Goal: Task Accomplishment & Management: Complete application form

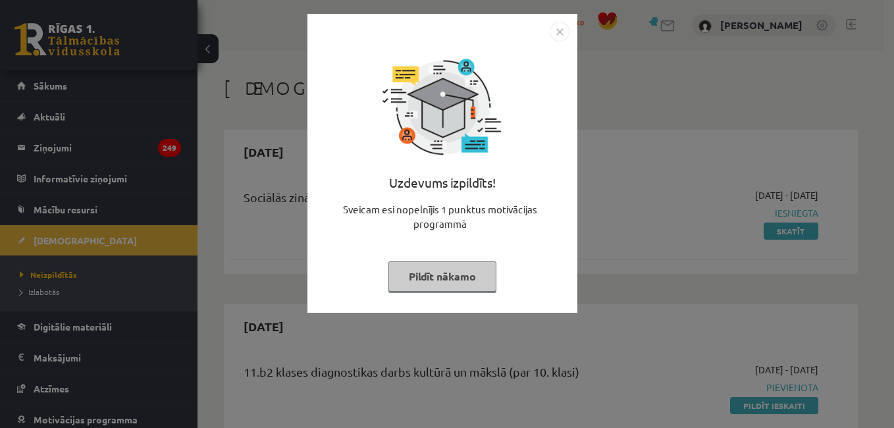
click at [446, 267] on button "Pildīt nākamo" at bounding box center [442, 276] width 108 height 30
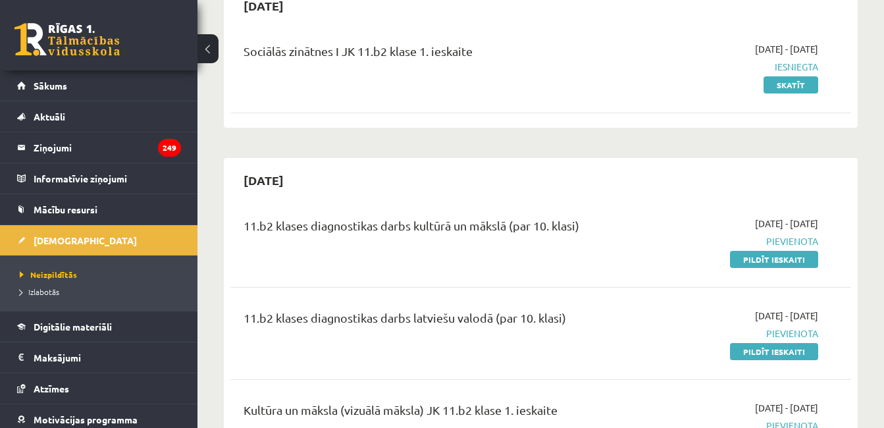
scroll to position [212, 0]
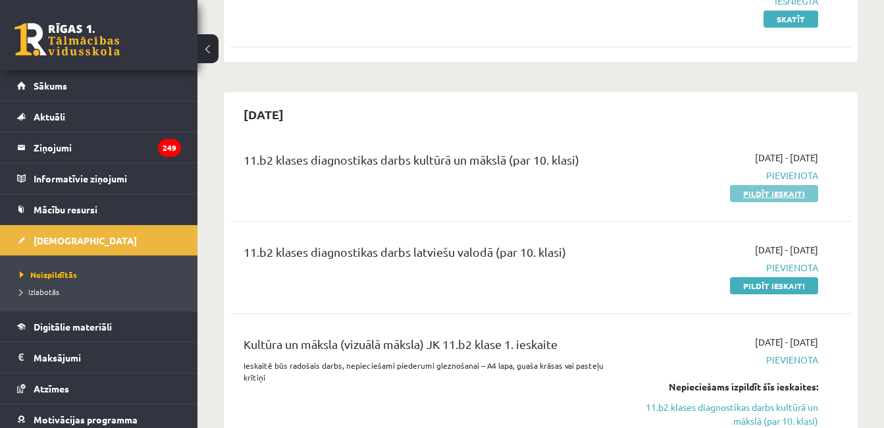
click at [785, 186] on link "Pildīt ieskaiti" at bounding box center [774, 193] width 88 height 17
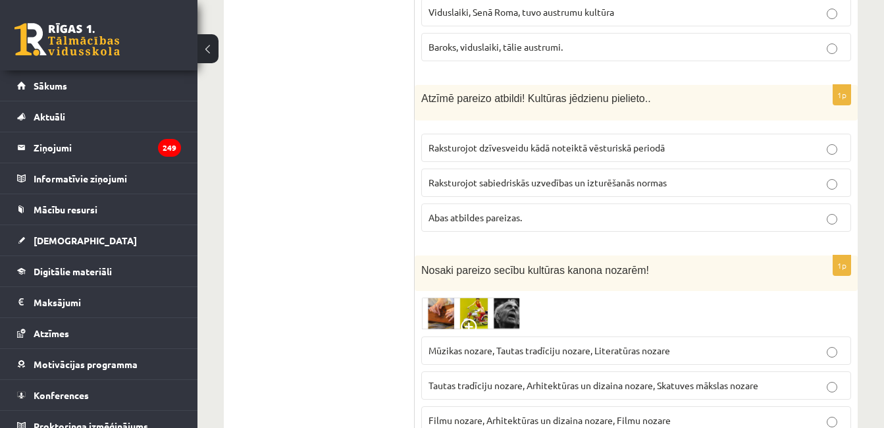
scroll to position [368, 0]
click at [821, 159] on label "Raksturojot dzīvesveidu kādā noteiktā vēsturiskā periodā" at bounding box center [636, 147] width 430 height 28
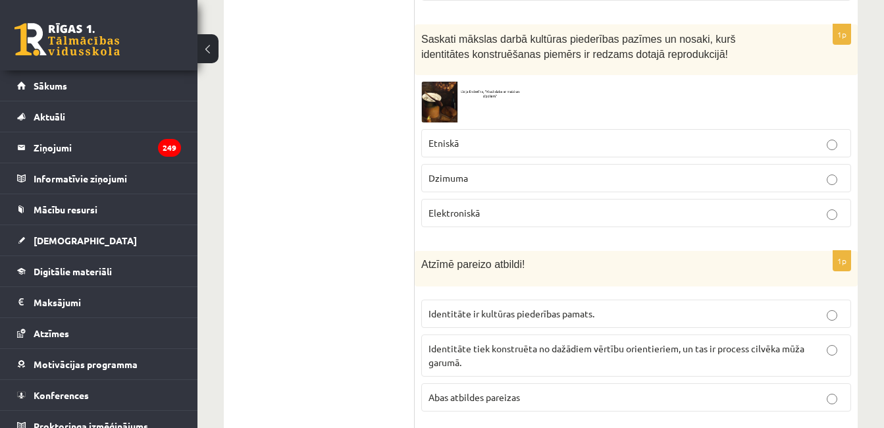
scroll to position [1338, 0]
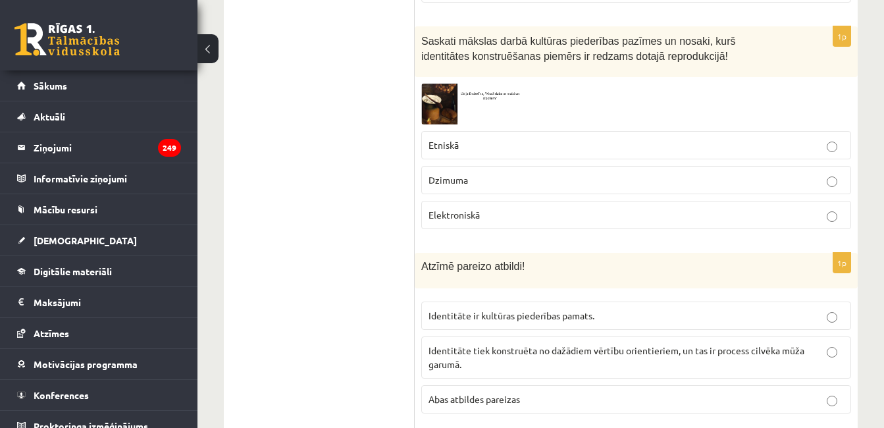
click at [436, 99] on img at bounding box center [470, 104] width 99 height 40
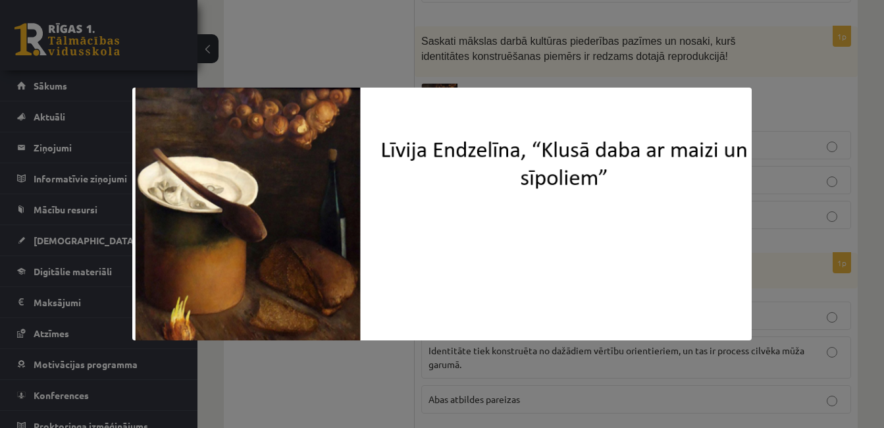
click at [710, 366] on div at bounding box center [442, 214] width 884 height 428
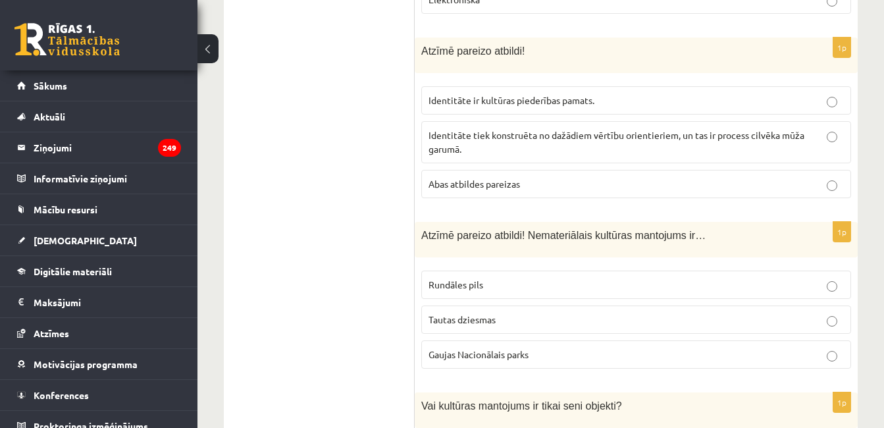
scroll to position [1575, 0]
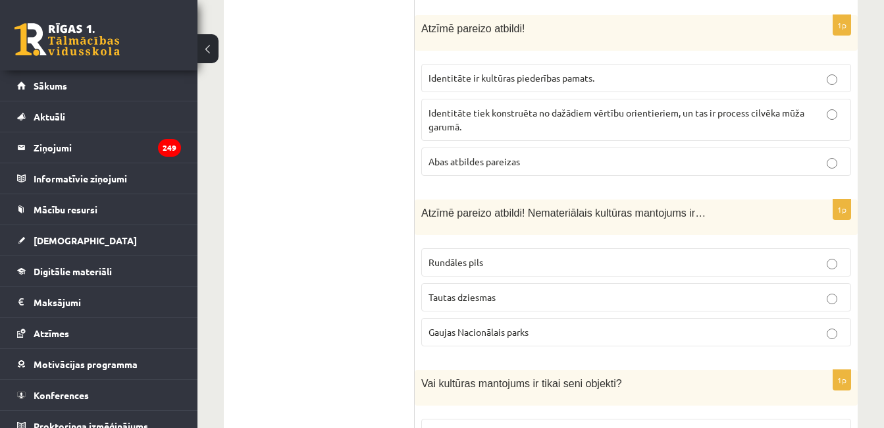
click at [819, 111] on p "Identitāte tiek konstruēta no dažādiem vērtību orientieriem, un tas ir process …" at bounding box center [636, 120] width 415 height 28
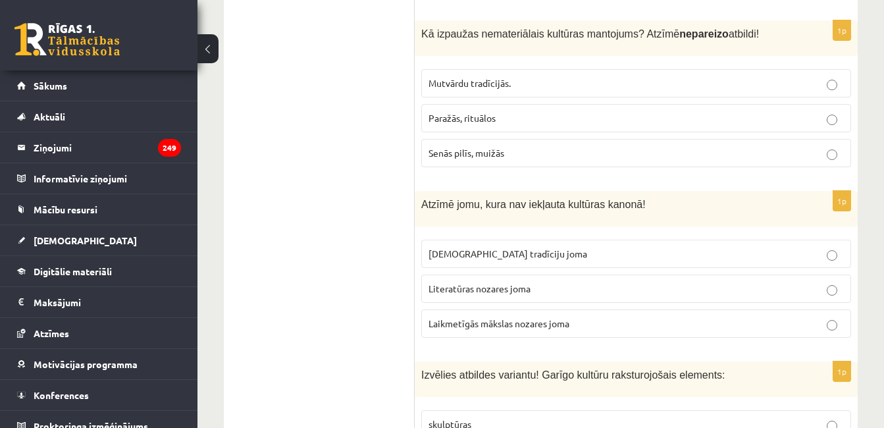
scroll to position [2269, 0]
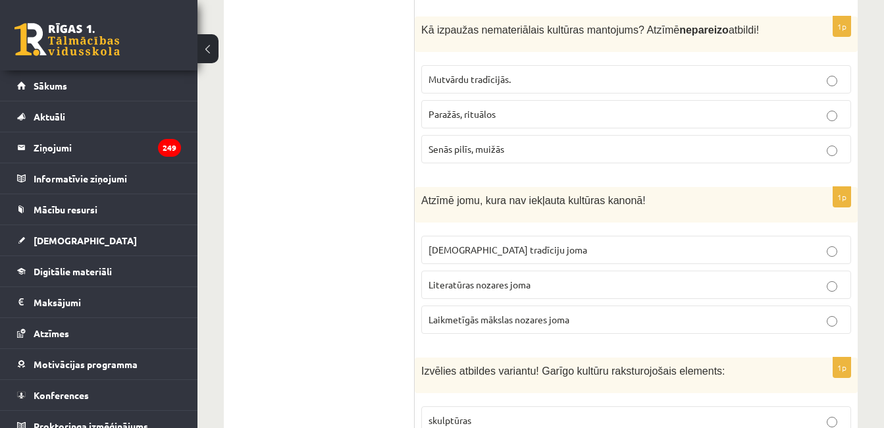
click at [647, 72] on p "Mutvārdu tradīcijās." at bounding box center [636, 79] width 415 height 14
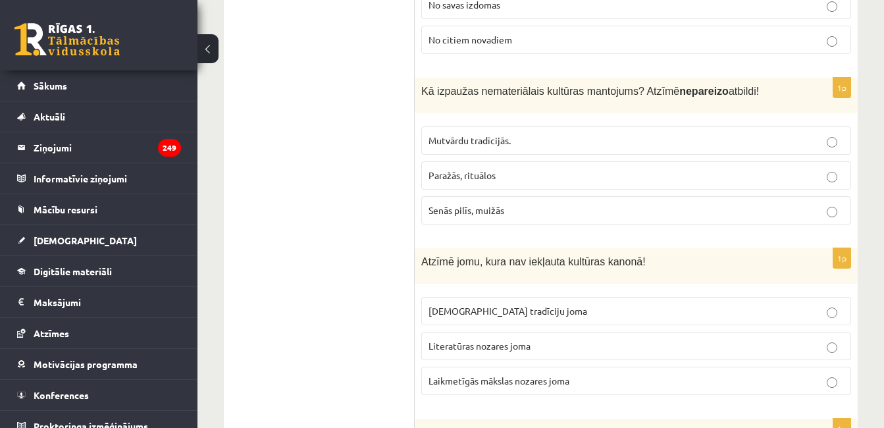
scroll to position [2192, 0]
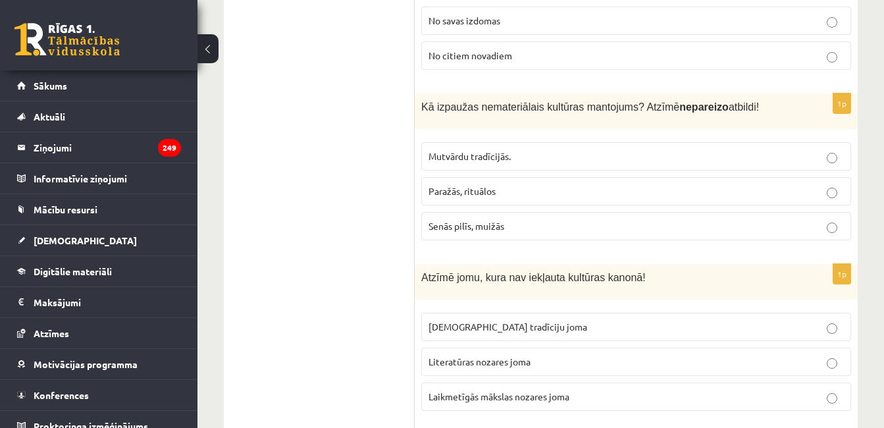
click at [466, 219] on p "Senās pilīs, muižās" at bounding box center [636, 226] width 415 height 14
click at [481, 154] on label "Mutvārdu tradīcijās." at bounding box center [636, 156] width 430 height 28
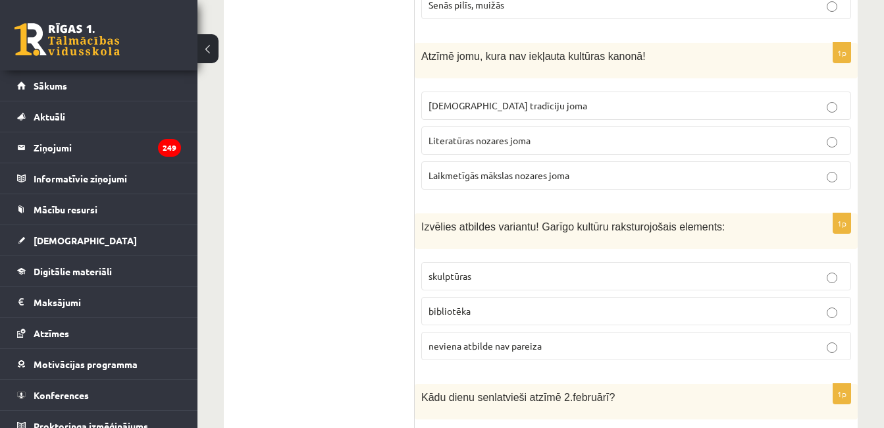
scroll to position [2422, 0]
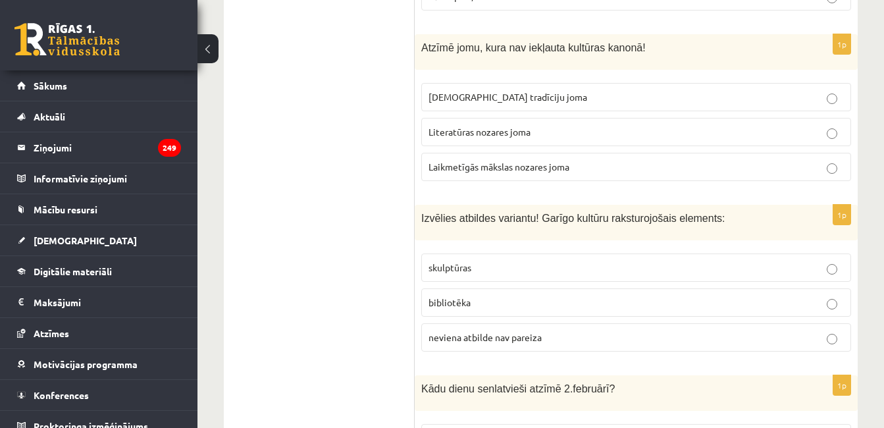
click at [849, 161] on label "Laikmetīgās mākslas nozares joma" at bounding box center [636, 167] width 430 height 28
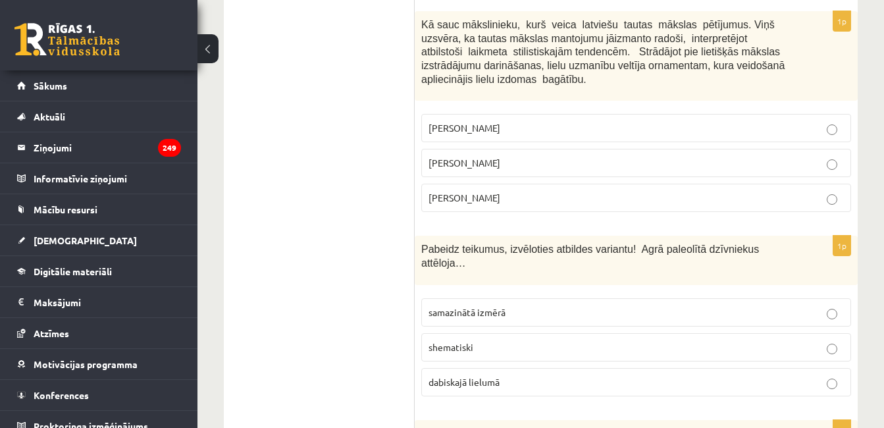
scroll to position [2958, 0]
click at [731, 155] on p "Jūlijs Madernieks" at bounding box center [636, 162] width 415 height 14
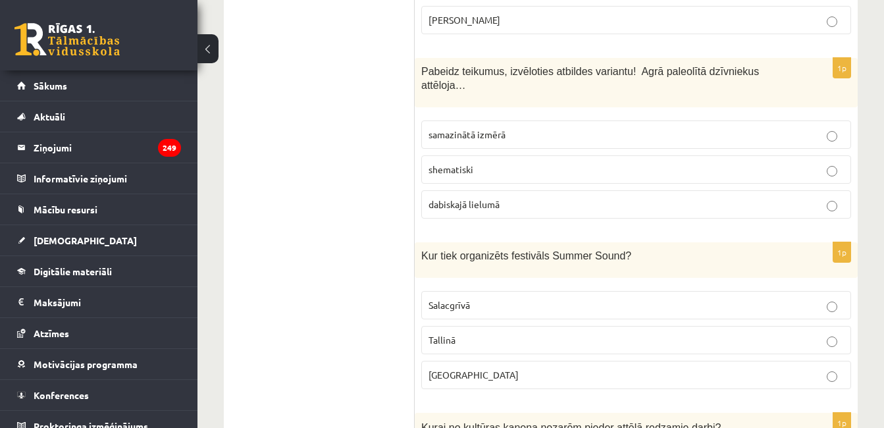
scroll to position [3117, 0]
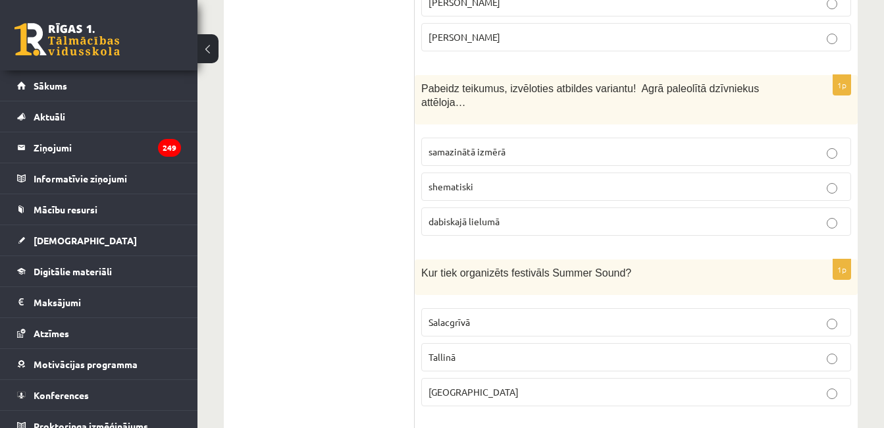
click at [533, 145] on p "samazinātā izmērā" at bounding box center [636, 152] width 415 height 14
click at [589, 215] on p "dabiskajā lielumā" at bounding box center [636, 222] width 415 height 14
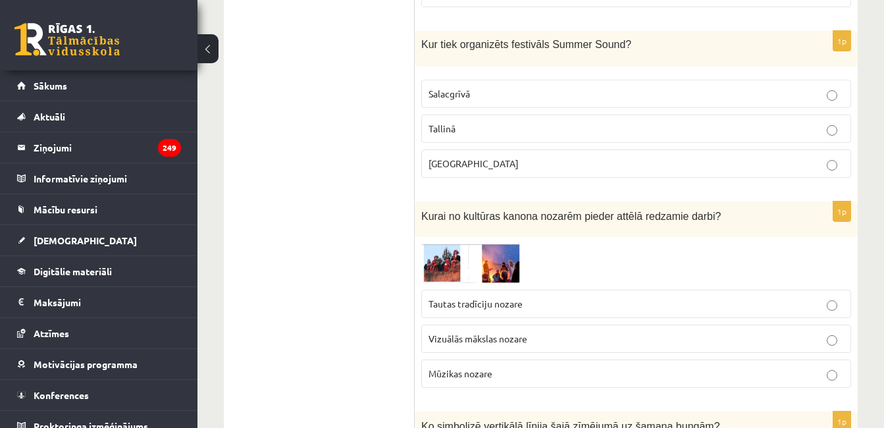
scroll to position [3342, 0]
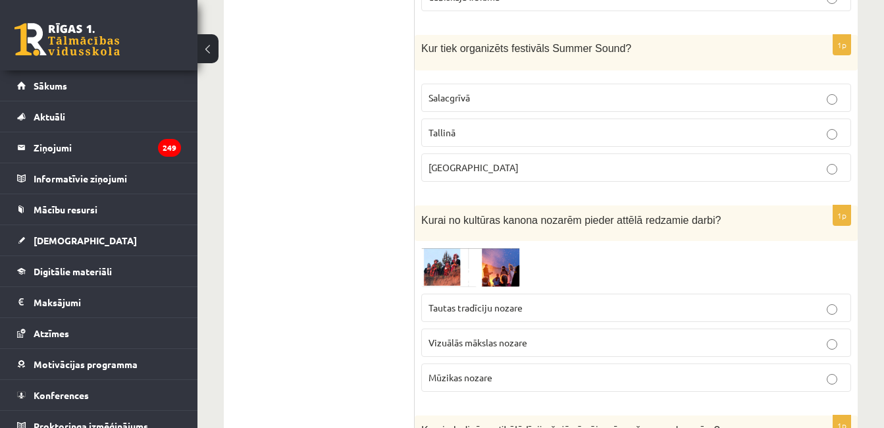
click at [768, 161] on p "Liepājā" at bounding box center [636, 168] width 415 height 14
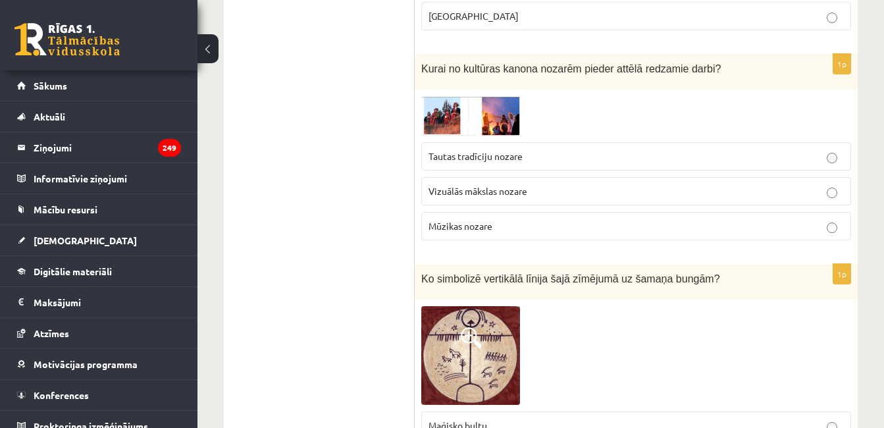
scroll to position [3494, 0]
click at [603, 149] on p "Tautas tradīciju nozare" at bounding box center [636, 156] width 415 height 14
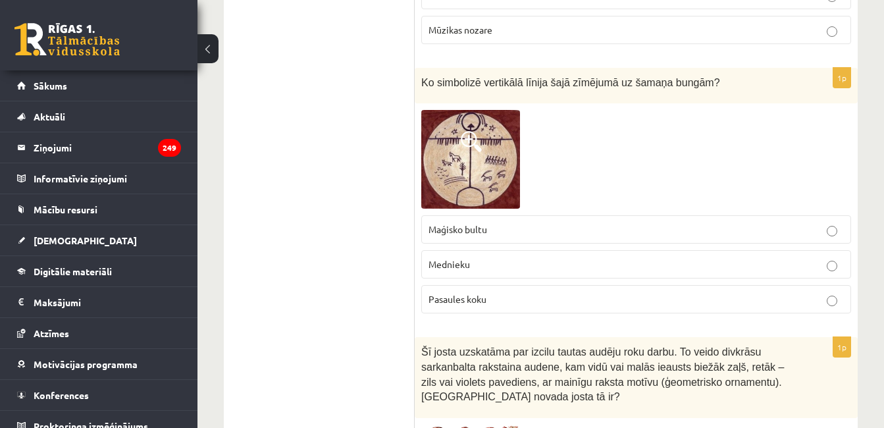
scroll to position [3687, 0]
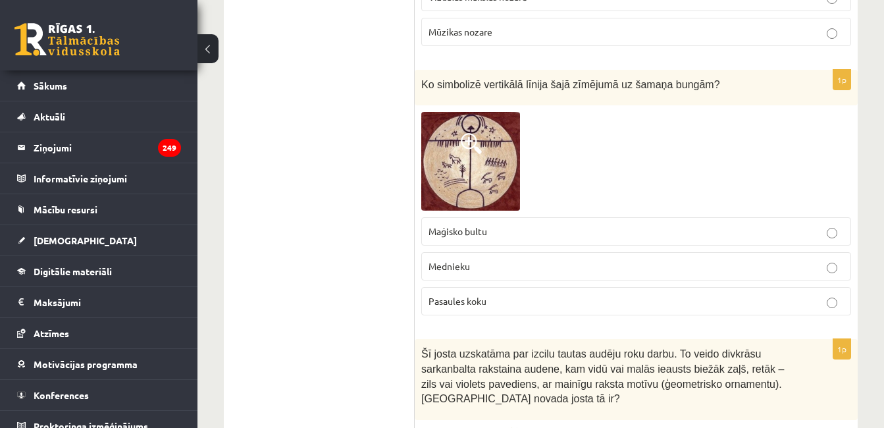
click at [560, 224] on p "Maģisko bultu" at bounding box center [636, 231] width 415 height 14
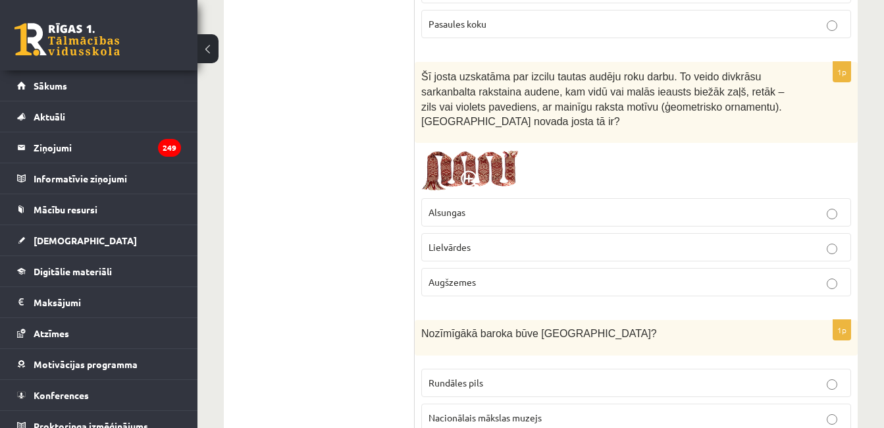
scroll to position [3968, 0]
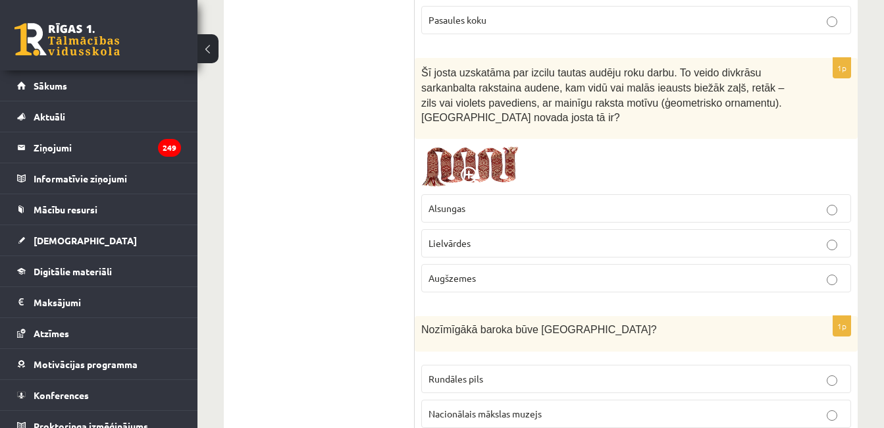
click at [618, 236] on p "Lielvārdes" at bounding box center [636, 243] width 415 height 14
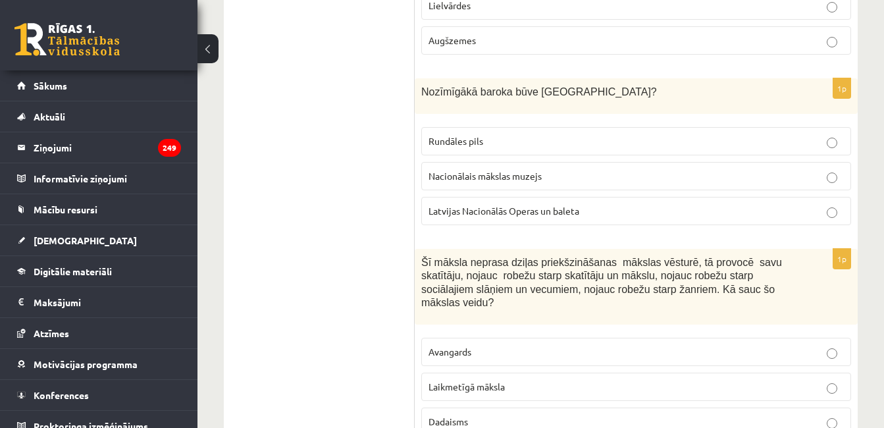
scroll to position [4214, 0]
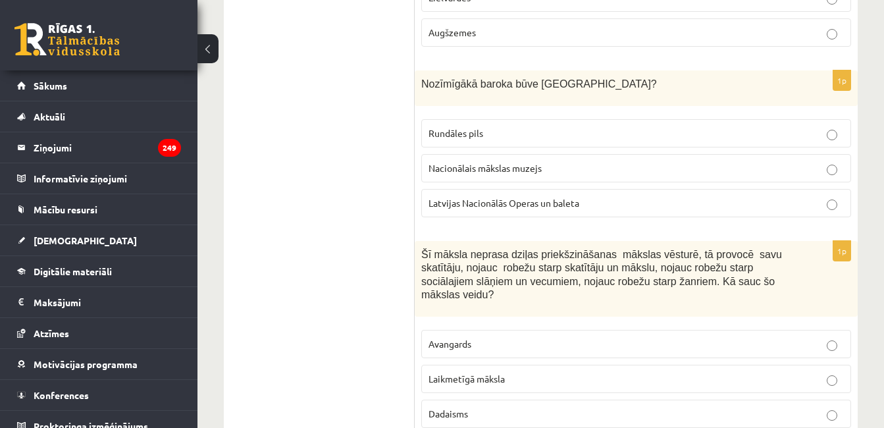
click at [548, 126] on p "Rundāles pils" at bounding box center [636, 133] width 415 height 14
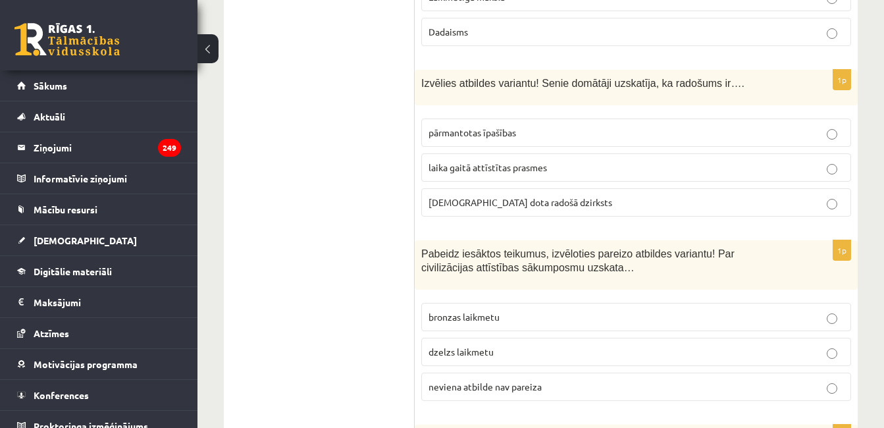
scroll to position [4604, 0]
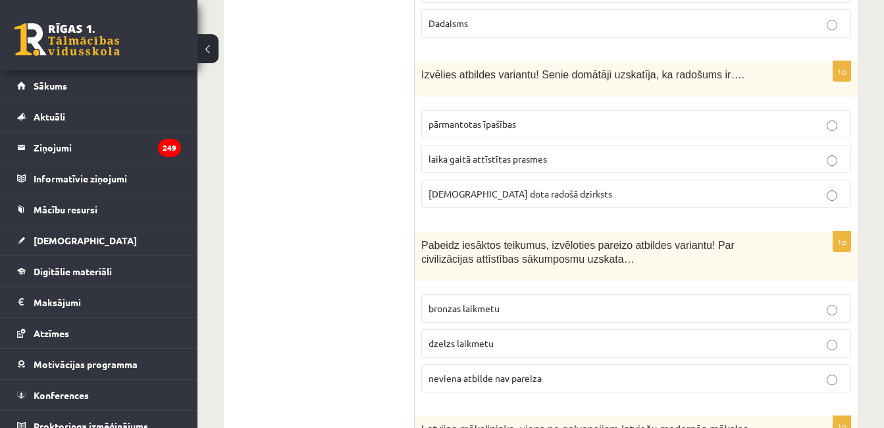
click at [730, 187] on p "dieva dota radošā dzirksts" at bounding box center [636, 194] width 415 height 14
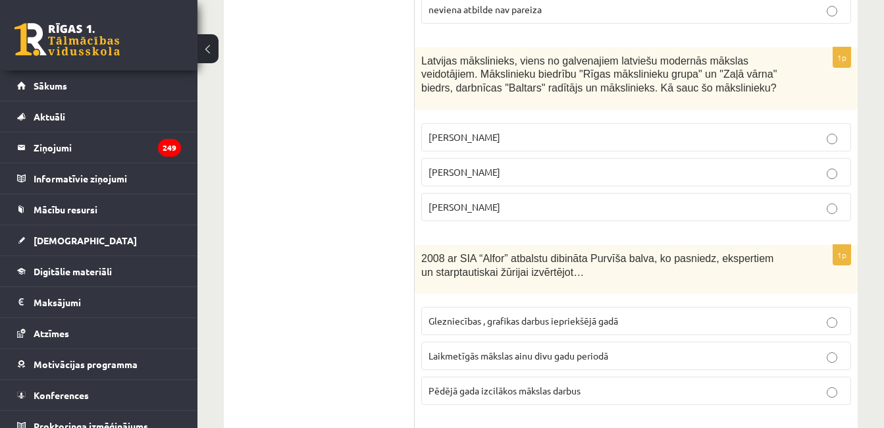
scroll to position [4979, 0]
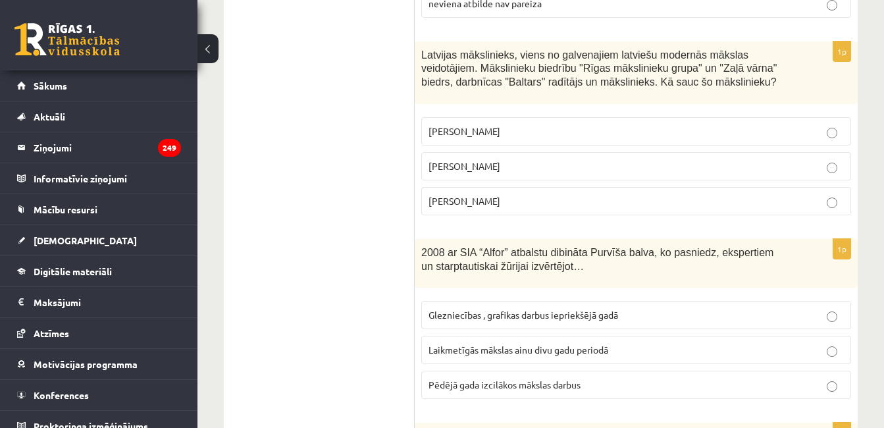
click at [806, 124] on p "Aleksandra Beļcova" at bounding box center [636, 131] width 415 height 14
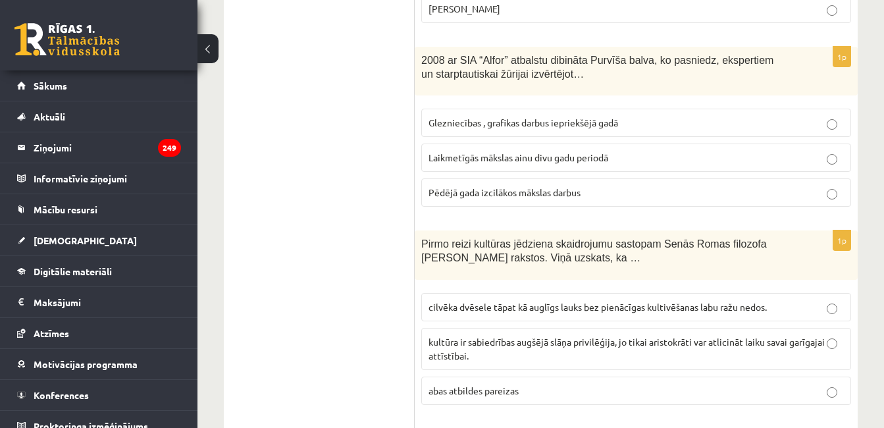
scroll to position [5176, 0]
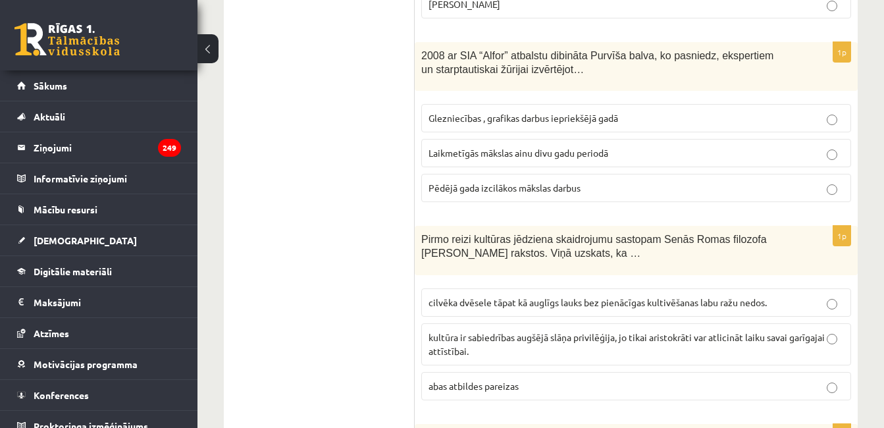
click at [691, 111] on p "Glezniecības , grafikas darbus iepriekšējā gadā" at bounding box center [636, 118] width 415 height 14
click at [636, 181] on p "Pēdējā gada izcilākos mākslas darbus" at bounding box center [636, 188] width 415 height 14
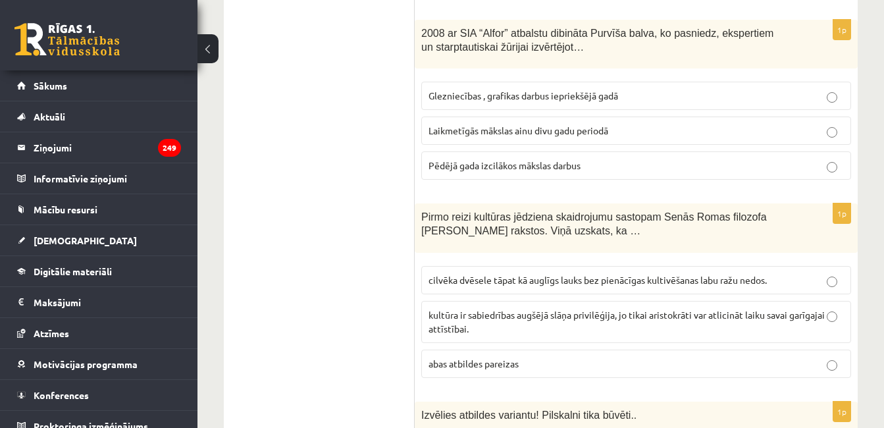
scroll to position [5189, 0]
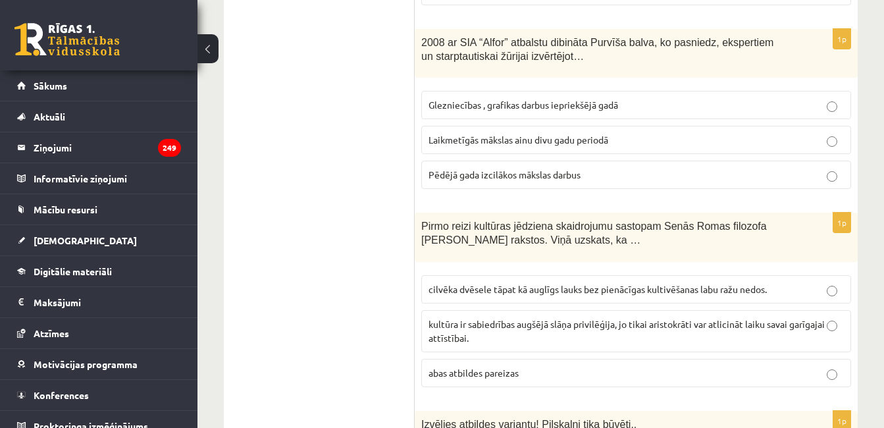
click at [677, 133] on p "Laikmetīgās mākslas ainu divu gadu periodā" at bounding box center [636, 140] width 415 height 14
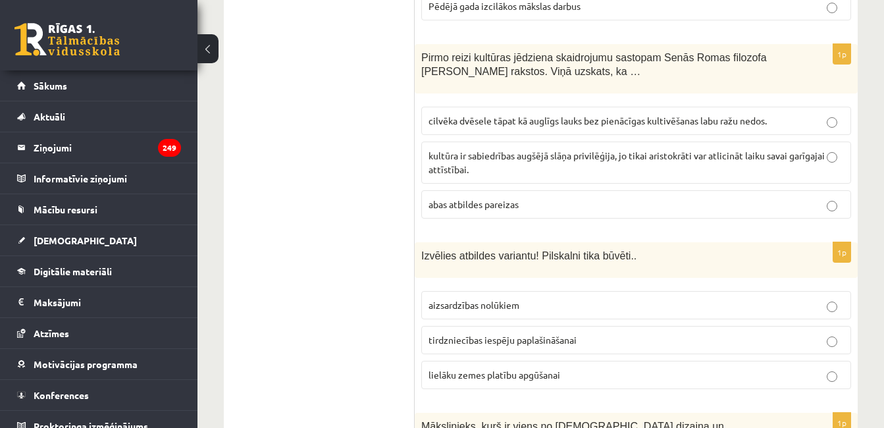
scroll to position [5359, 0]
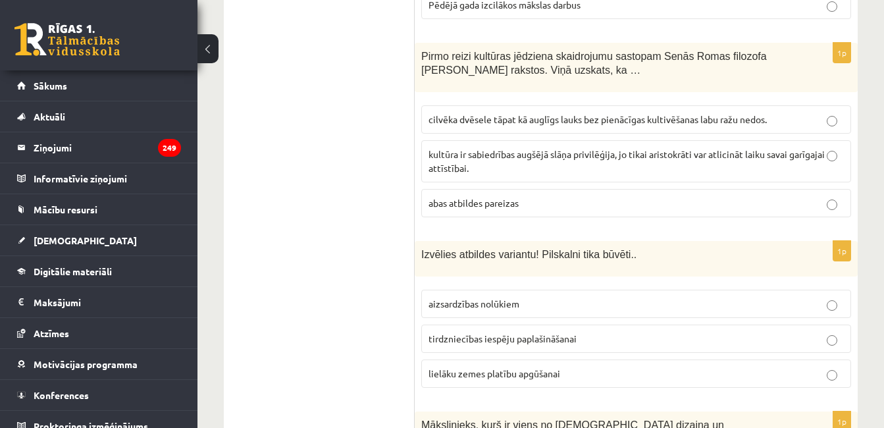
click at [620, 147] on p "kultūra ir sabiedrības augšējā slāņa privilēģija, jo tikai aristokrāti var atli…" at bounding box center [636, 161] width 415 height 28
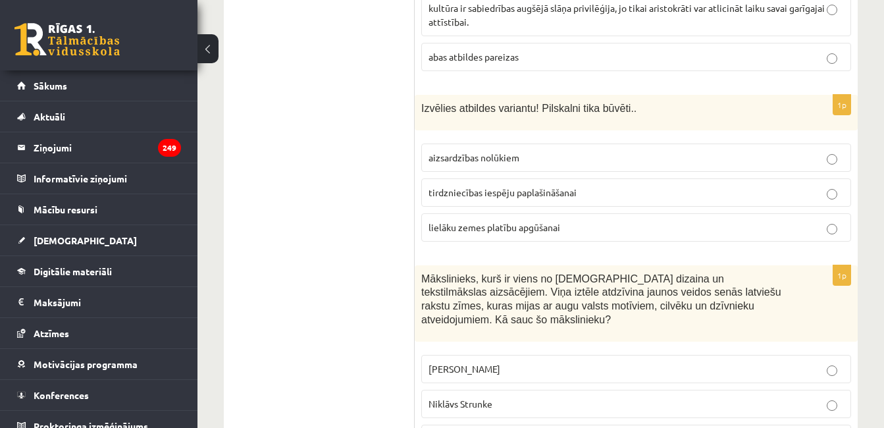
scroll to position [5526, 0]
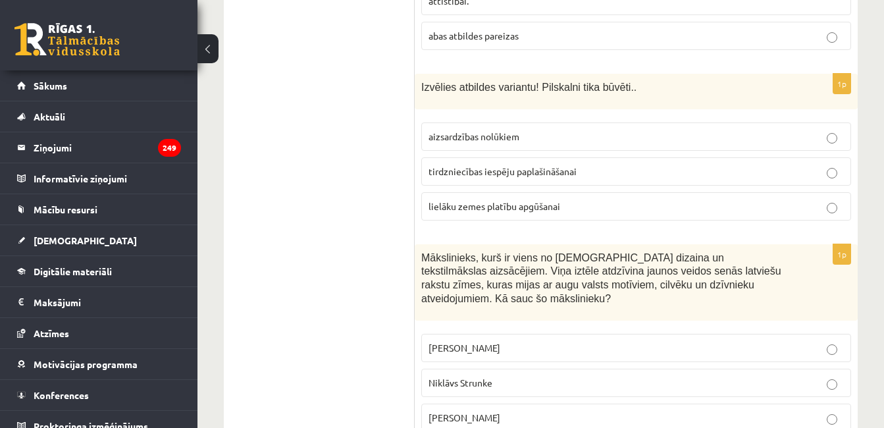
click at [597, 157] on label "tirdzniecības iespēju paplašināšanai" at bounding box center [636, 171] width 430 height 28
click at [515, 404] on label "Rihards Zariņš" at bounding box center [636, 418] width 430 height 28
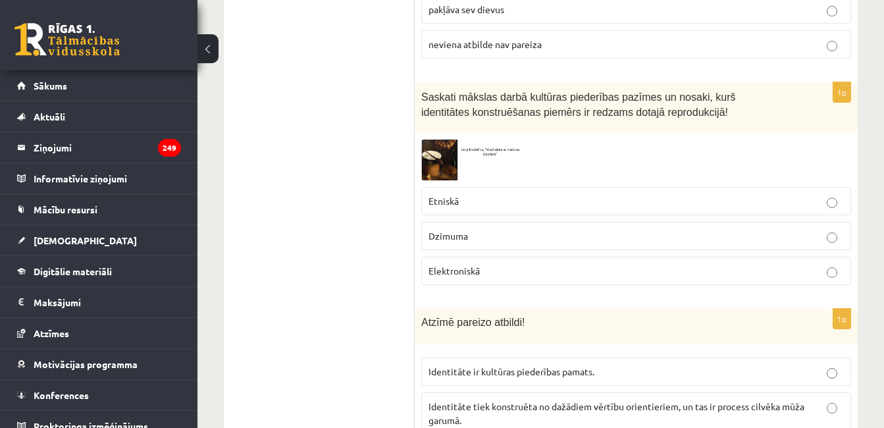
scroll to position [0, 0]
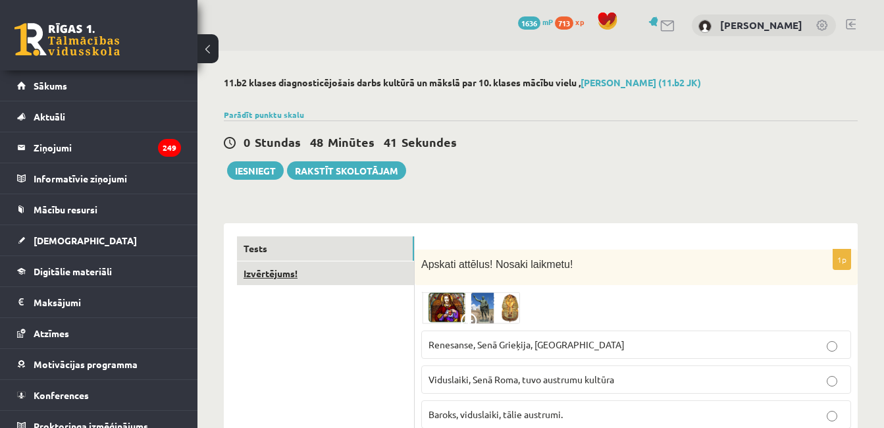
click at [342, 279] on link "Izvērtējums!" at bounding box center [325, 273] width 177 height 24
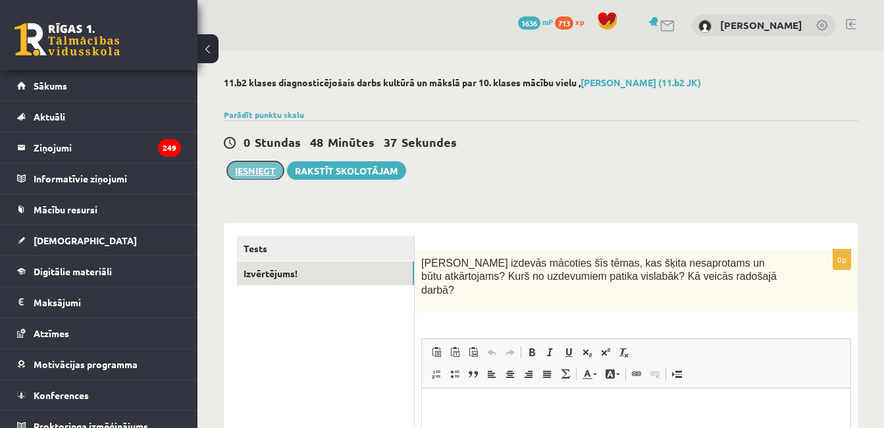
click at [251, 180] on button "Iesniegt" at bounding box center [255, 170] width 57 height 18
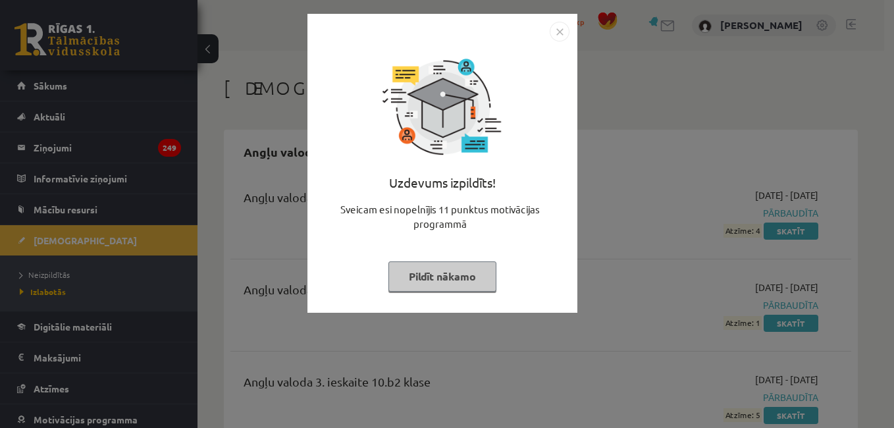
click at [470, 290] on button "Pildīt nākamo" at bounding box center [442, 276] width 108 height 30
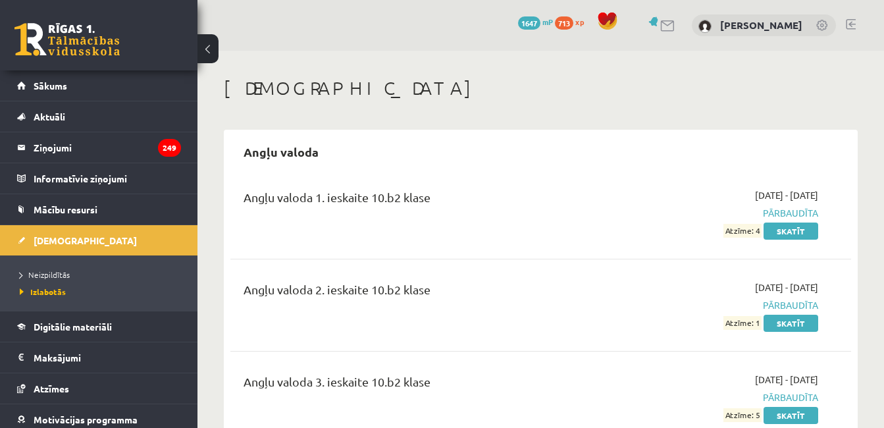
click at [52, 288] on span "Izlabotās" at bounding box center [43, 291] width 46 height 11
click at [53, 277] on span "Neizpildītās" at bounding box center [45, 274] width 50 height 11
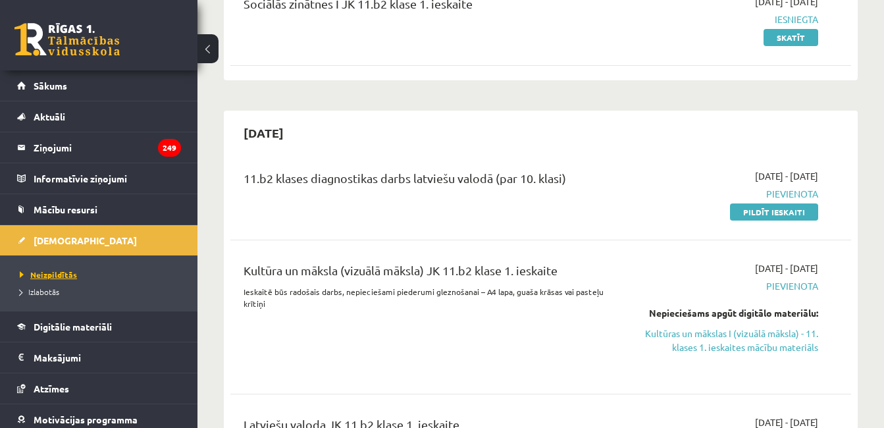
scroll to position [161, 0]
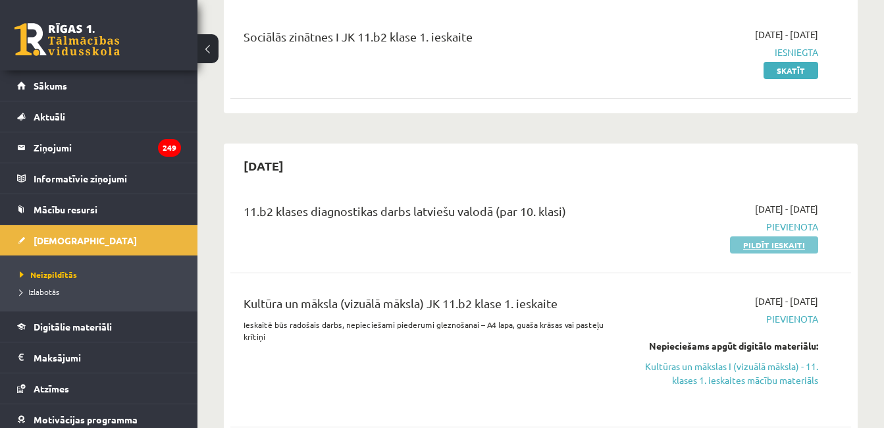
click at [797, 249] on link "Pildīt ieskaiti" at bounding box center [774, 244] width 88 height 17
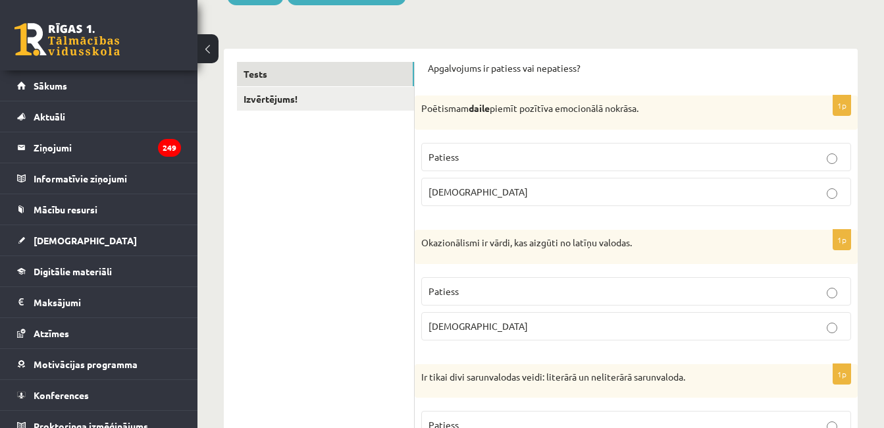
scroll to position [175, 0]
click at [675, 202] on label "Aplams" at bounding box center [636, 191] width 430 height 28
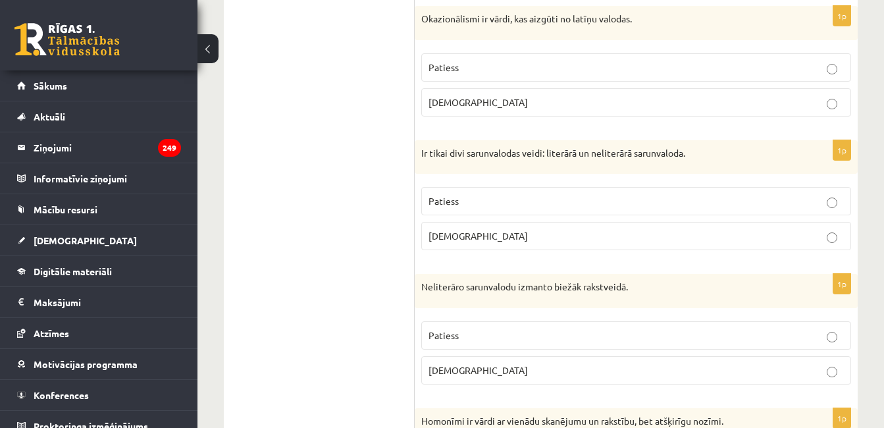
scroll to position [403, 0]
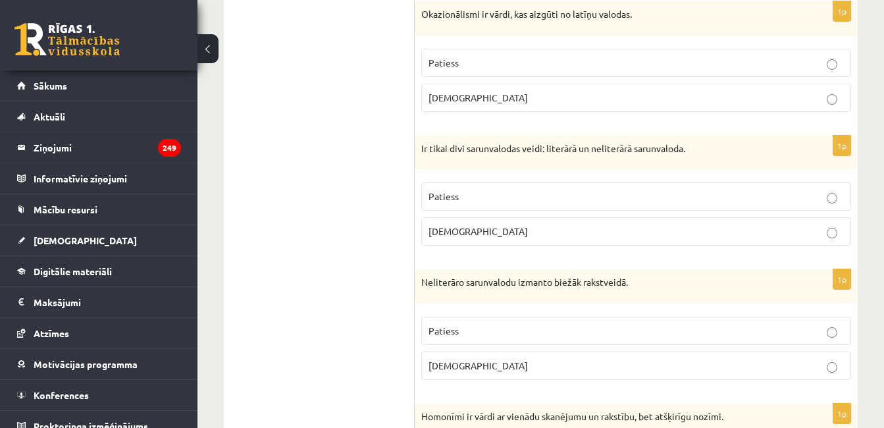
click at [819, 59] on p "Patiess" at bounding box center [636, 63] width 415 height 14
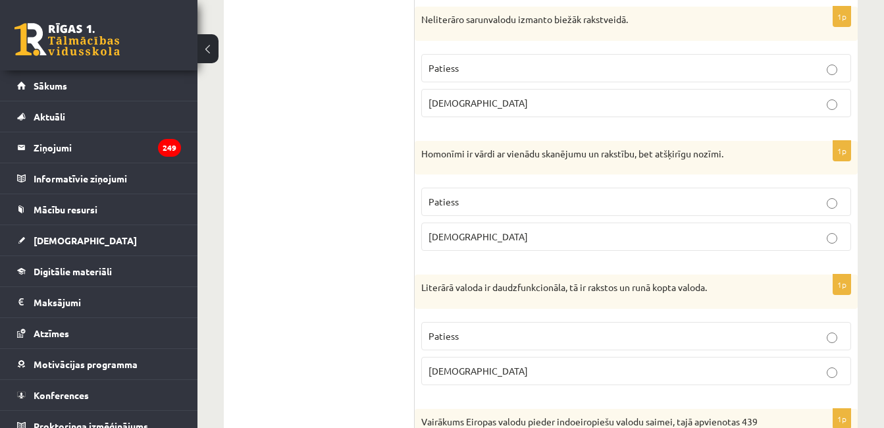
scroll to position [667, 0]
click at [815, 68] on p "Patiess" at bounding box center [636, 67] width 415 height 14
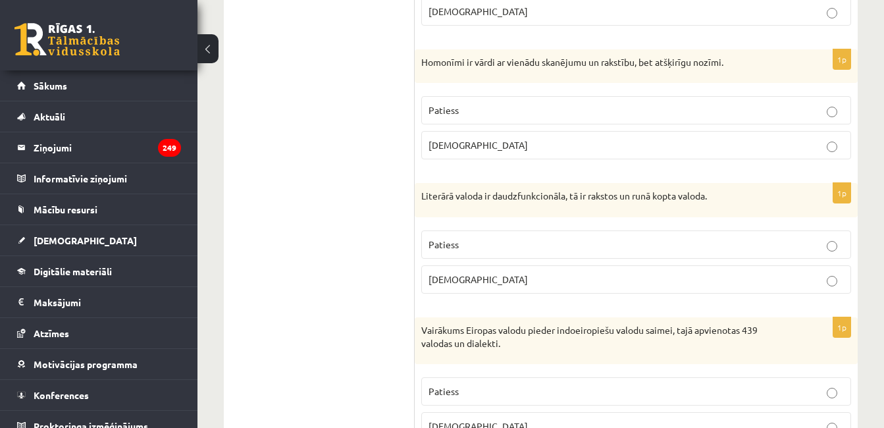
scroll to position [758, 0]
click at [819, 97] on label "Patiess" at bounding box center [636, 109] width 430 height 28
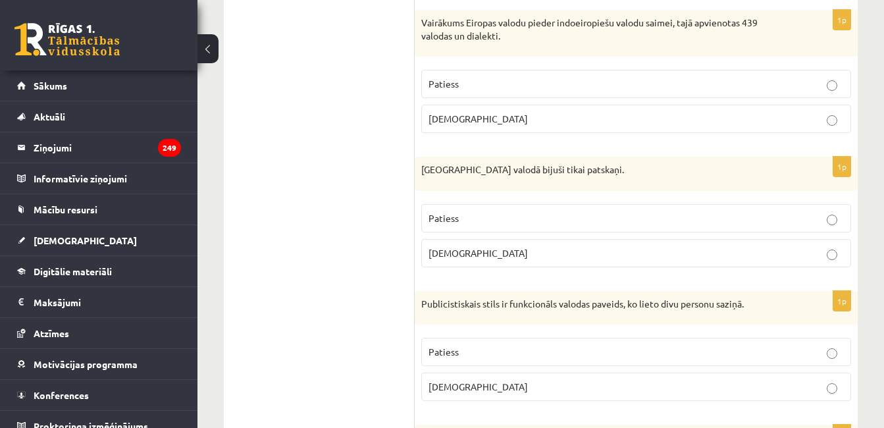
scroll to position [1065, 0]
click at [816, 123] on p "Aplams" at bounding box center [636, 118] width 415 height 14
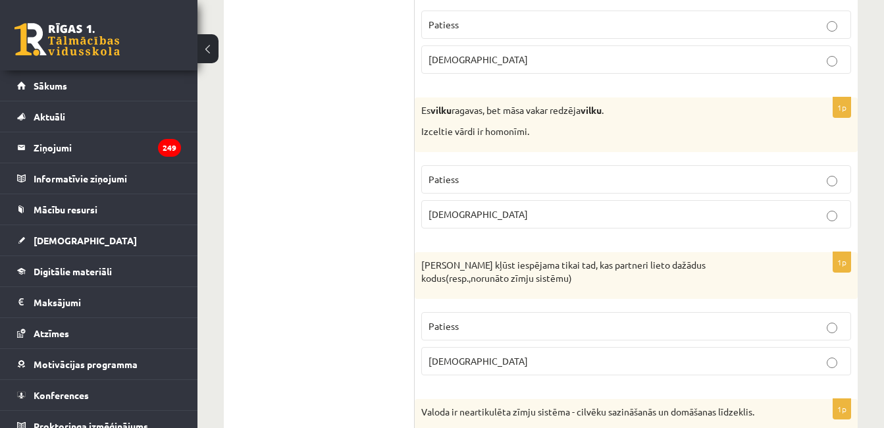
scroll to position [1785, 0]
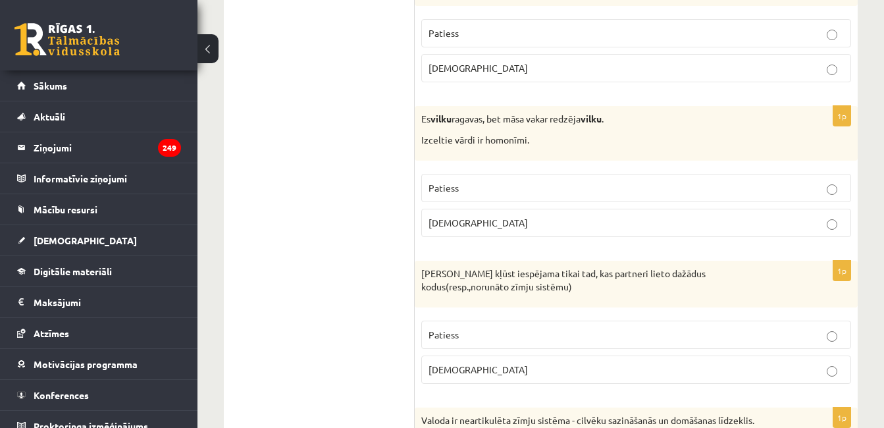
click at [818, 192] on p "Patiess" at bounding box center [636, 188] width 415 height 14
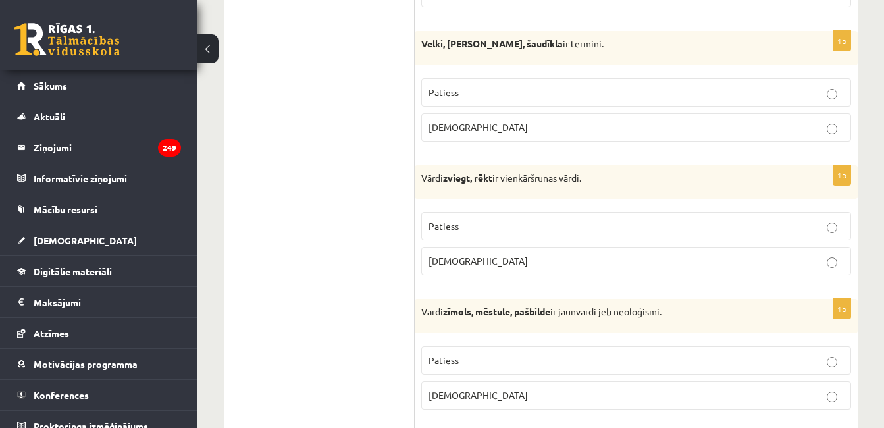
scroll to position [2280, 0]
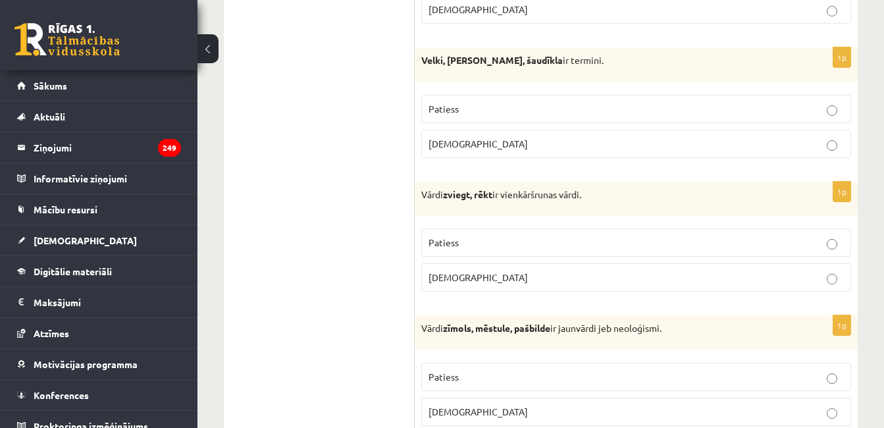
click at [820, 154] on label "Aplams" at bounding box center [636, 144] width 430 height 28
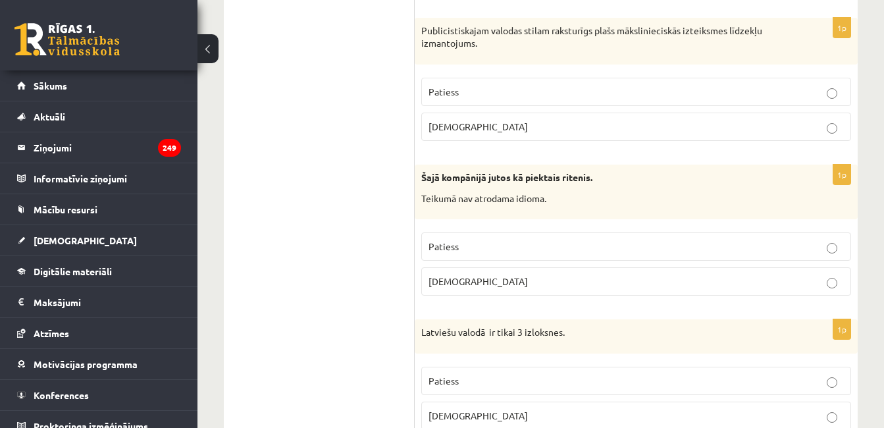
scroll to position [2719, 0]
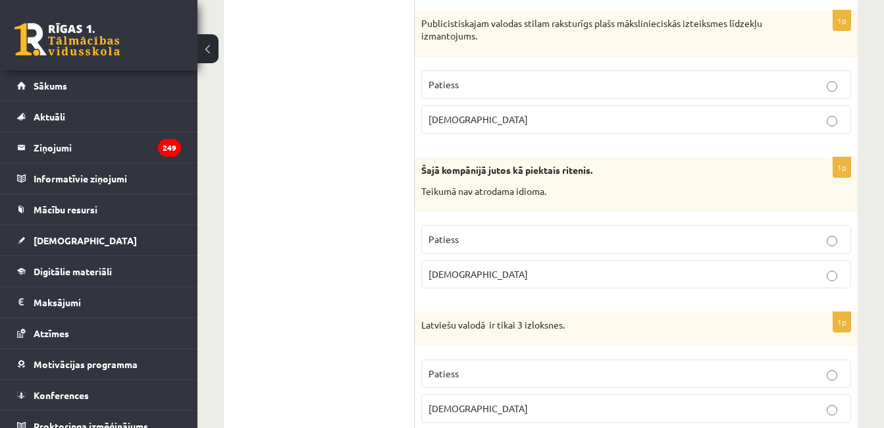
click at [817, 86] on p "Patiess" at bounding box center [636, 85] width 415 height 14
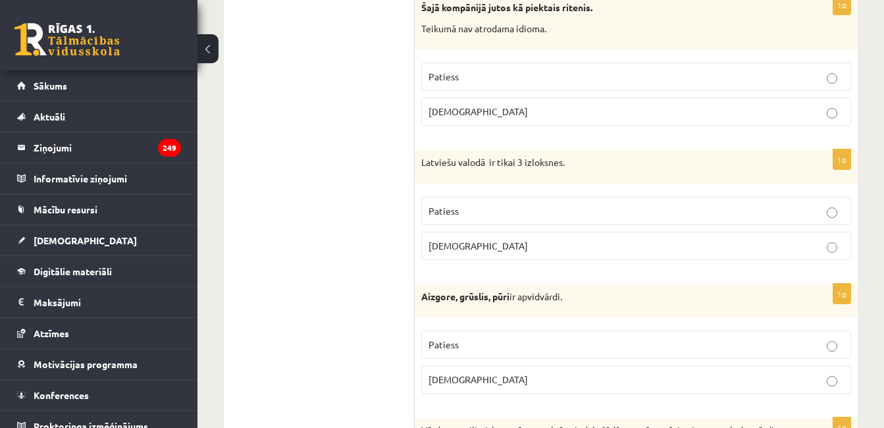
scroll to position [2874, 0]
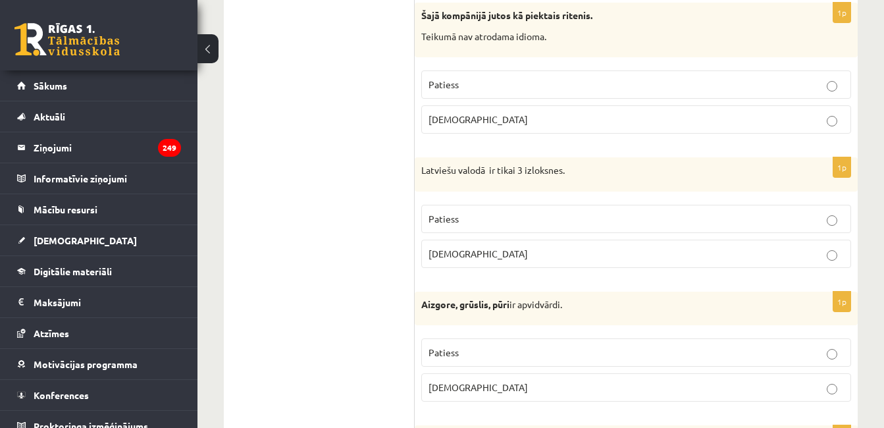
click at [628, 131] on label "Aplams" at bounding box center [636, 119] width 430 height 28
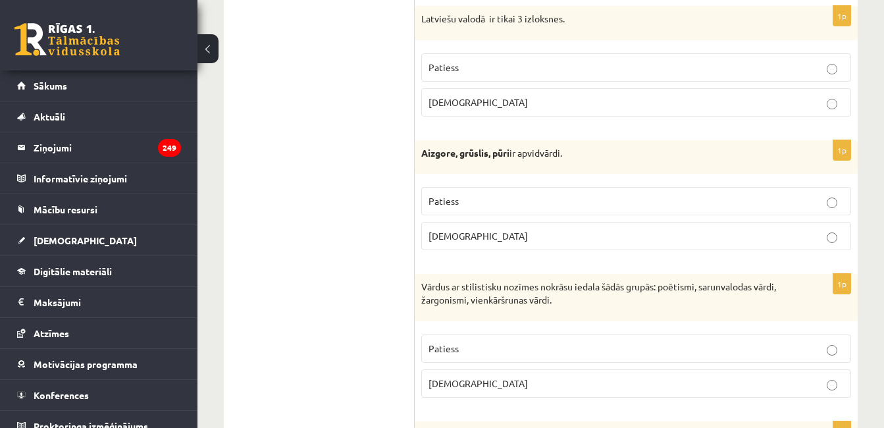
scroll to position [3030, 0]
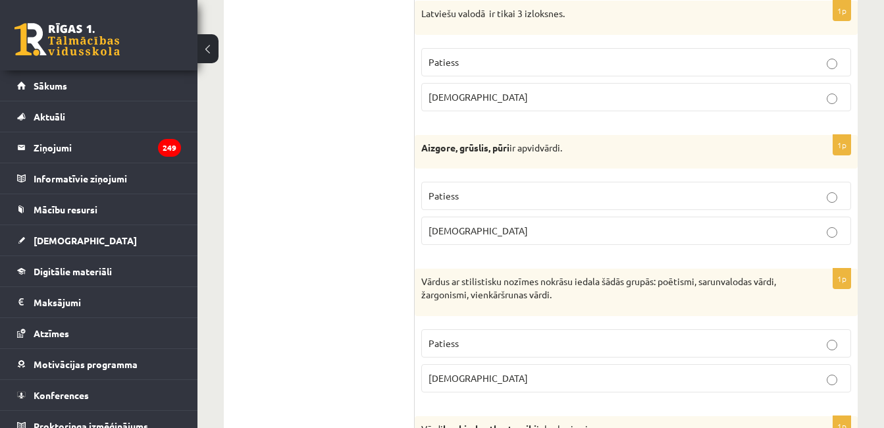
click at [820, 68] on p "Patiess" at bounding box center [636, 62] width 415 height 14
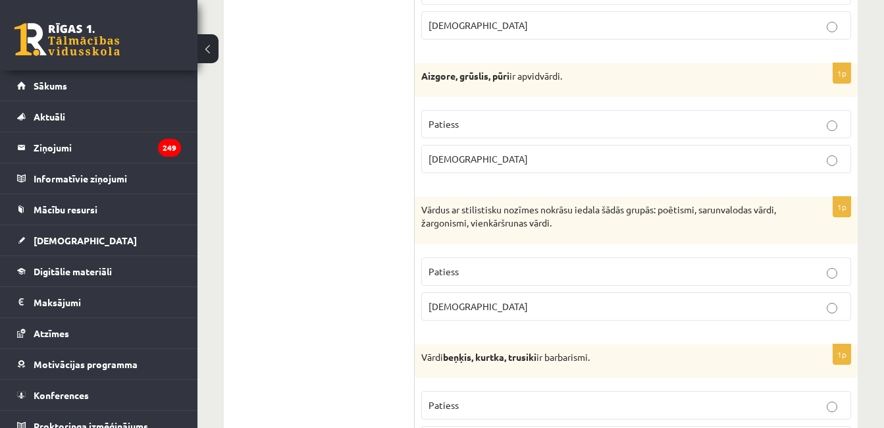
scroll to position [3110, 0]
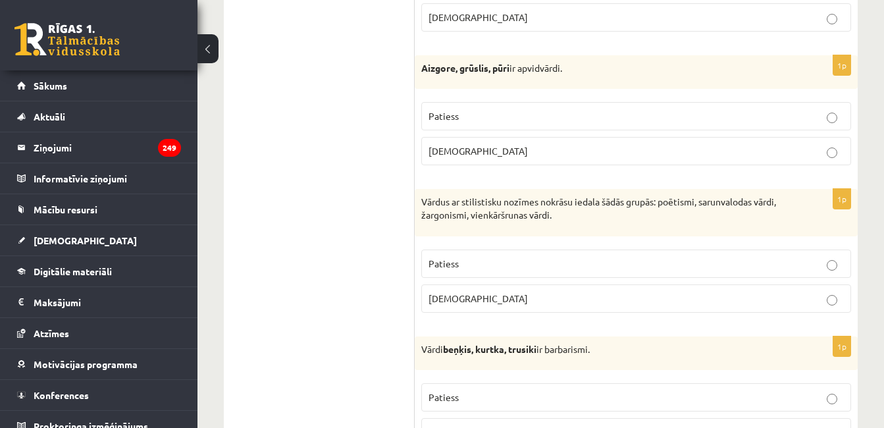
click at [818, 125] on label "Patiess" at bounding box center [636, 116] width 430 height 28
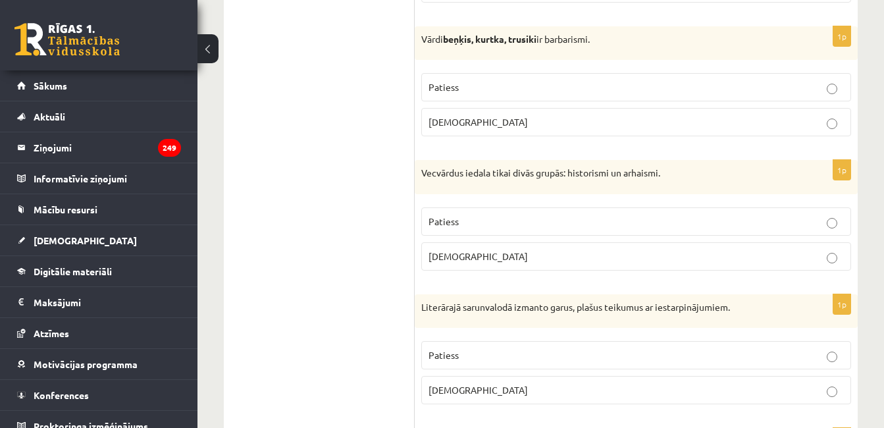
scroll to position [3422, 0]
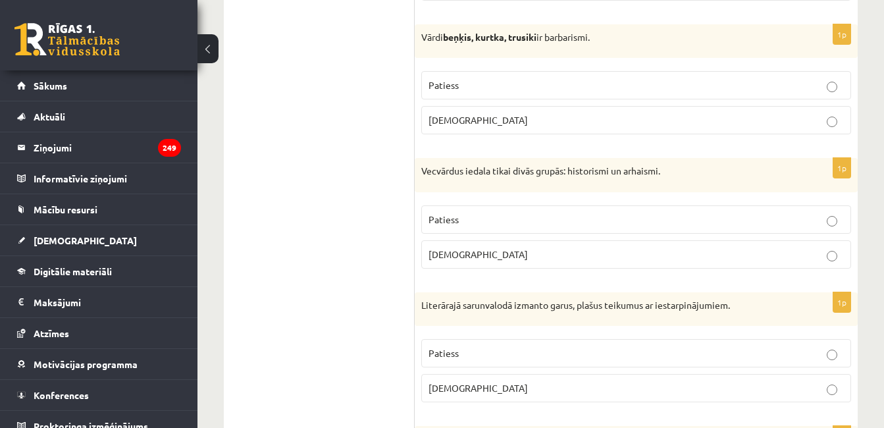
click at [810, 95] on label "Patiess" at bounding box center [636, 85] width 430 height 28
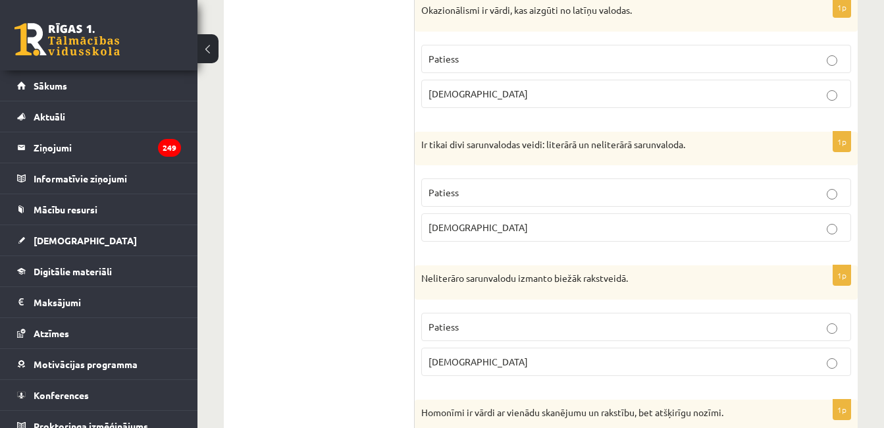
scroll to position [0, 0]
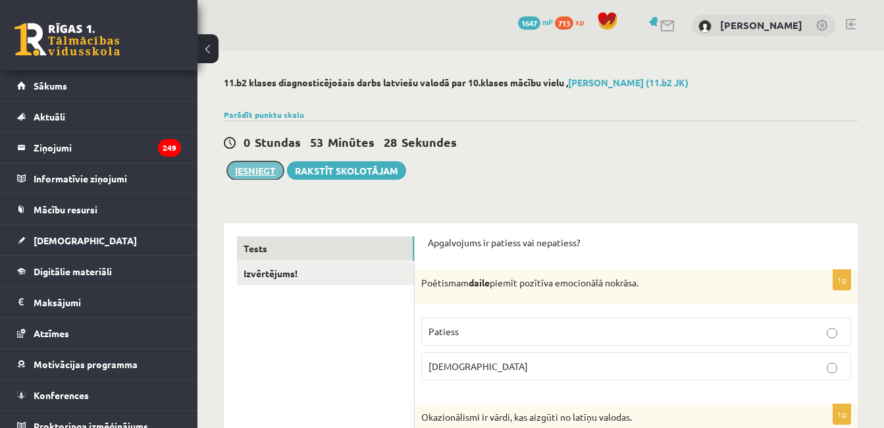
click at [254, 170] on button "Iesniegt" at bounding box center [255, 170] width 57 height 18
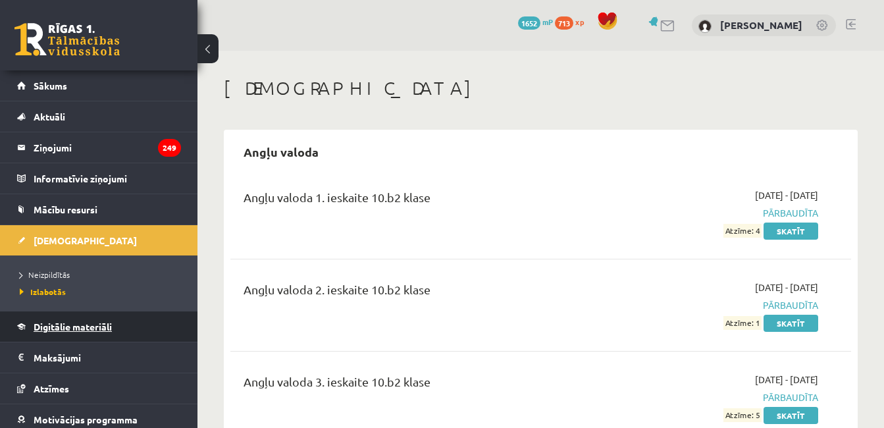
click at [111, 322] on span "Digitālie materiāli" at bounding box center [73, 327] width 78 height 12
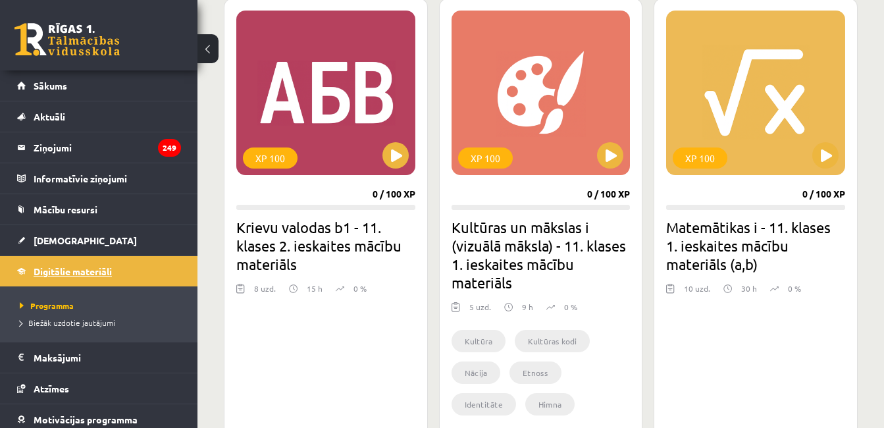
scroll to position [1643, 0]
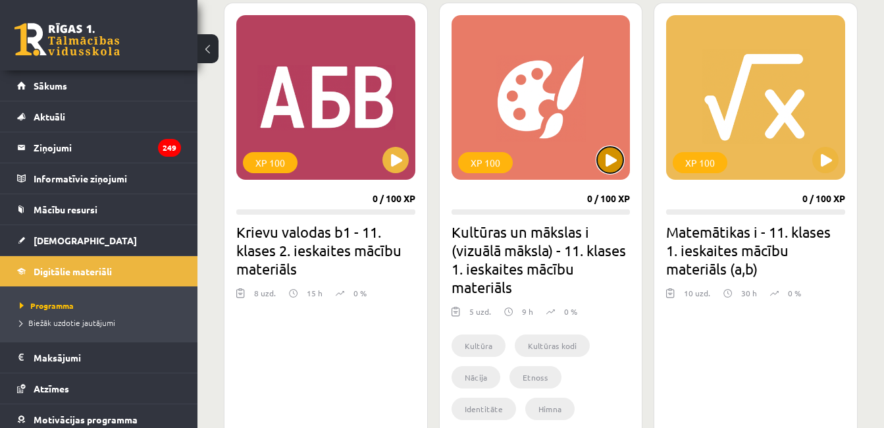
click at [613, 161] on button at bounding box center [610, 160] width 26 height 26
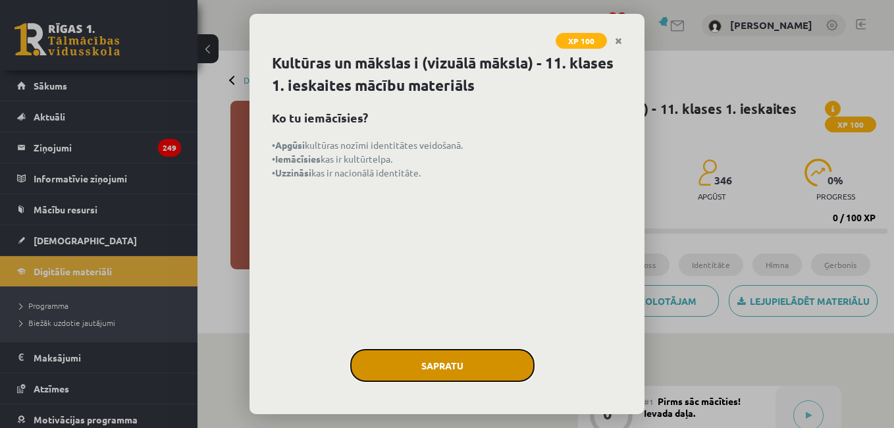
click at [481, 370] on button "Sapratu" at bounding box center [442, 365] width 184 height 33
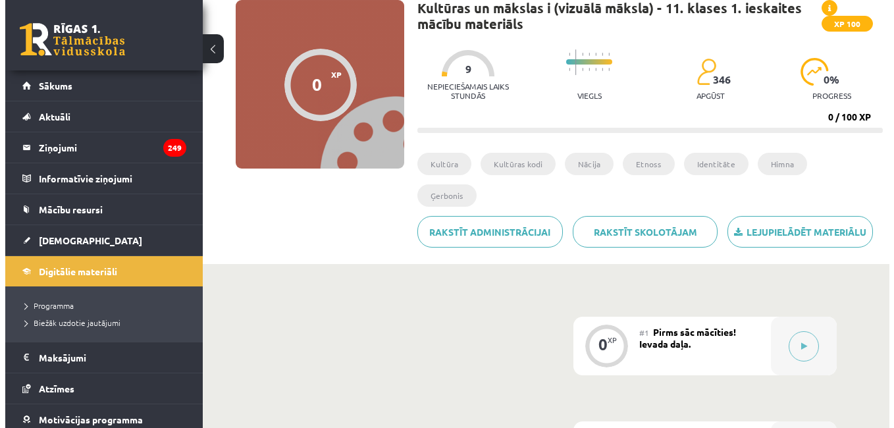
scroll to position [130, 0]
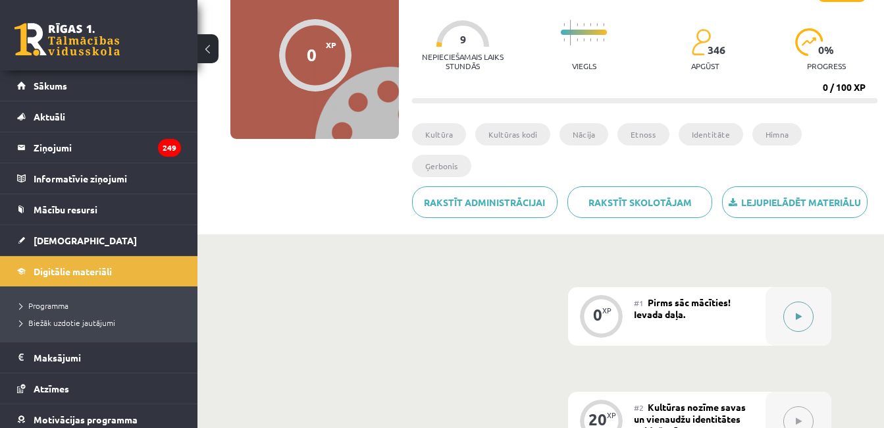
click at [797, 313] on icon at bounding box center [799, 317] width 6 height 8
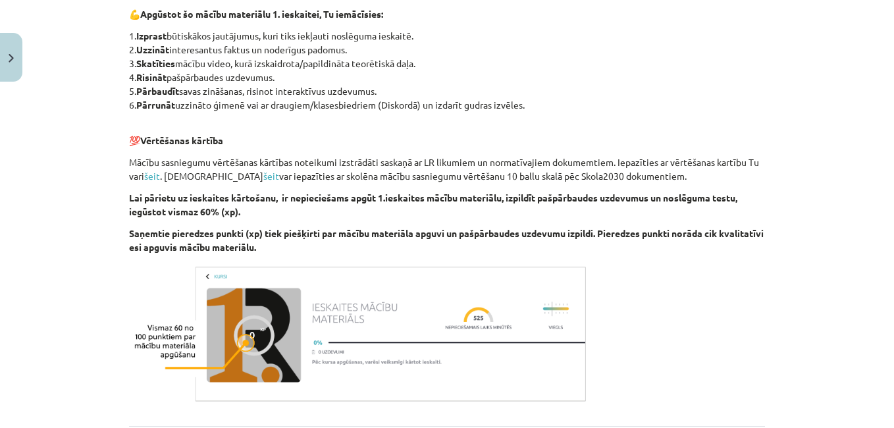
scroll to position [774, 0]
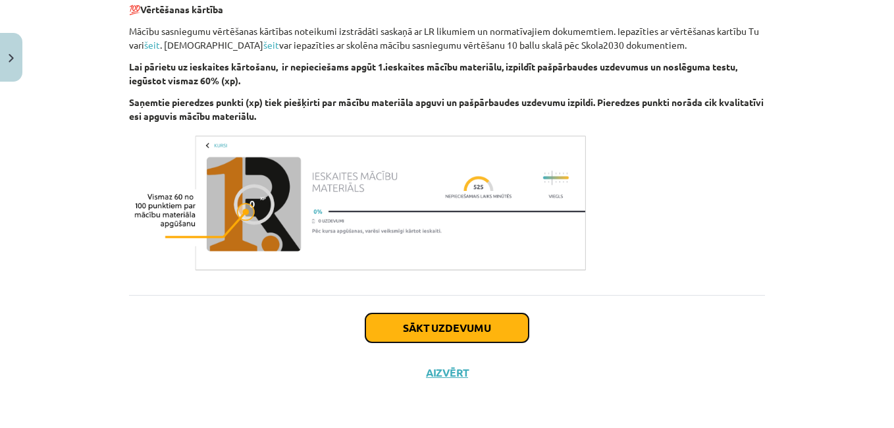
click at [485, 319] on button "Sākt uzdevumu" at bounding box center [446, 327] width 163 height 29
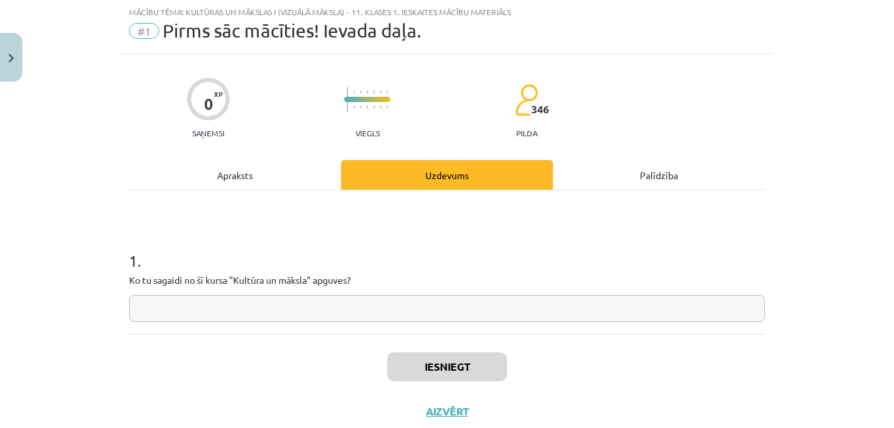
scroll to position [33, 0]
click at [542, 313] on input "text" at bounding box center [447, 309] width 636 height 27
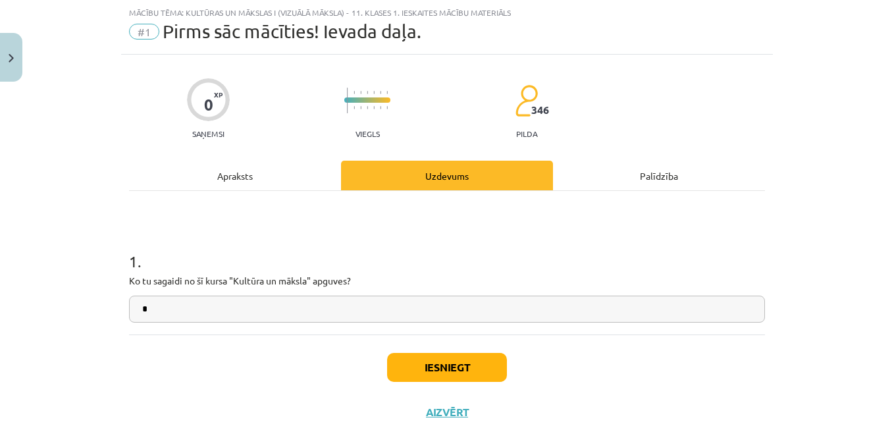
type input "*"
click at [456, 372] on button "Iesniegt" at bounding box center [447, 367] width 120 height 29
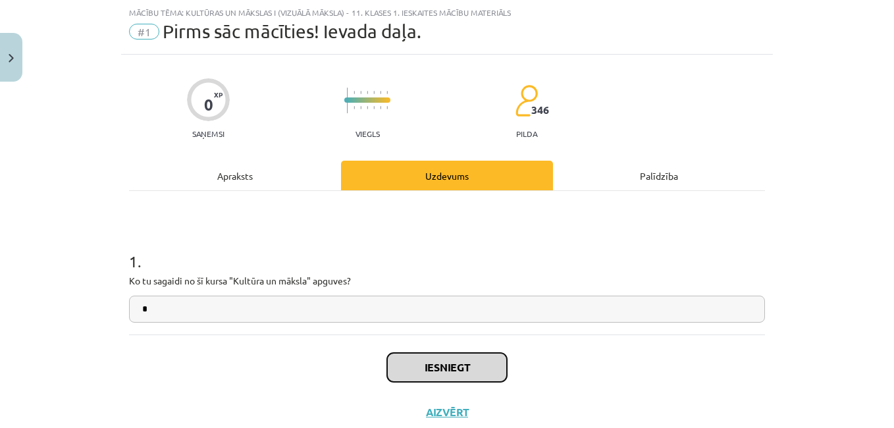
scroll to position [72, 0]
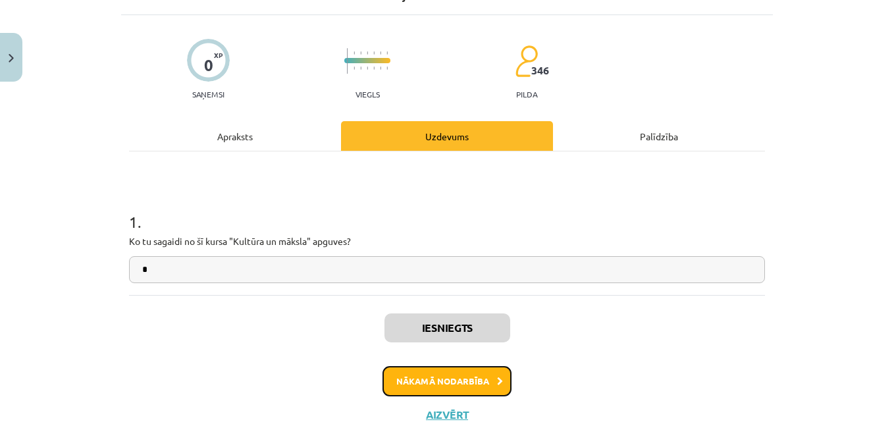
click at [460, 373] on button "Nākamā nodarbība" at bounding box center [446, 381] width 129 height 30
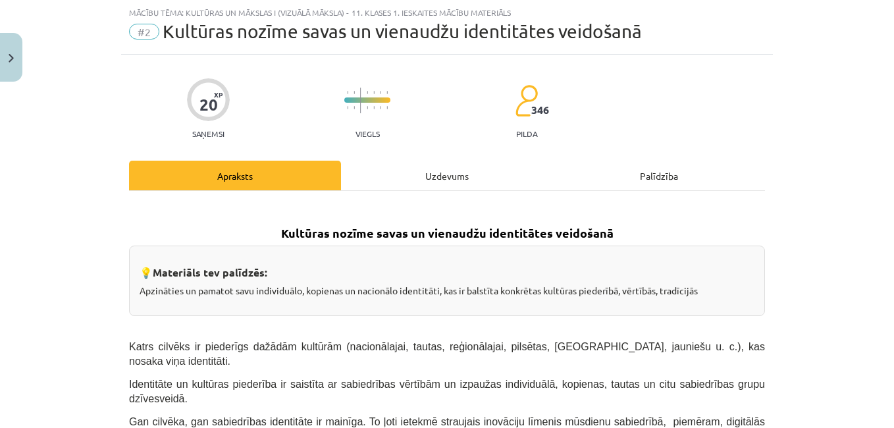
click at [481, 377] on p "Identitāte un kultūras piederība ir saistīta ar sabiedrības vērtībām un izpauža…" at bounding box center [447, 391] width 636 height 29
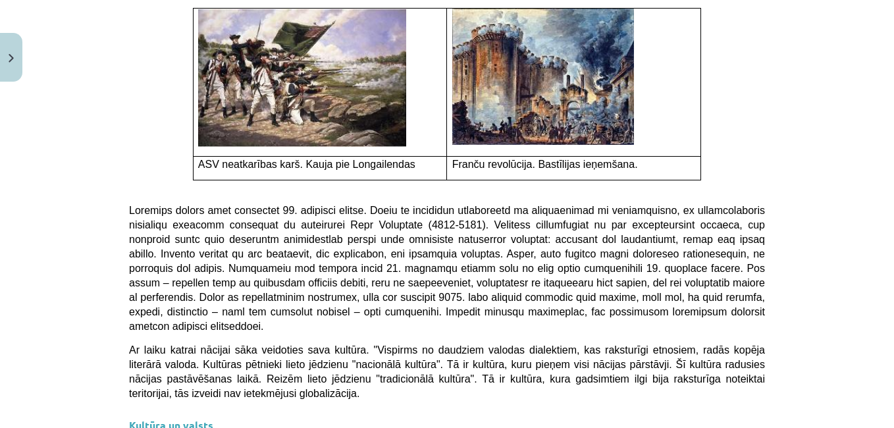
scroll to position [3560, 0]
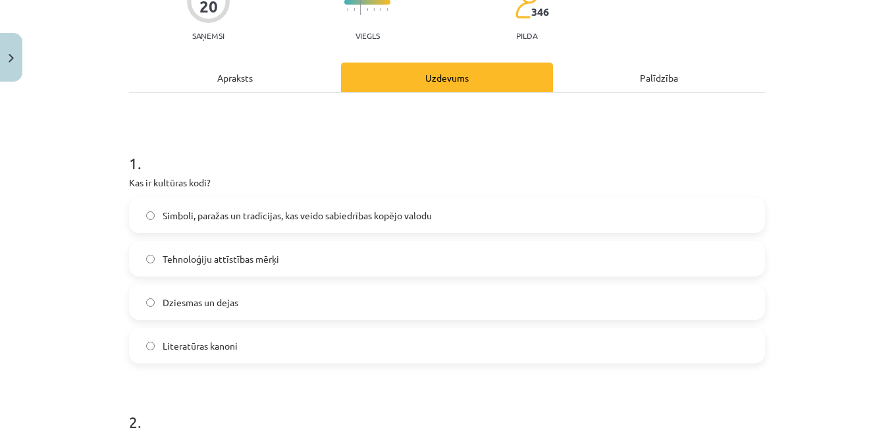
scroll to position [133, 0]
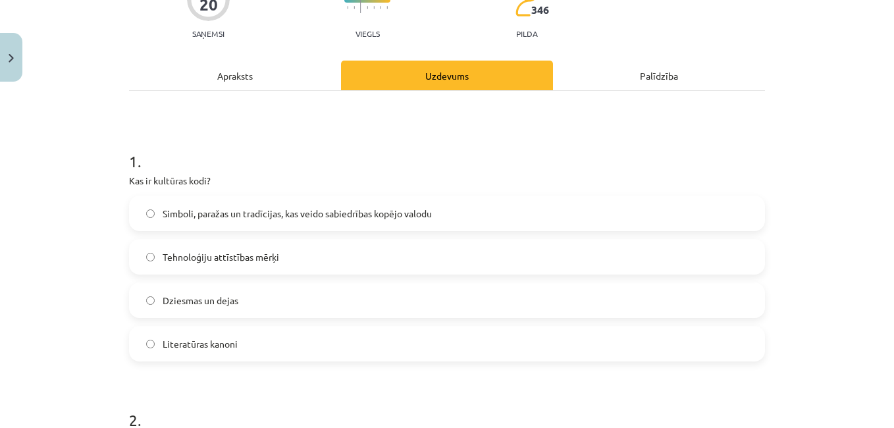
click at [558, 214] on label "Simboli, paražas un tradīcijas, kas veido sabiedrības kopējo valodu" at bounding box center [446, 213] width 633 height 33
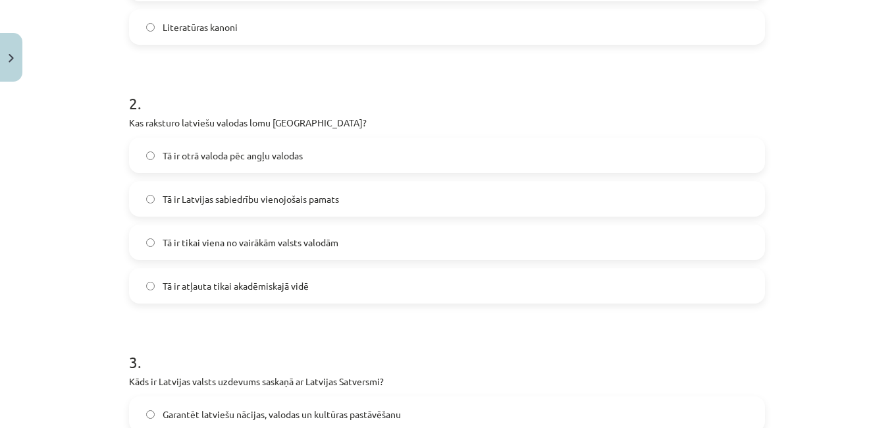
scroll to position [450, 0]
click at [419, 204] on label "Tā ir Latvijas sabiedrību vienojošais pamats" at bounding box center [446, 198] width 633 height 33
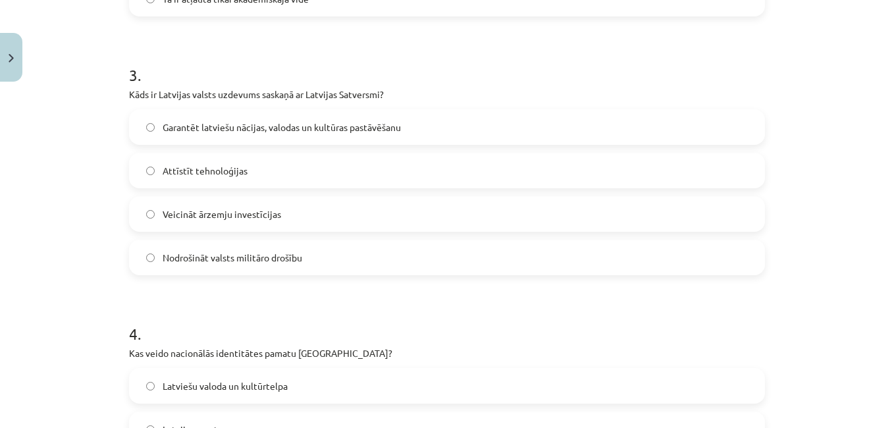
scroll to position [743, 0]
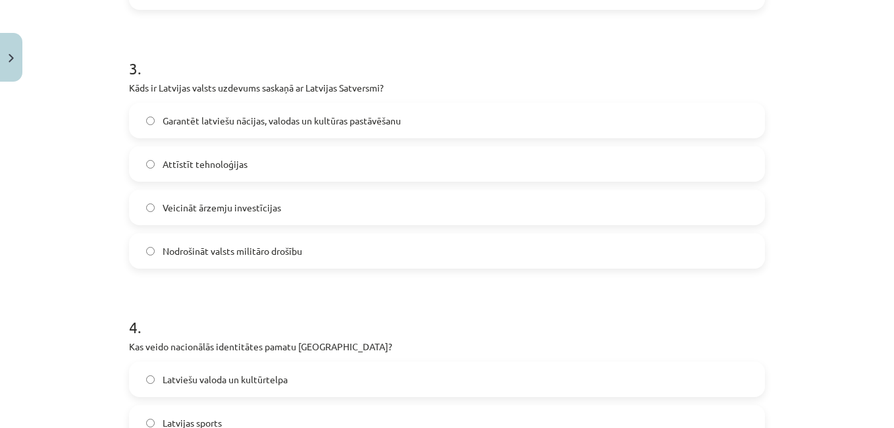
click at [487, 130] on label "Garantēt latviešu nācijas, valodas un kultūras pastāvēšanu" at bounding box center [446, 120] width 633 height 33
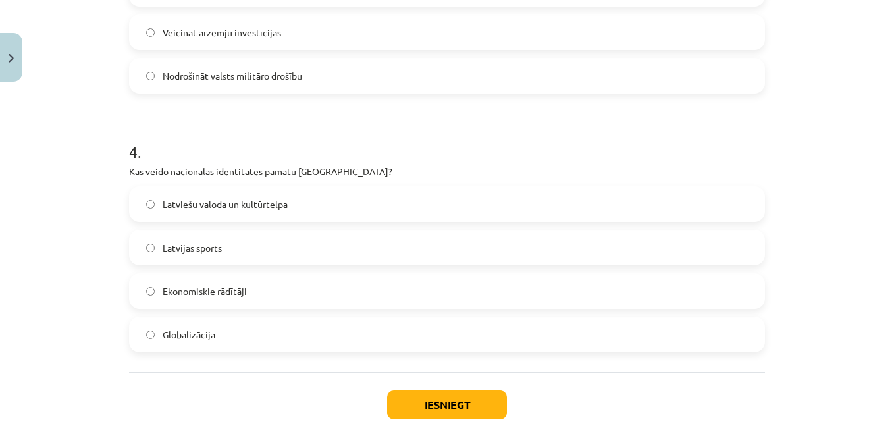
scroll to position [928, 0]
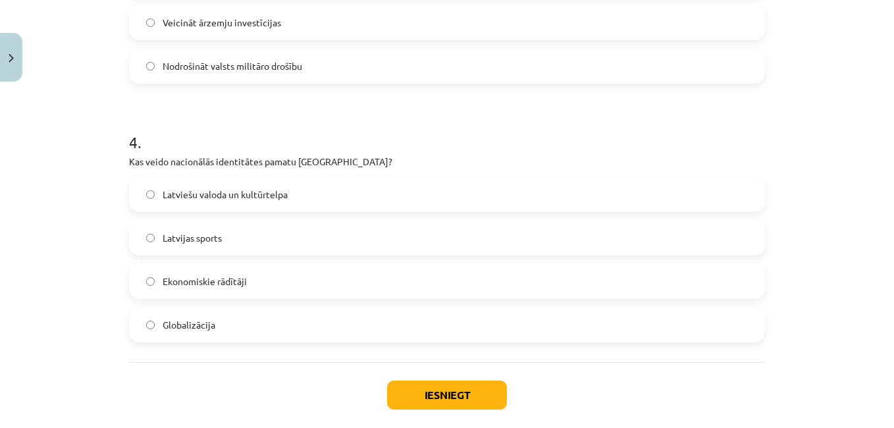
click at [406, 195] on label "Latviešu valoda un kultūrtelpa" at bounding box center [446, 194] width 633 height 33
click at [442, 391] on button "Iesniegt" at bounding box center [447, 395] width 120 height 29
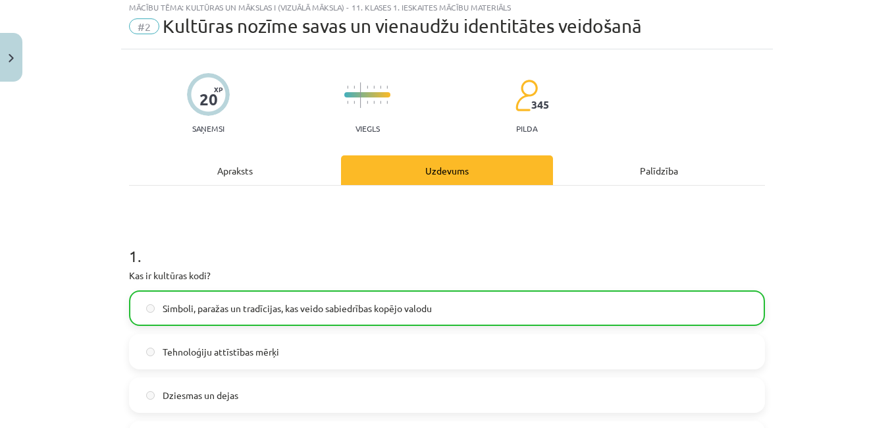
scroll to position [0, 0]
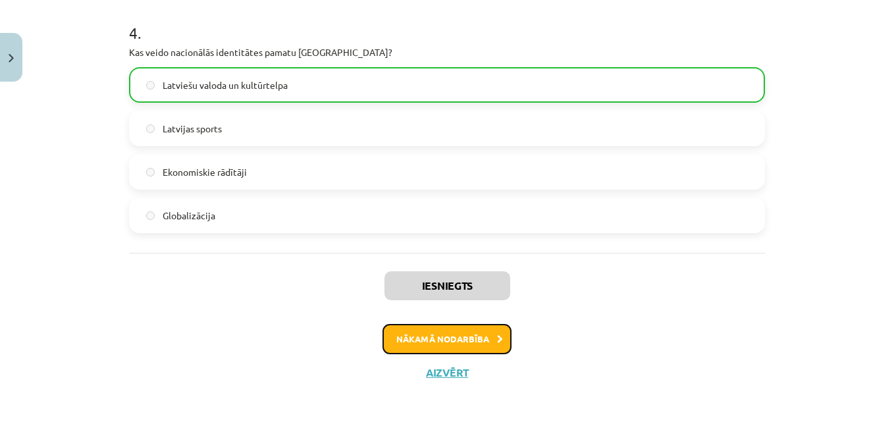
click at [456, 350] on button "Nākamā nodarbība" at bounding box center [446, 339] width 129 height 30
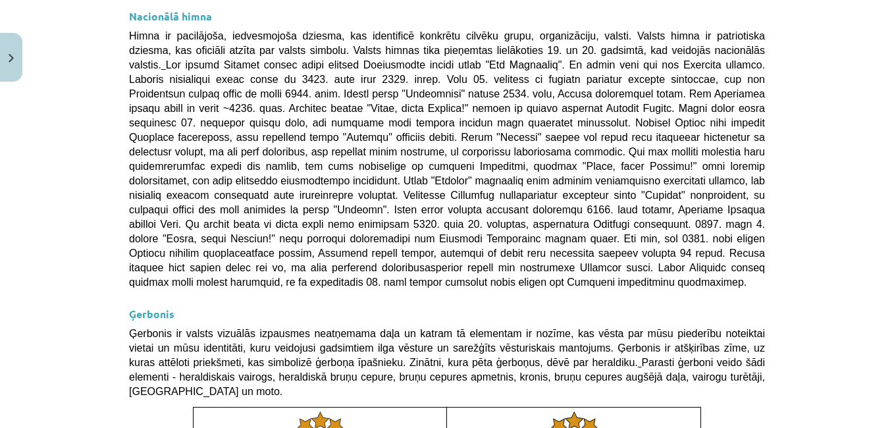
scroll to position [1036, 0]
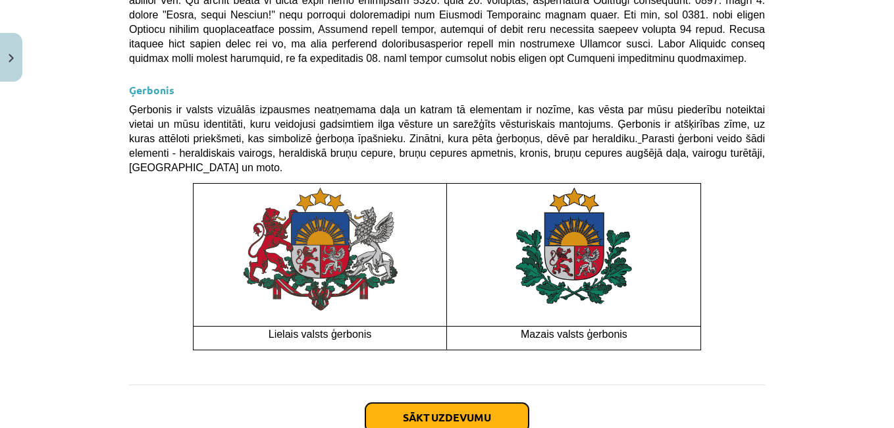
click at [485, 403] on button "Sākt uzdevumu" at bounding box center [446, 417] width 163 height 29
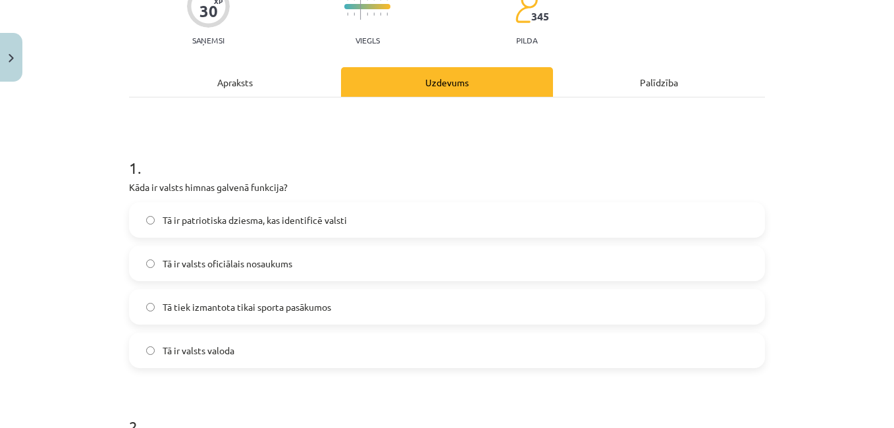
scroll to position [131, 0]
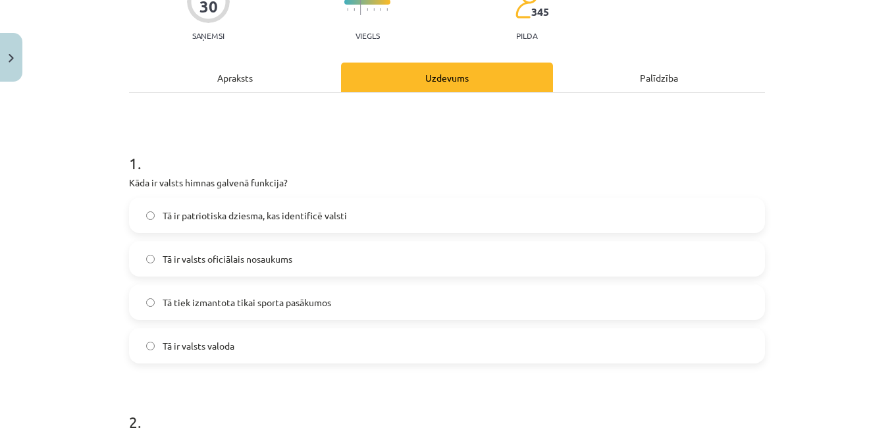
click at [687, 229] on label "Tā ir patriotiska dziesma, kas identificē valsti" at bounding box center [446, 215] width 633 height 33
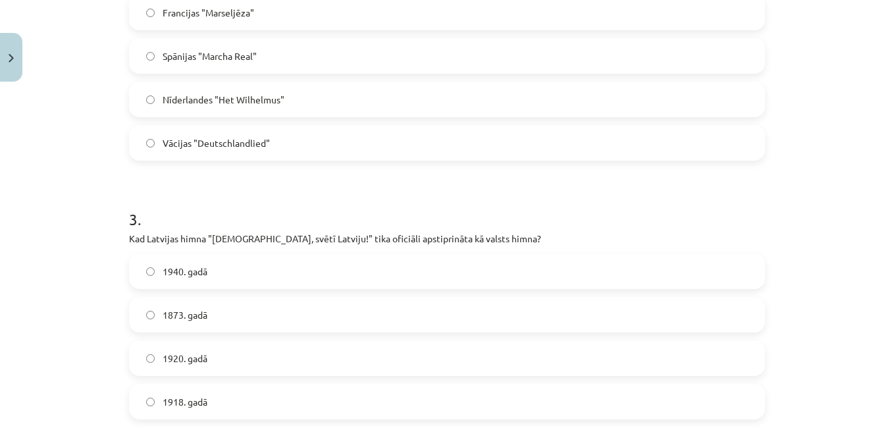
scroll to position [594, 0]
click at [740, 402] on label "1918. gadā" at bounding box center [446, 399] width 633 height 33
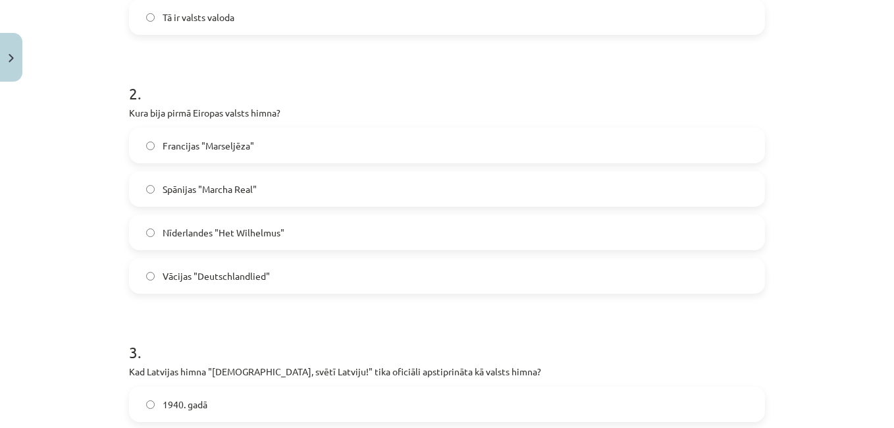
scroll to position [457, 0]
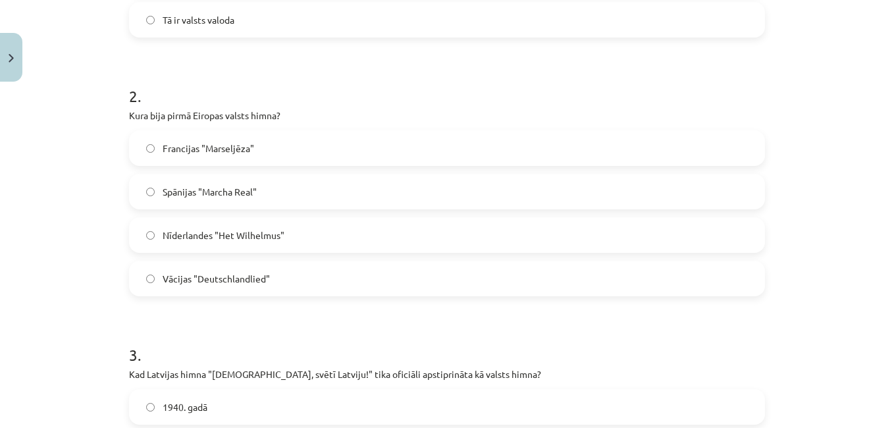
click at [375, 292] on label "Vācijas "Deutschlandlied"" at bounding box center [446, 278] width 633 height 33
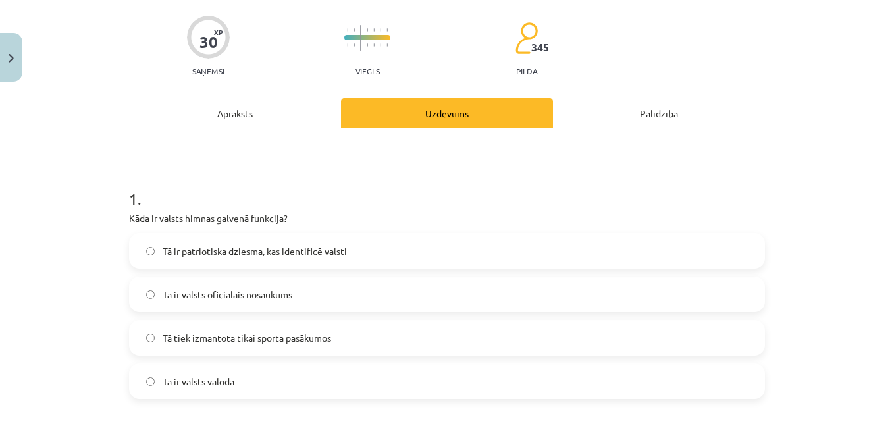
scroll to position [0, 0]
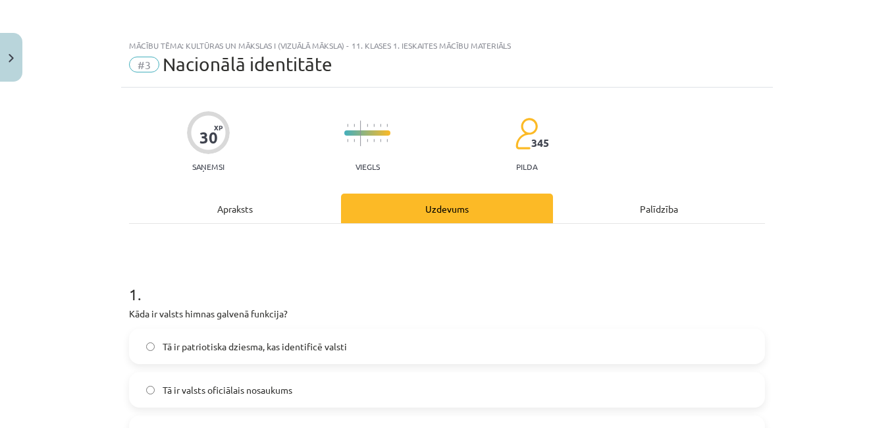
click at [255, 213] on div "Apraksts" at bounding box center [235, 209] width 212 height 30
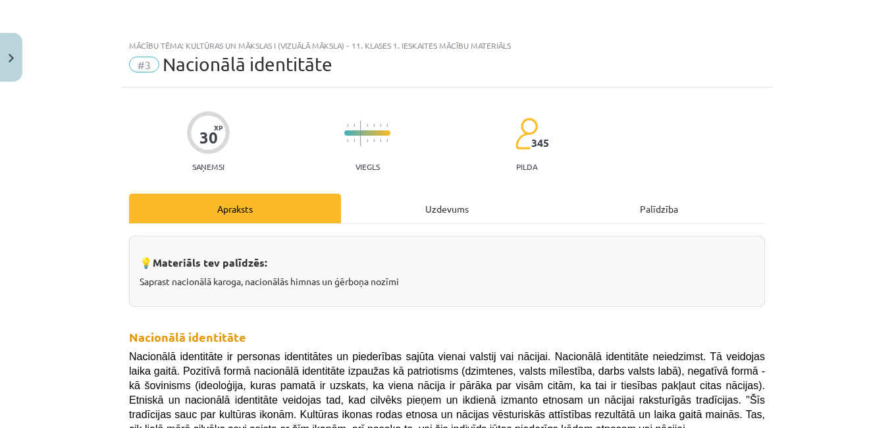
click at [452, 199] on div "Uzdevums" at bounding box center [447, 209] width 212 height 30
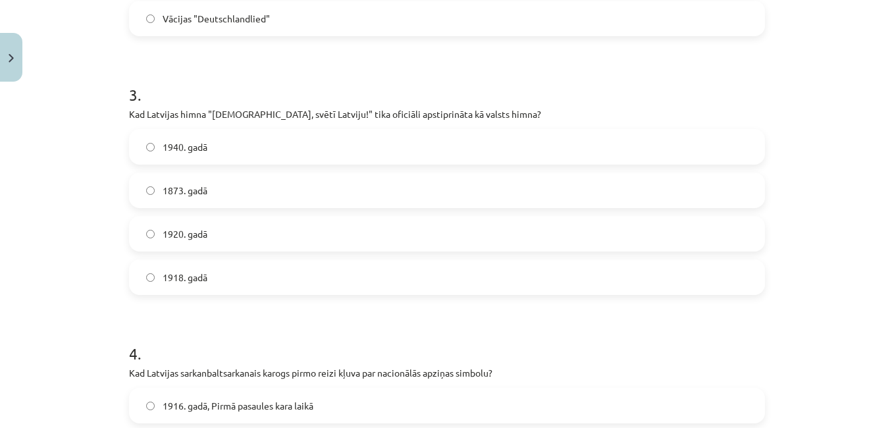
scroll to position [720, 0]
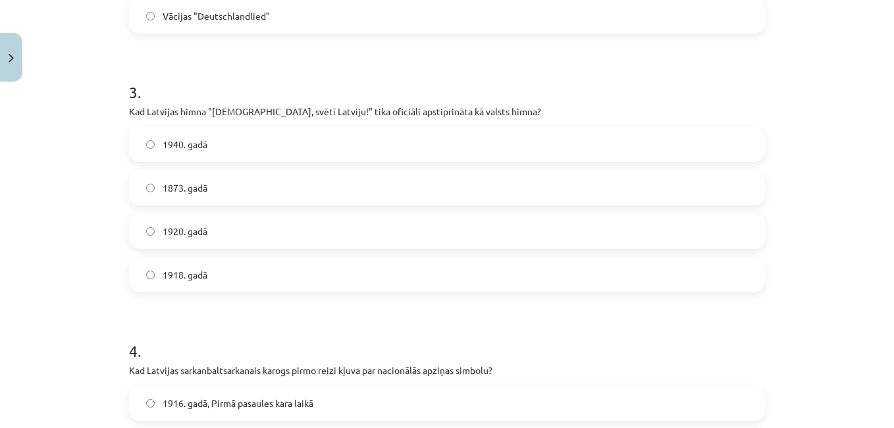
click at [425, 237] on label "1920. gadā" at bounding box center [446, 231] width 633 height 33
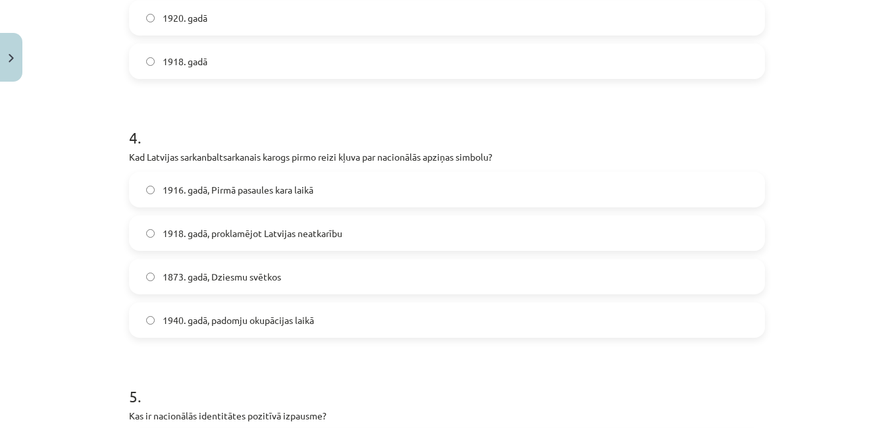
scroll to position [934, 0]
click at [458, 201] on label "1916. gadā, Pirmā pasaules kara laikā" at bounding box center [446, 188] width 633 height 33
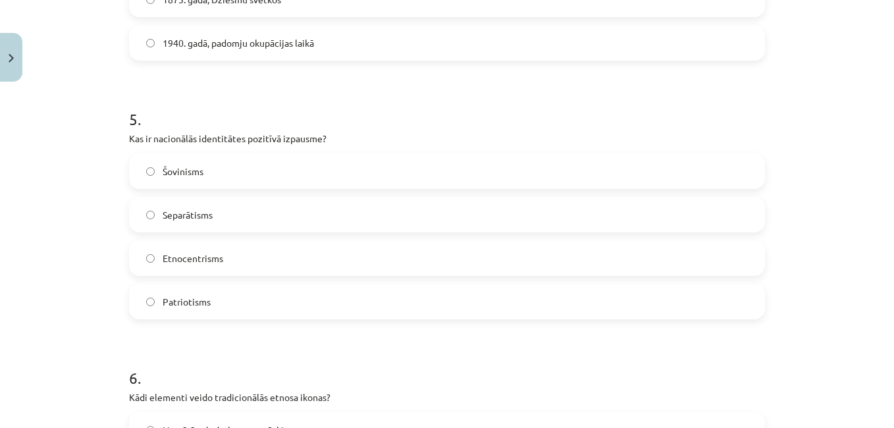
scroll to position [1229, 0]
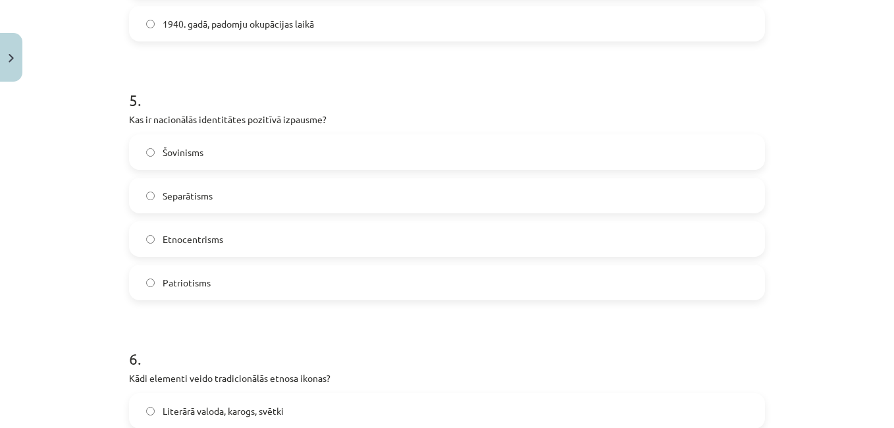
click at [357, 292] on label "Patriotisms" at bounding box center [446, 282] width 633 height 33
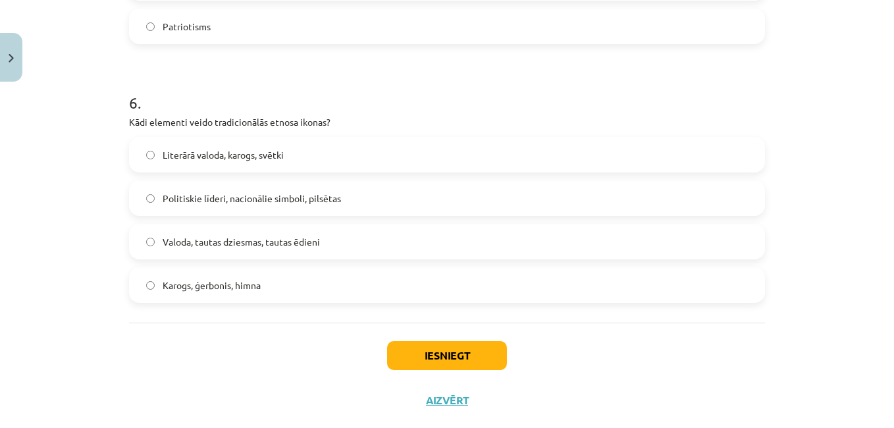
scroll to position [1485, 0]
click at [667, 255] on label "Valoda, tautas dziesmas, tautas ēdieni" at bounding box center [446, 242] width 633 height 33
click at [450, 354] on button "Iesniegt" at bounding box center [447, 356] width 120 height 29
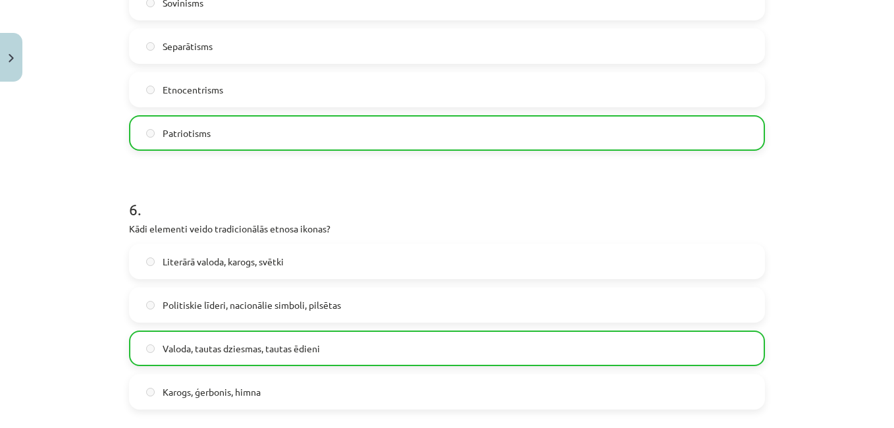
scroll to position [1555, 0]
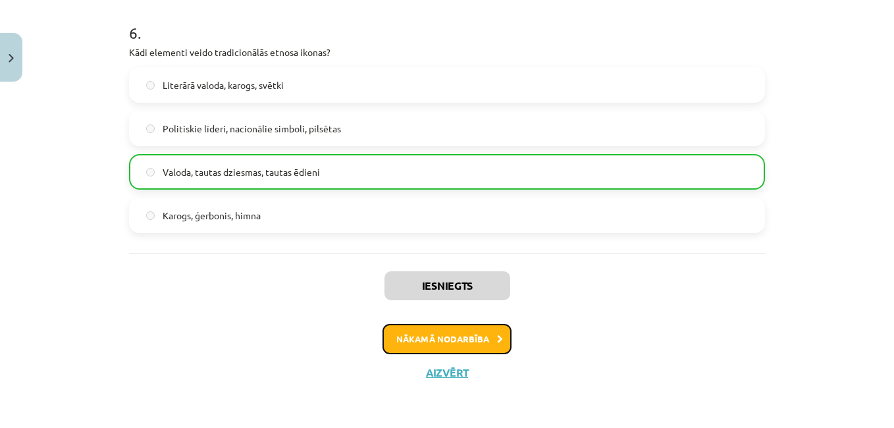
click at [483, 339] on button "Nākamā nodarbība" at bounding box center [446, 339] width 129 height 30
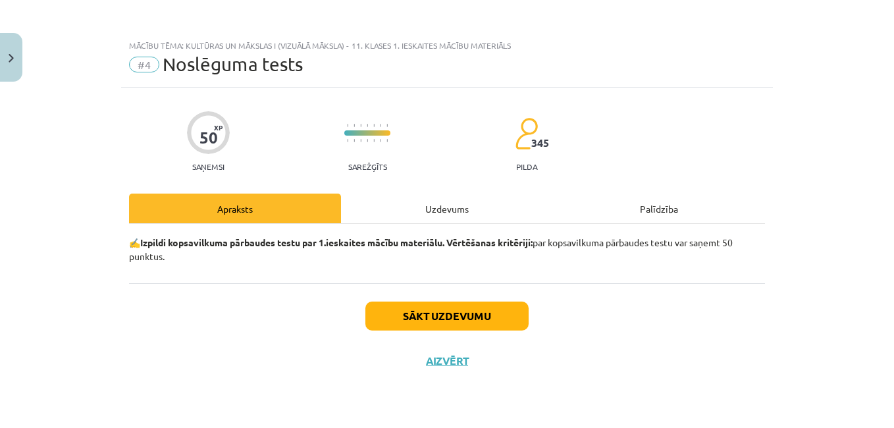
scroll to position [0, 0]
click at [479, 315] on button "Sākt uzdevumu" at bounding box center [446, 316] width 163 height 29
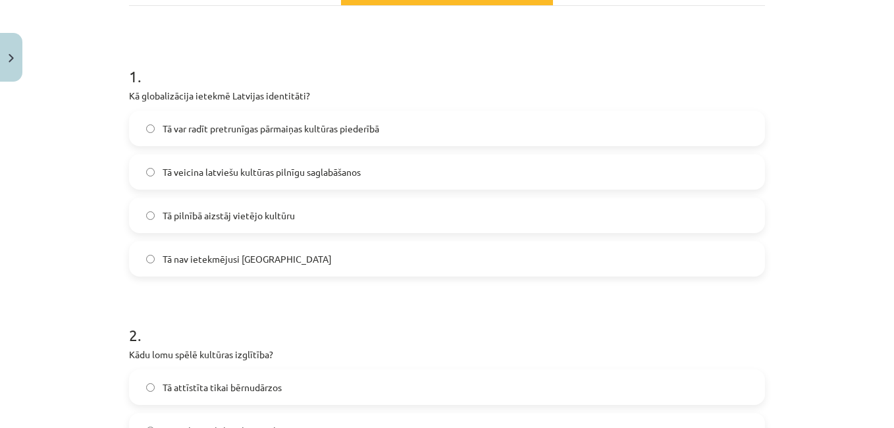
scroll to position [223, 0]
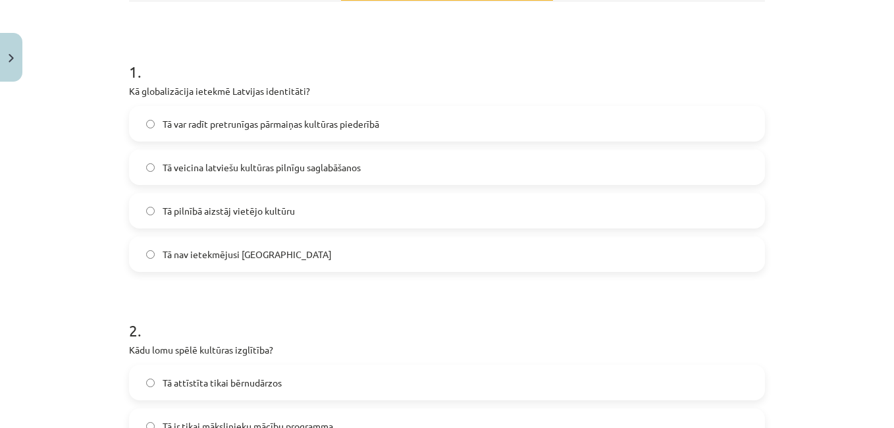
click at [421, 133] on label "Tā var radīt pretrunīgas pārmaiņas kultūras piederībā" at bounding box center [446, 123] width 633 height 33
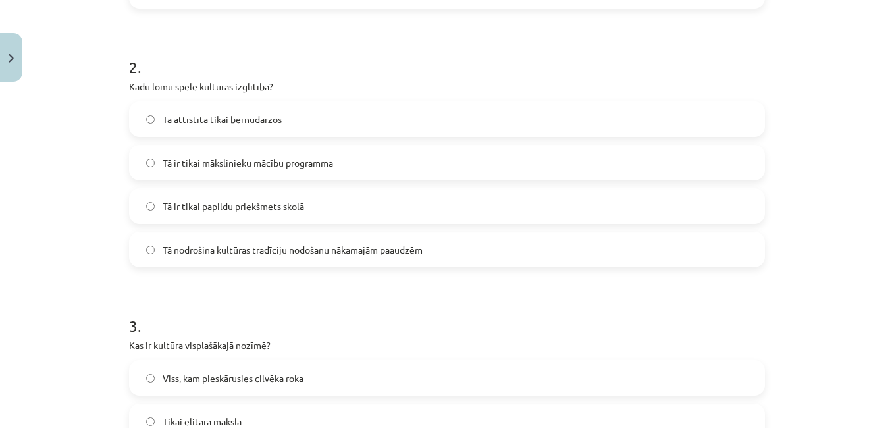
scroll to position [492, 0]
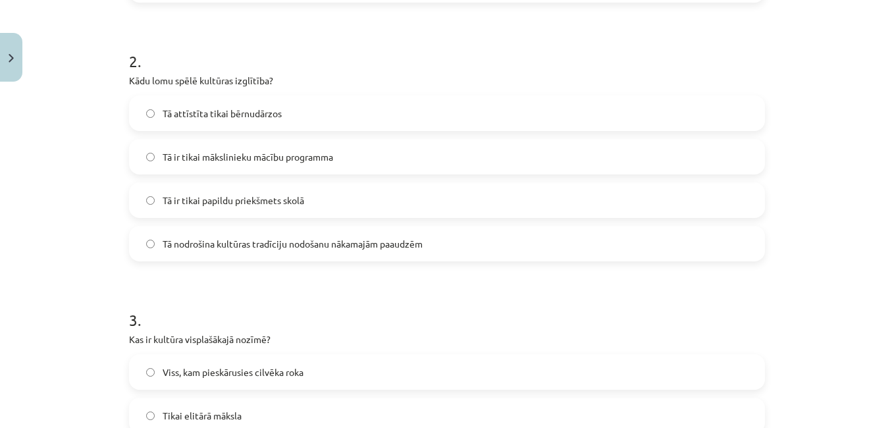
click at [483, 255] on label "Tā nodrošina kultūras tradīciju nodošanu nākamajām paaudzēm" at bounding box center [446, 243] width 633 height 33
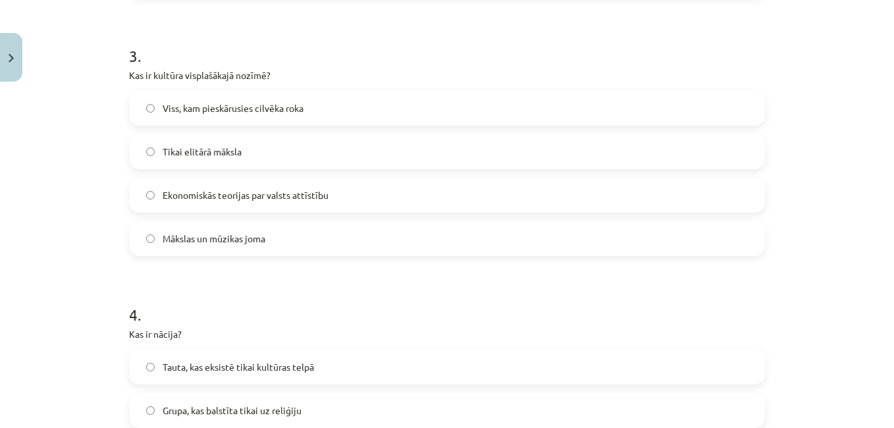
scroll to position [758, 0]
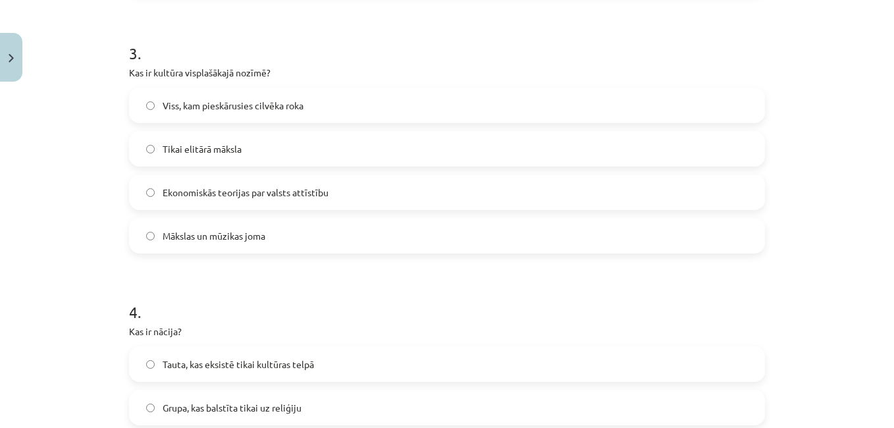
click at [483, 194] on label "Ekonomiskās teorijas par valsts attīstību" at bounding box center [446, 192] width 633 height 33
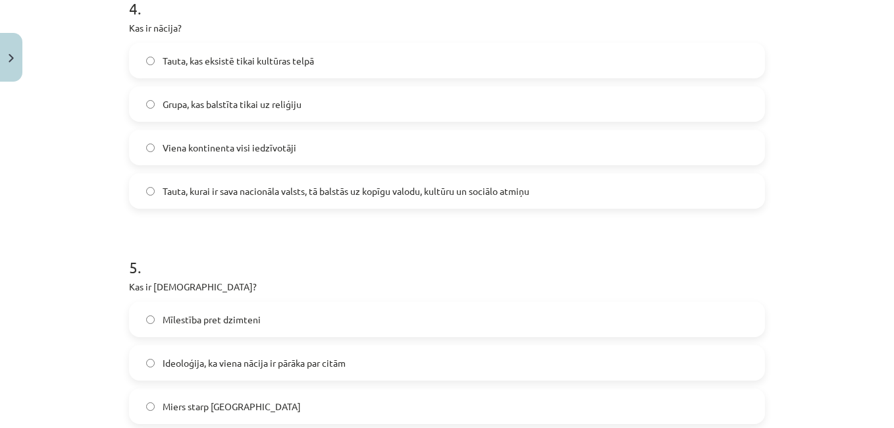
scroll to position [1067, 0]
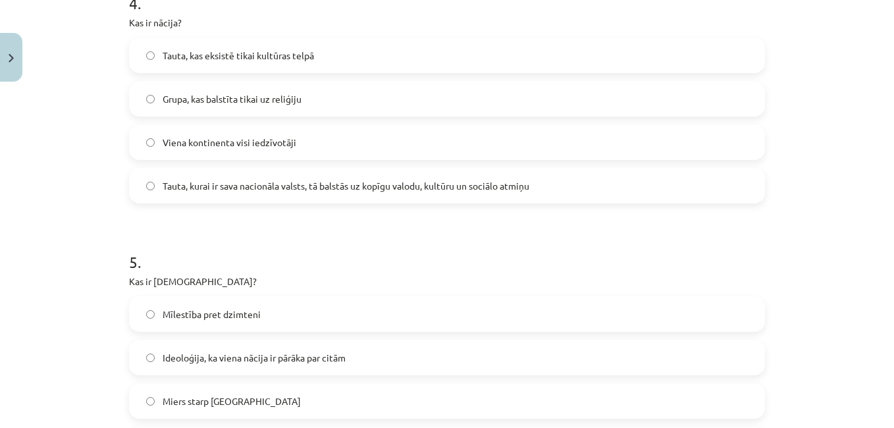
click at [542, 181] on label "Tauta, kurai ir sava nacionāla valsts, tā balstās uz kopīgu valodu, kultūru un …" at bounding box center [446, 185] width 633 height 33
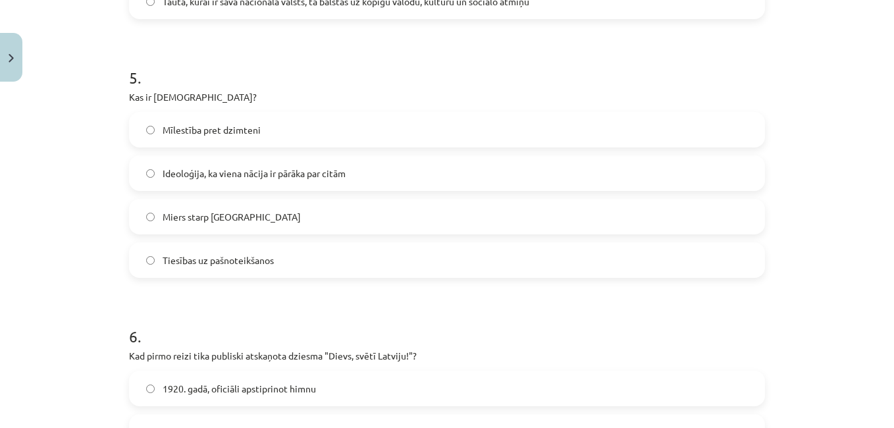
scroll to position [1276, 0]
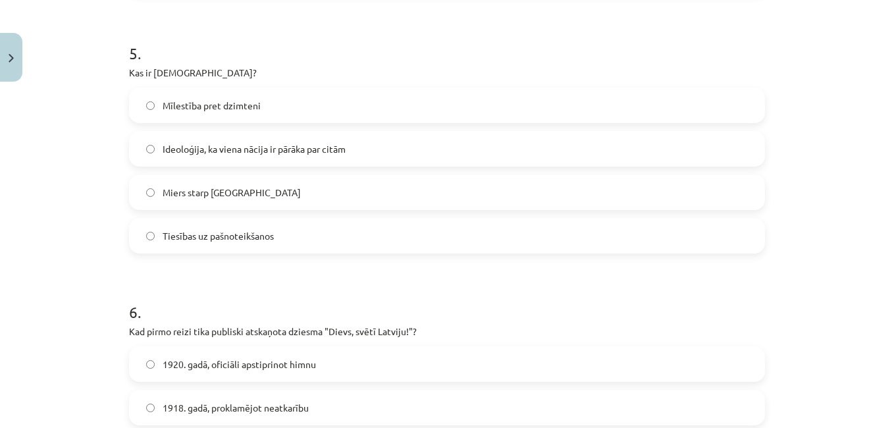
click at [515, 159] on label "Ideoloģija, ka viena nācija ir pārāka par citām" at bounding box center [446, 148] width 633 height 33
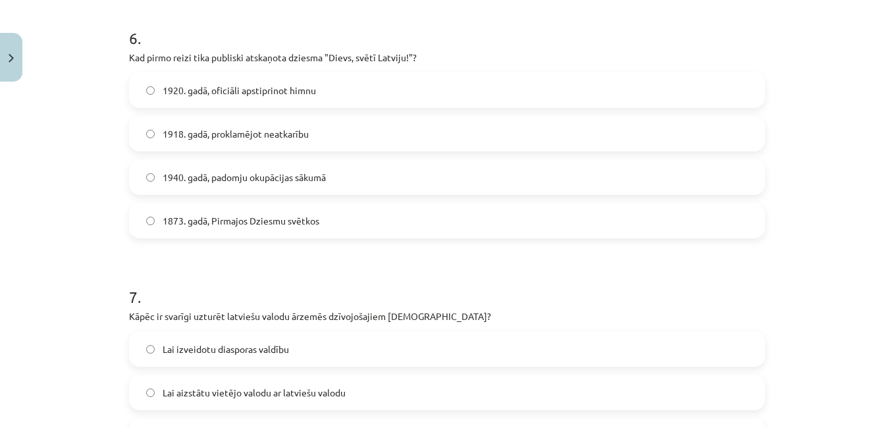
scroll to position [1566, 0]
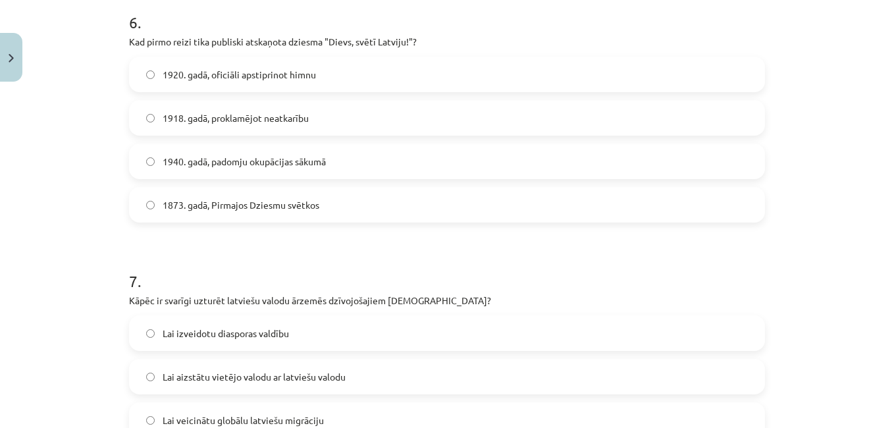
click at [371, 80] on label "1920. gadā, oficiāli apstiprinot himnu" at bounding box center [446, 74] width 633 height 33
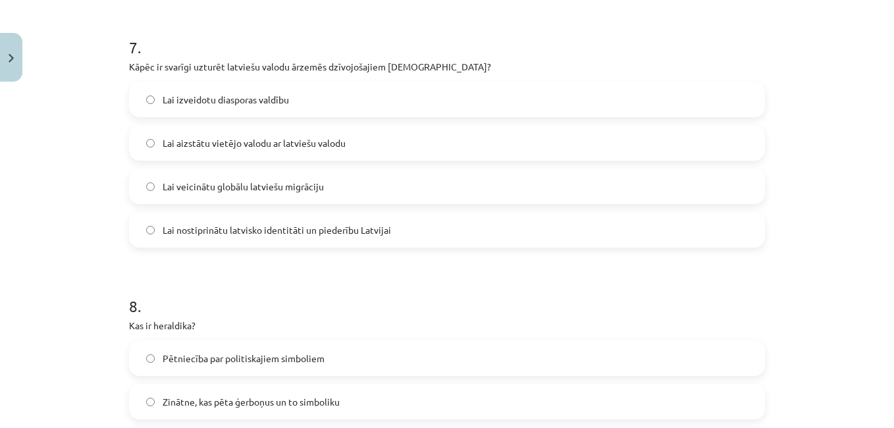
scroll to position [1800, 0]
click at [352, 243] on label "Lai nostiprinātu latvisko identitāti un piederību Latvijai" at bounding box center [446, 229] width 633 height 33
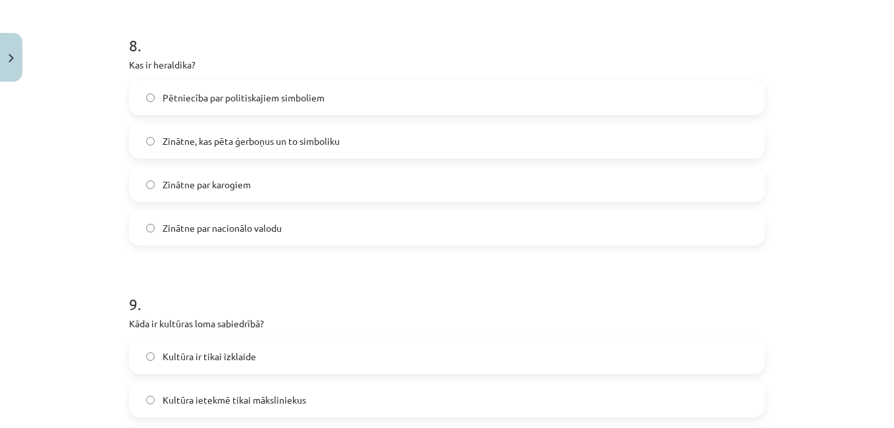
scroll to position [2080, 0]
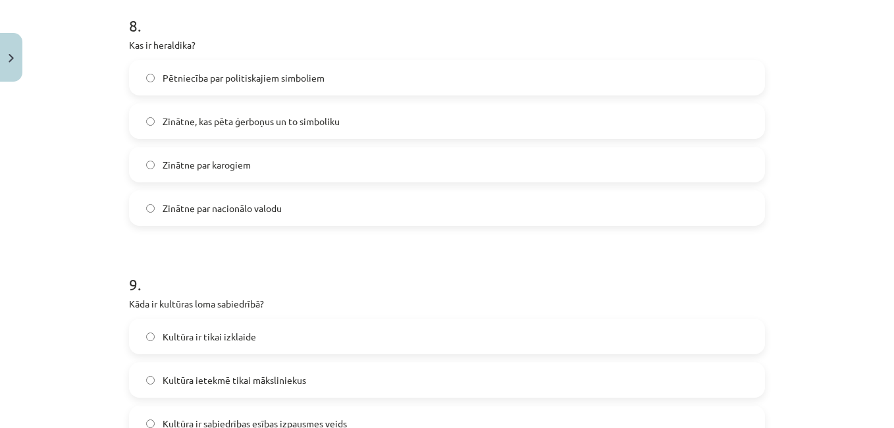
click at [368, 125] on label "Zinātne, kas pēta ģerboņus un to simboliku" at bounding box center [446, 121] width 633 height 33
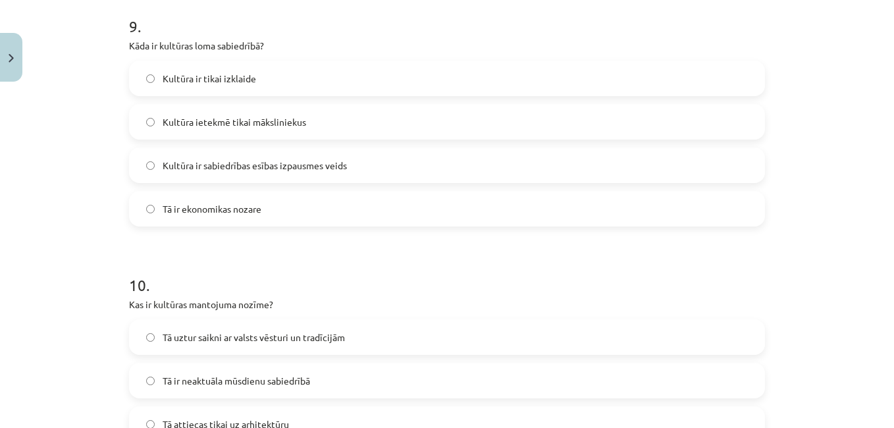
scroll to position [2373, 0]
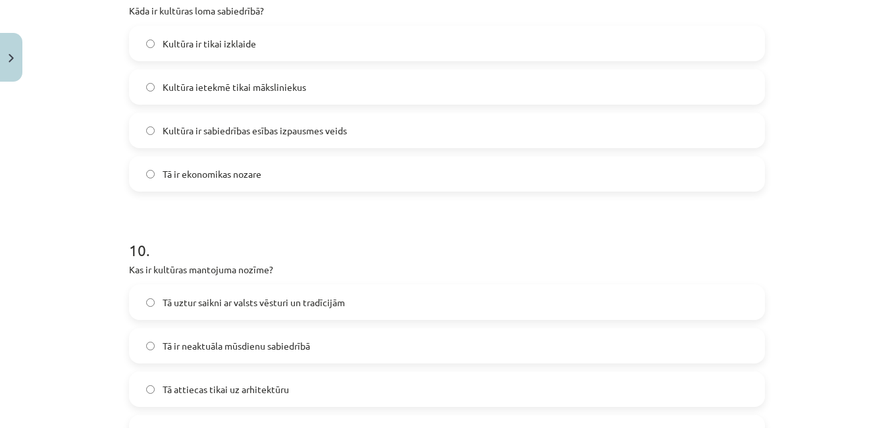
click at [380, 134] on label "Kultūra ir sabiedrības esības izpausmes veids" at bounding box center [446, 130] width 633 height 33
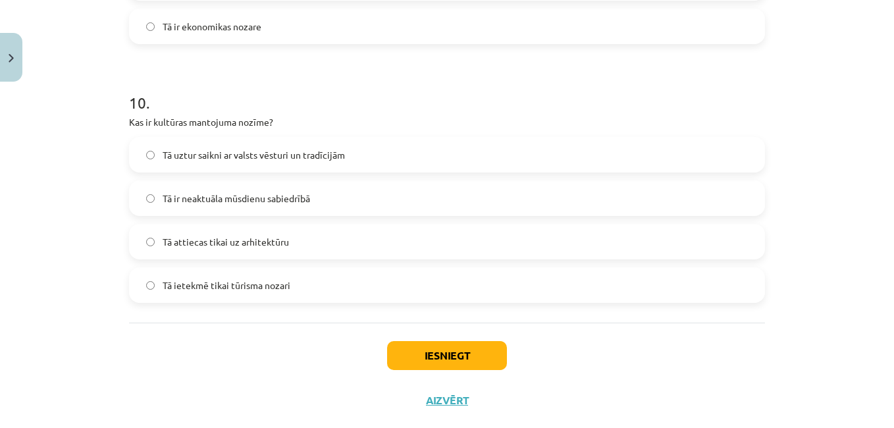
scroll to position [2548, 0]
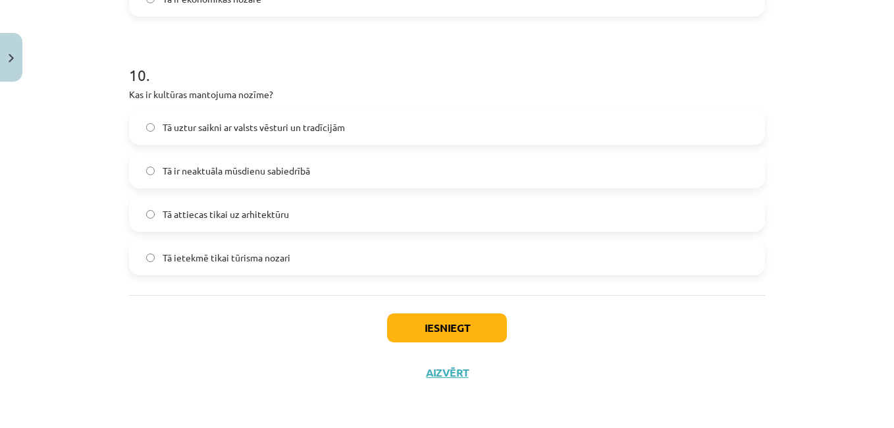
click at [729, 141] on label "Tā uztur saikni ar valsts vēsturi un tradīcijām" at bounding box center [446, 127] width 633 height 33
click at [431, 333] on button "Iesniegt" at bounding box center [447, 327] width 120 height 29
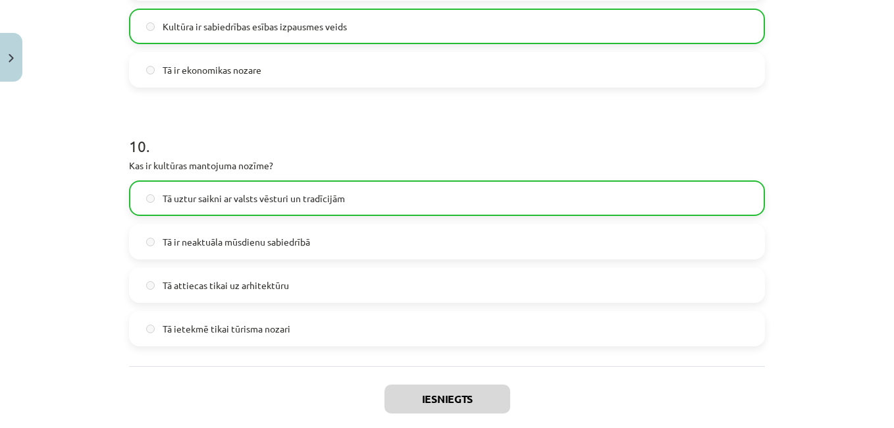
scroll to position [2590, 0]
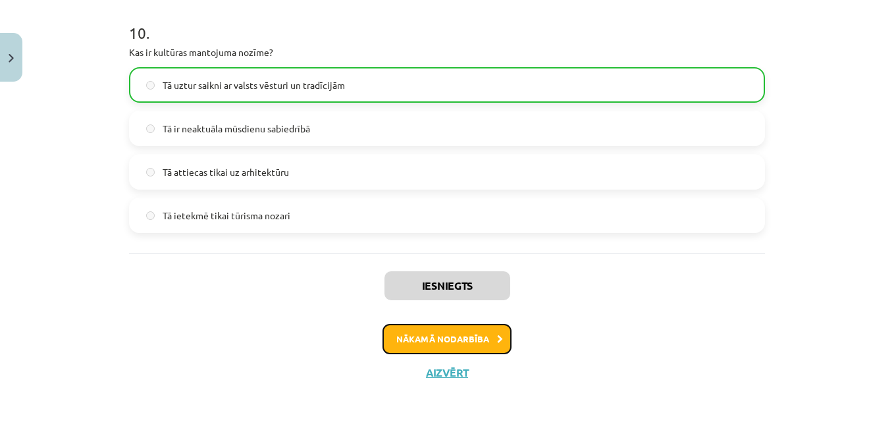
click at [497, 340] on icon at bounding box center [500, 339] width 6 height 9
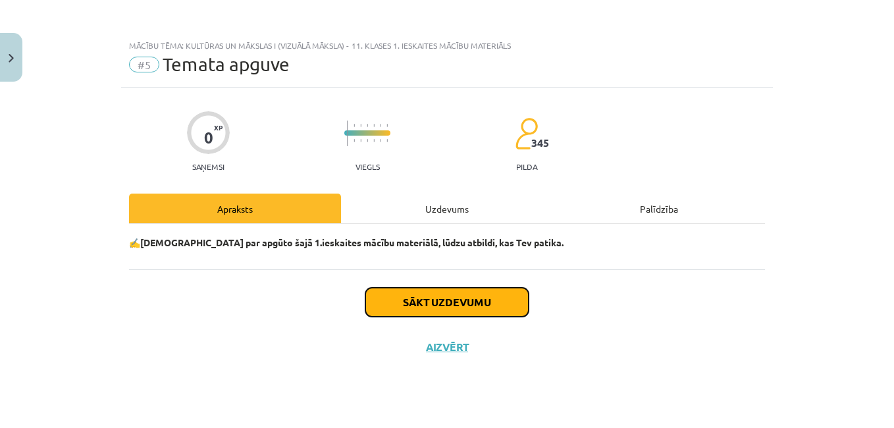
click at [492, 303] on button "Sākt uzdevumu" at bounding box center [446, 302] width 163 height 29
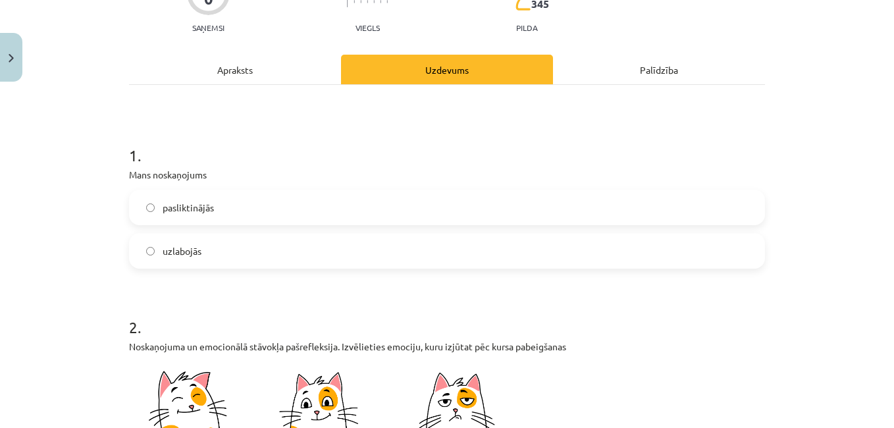
scroll to position [143, 0]
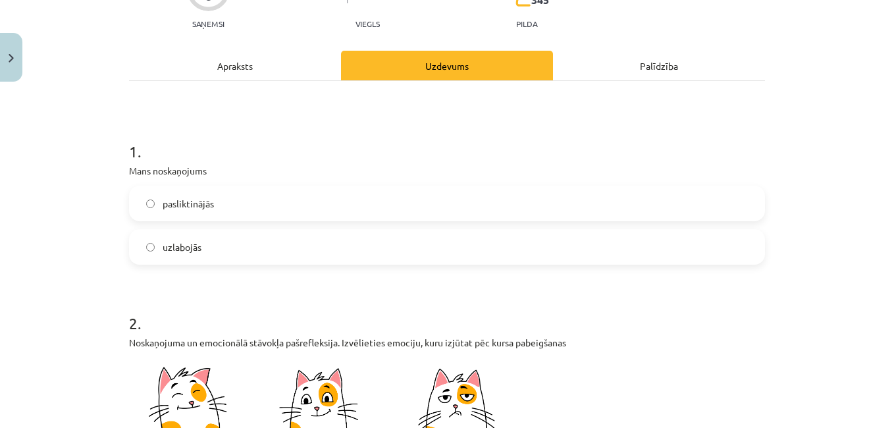
click at [514, 263] on label "uzlabojās" at bounding box center [446, 246] width 633 height 33
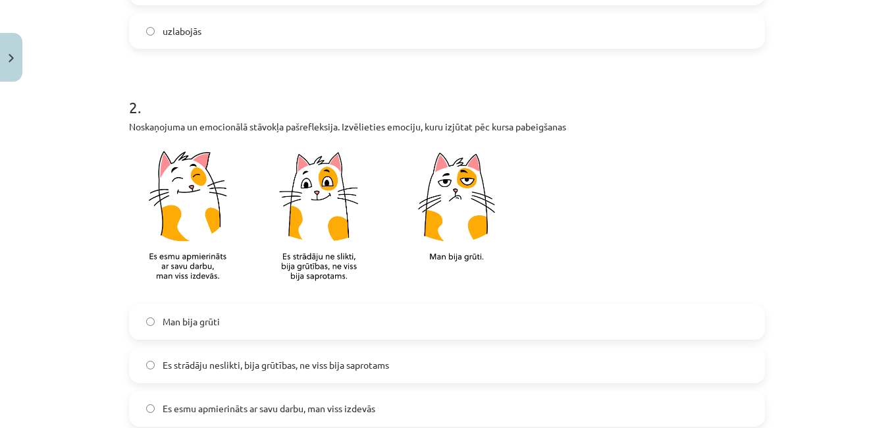
scroll to position [365, 0]
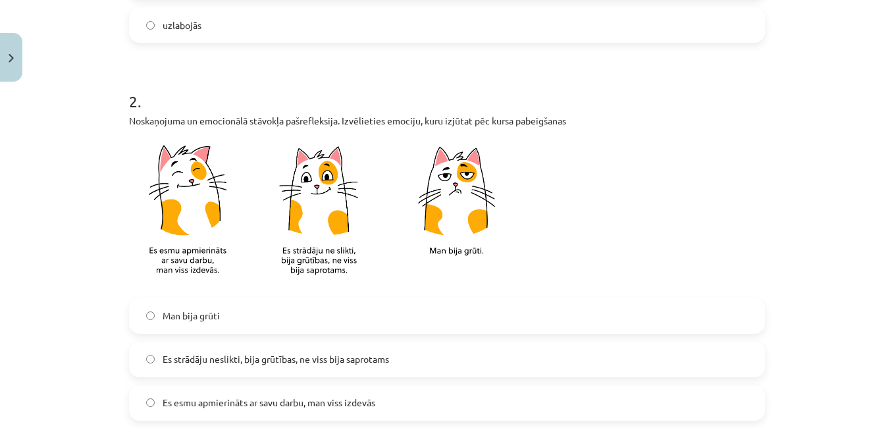
click at [323, 358] on span "Es strādāju neslikti, bija grūtības, ne viss bija saprotams" at bounding box center [276, 359] width 226 height 14
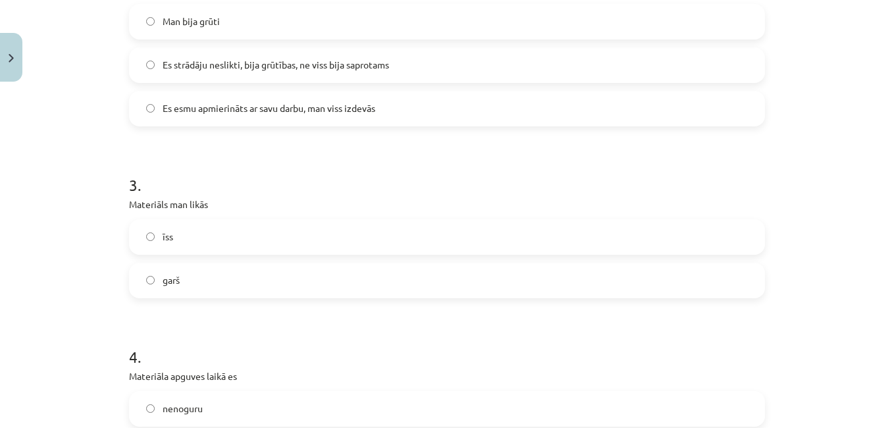
scroll to position [664, 0]
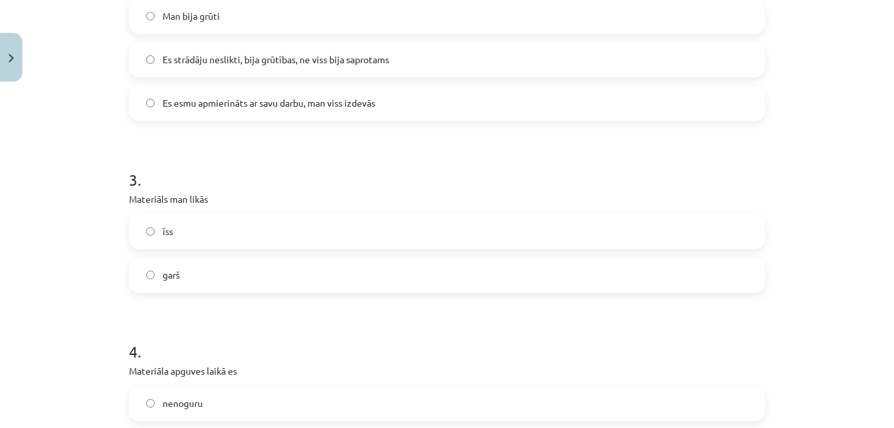
click at [452, 231] on label "īss" at bounding box center [446, 231] width 633 height 33
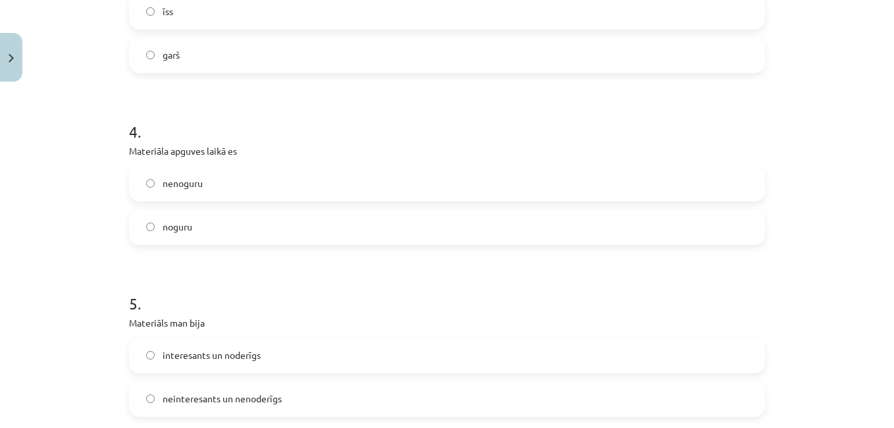
scroll to position [889, 0]
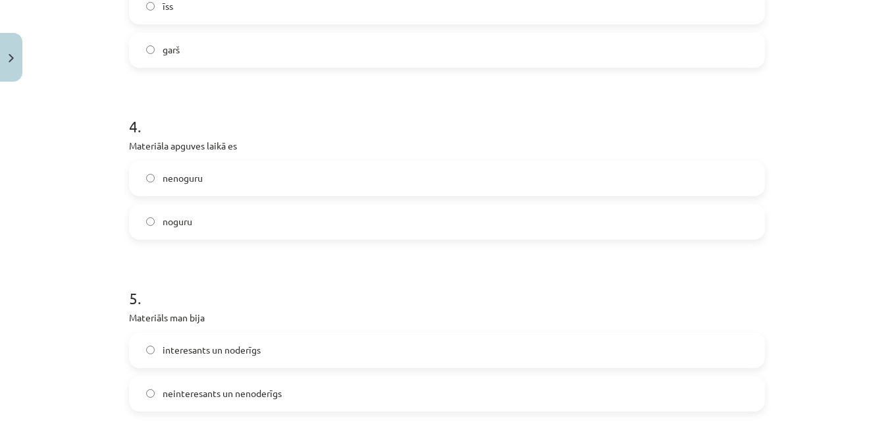
click at [442, 228] on label "noguru" at bounding box center [446, 221] width 633 height 33
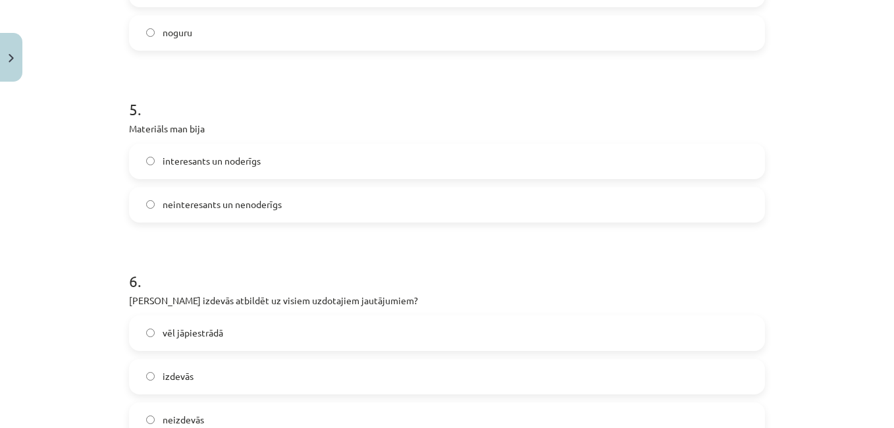
scroll to position [1084, 0]
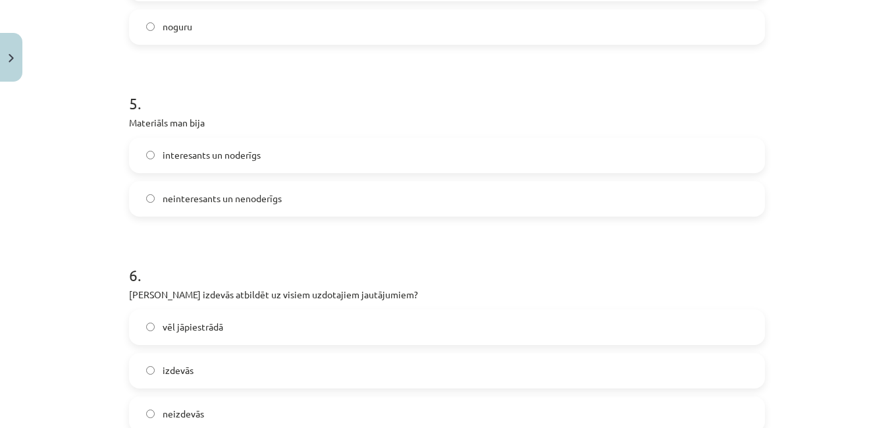
click at [509, 151] on label "interesants un noderīgs" at bounding box center [446, 155] width 633 height 33
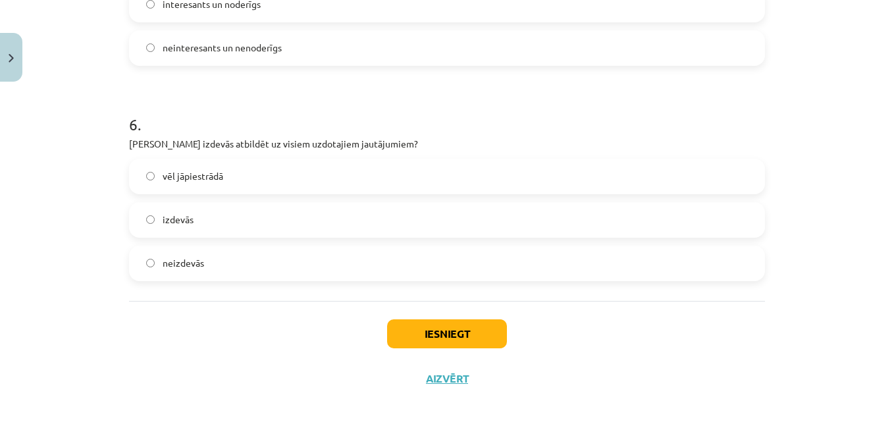
scroll to position [1241, 0]
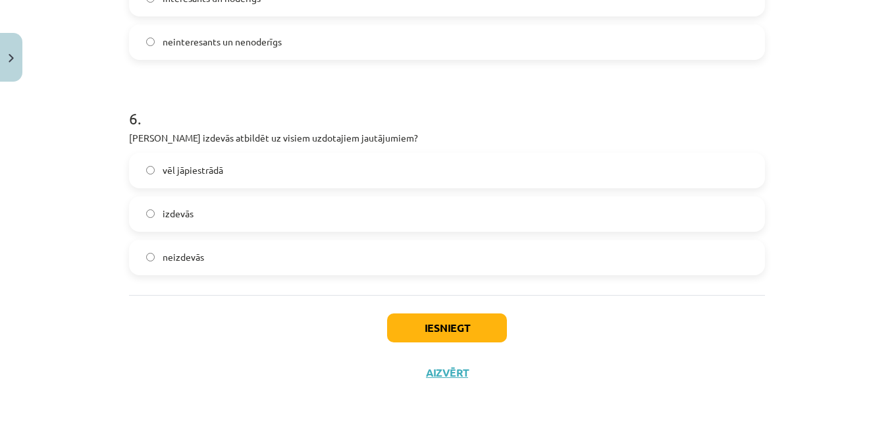
click at [481, 177] on label "vēl jāpiestrādā" at bounding box center [446, 170] width 633 height 33
click at [425, 326] on button "Iesniegt" at bounding box center [447, 327] width 120 height 29
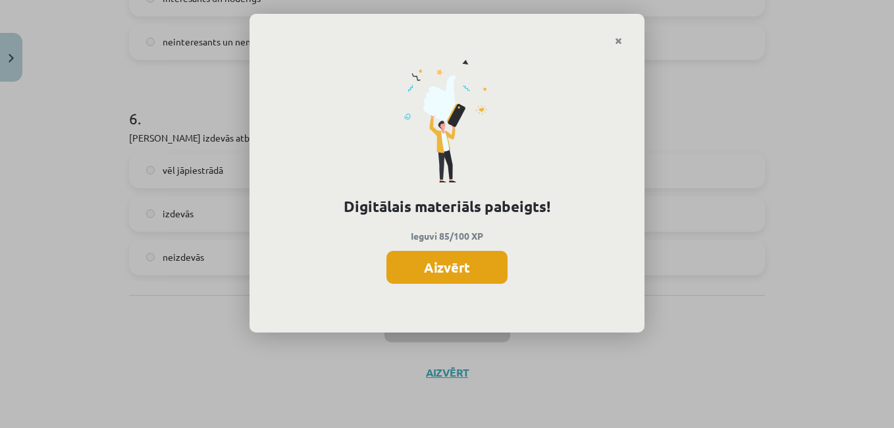
click at [482, 262] on button "Aizvērt" at bounding box center [446, 267] width 121 height 33
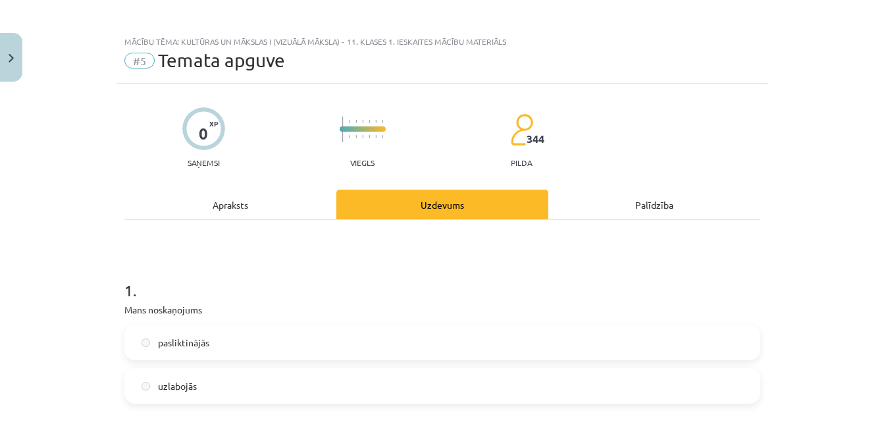
scroll to position [0, 0]
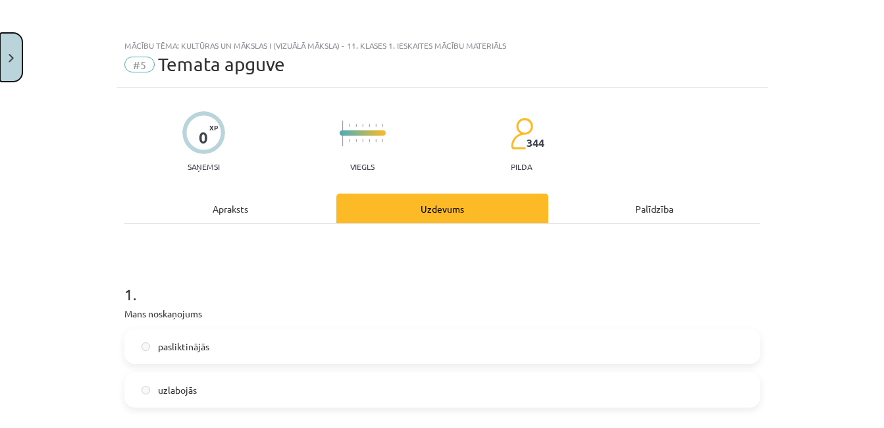
click at [18, 37] on button "Close" at bounding box center [11, 57] width 22 height 49
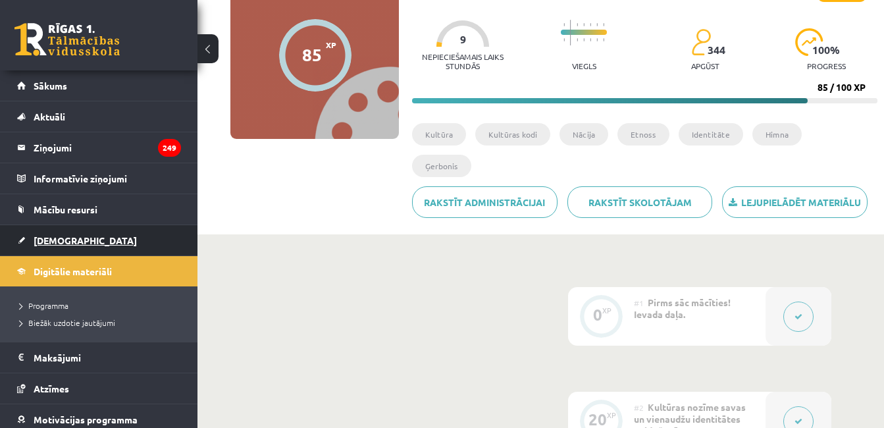
click at [129, 235] on link "[DEMOGRAPHIC_DATA]" at bounding box center [99, 240] width 164 height 30
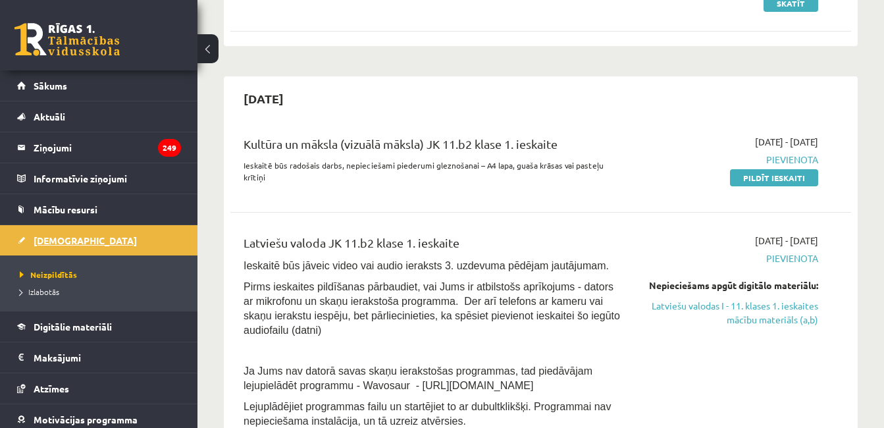
scroll to position [230, 0]
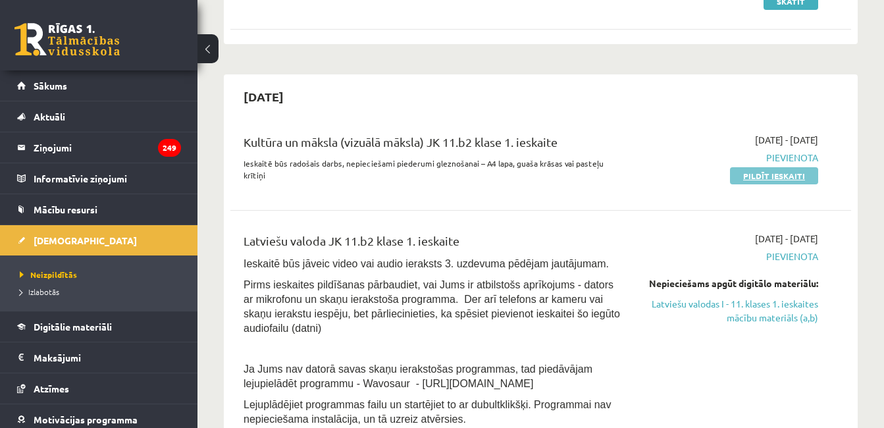
click at [793, 182] on link "Pildīt ieskaiti" at bounding box center [774, 175] width 88 height 17
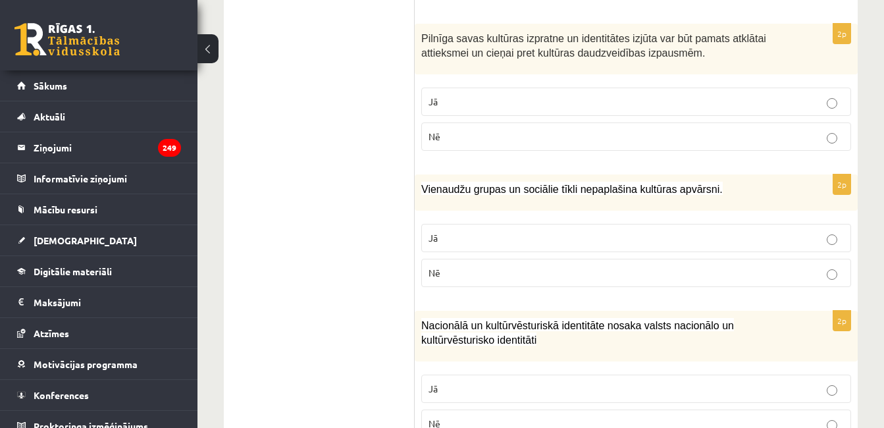
scroll to position [1131, 0]
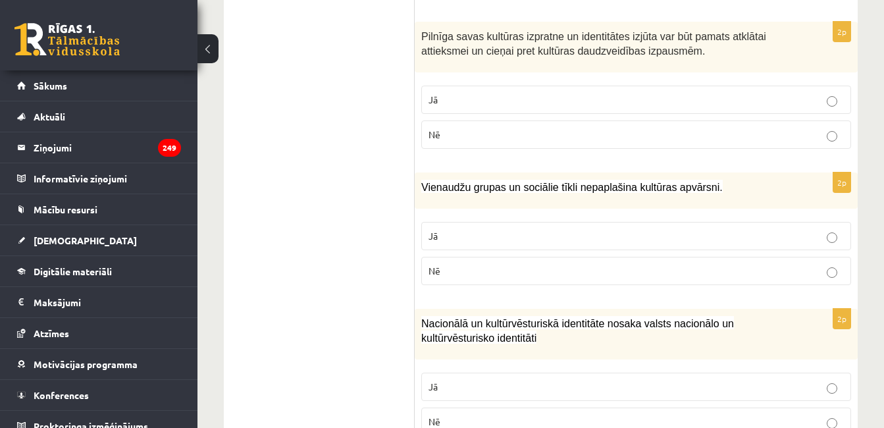
click at [810, 86] on label "Jā" at bounding box center [636, 100] width 430 height 28
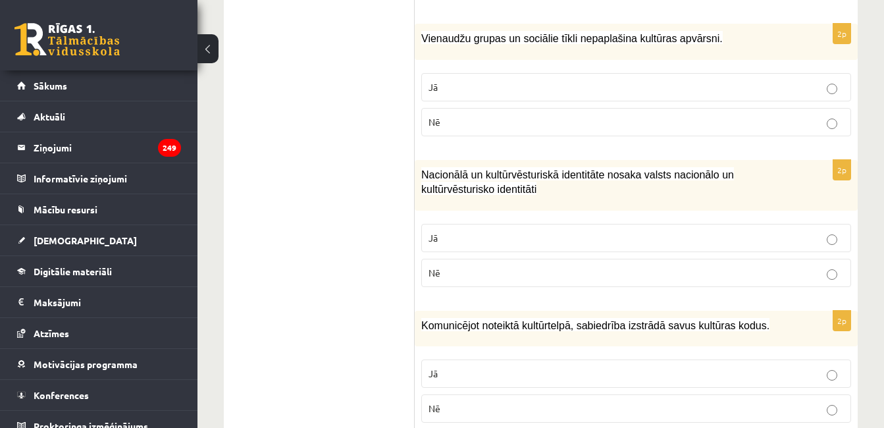
scroll to position [1280, 0]
click at [789, 118] on label "Nē" at bounding box center [636, 121] width 430 height 28
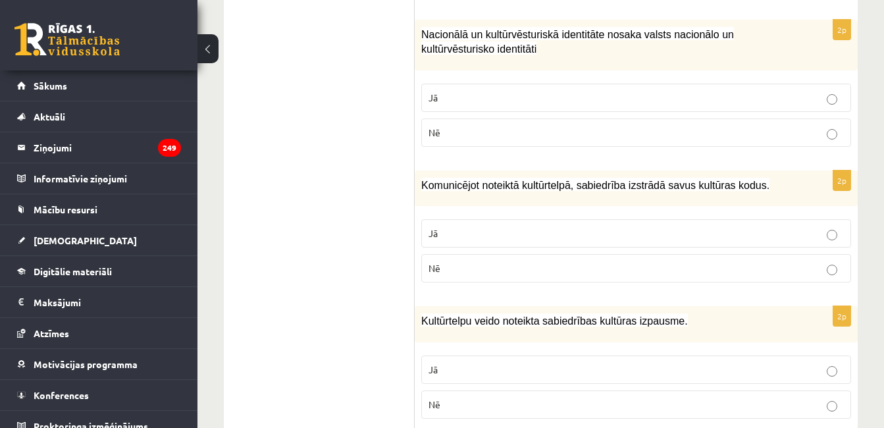
scroll to position [1422, 0]
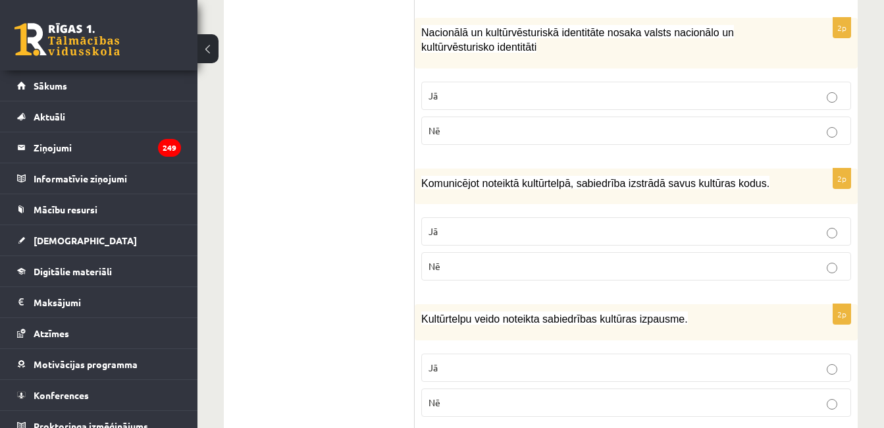
click at [783, 89] on p "Jā" at bounding box center [636, 96] width 415 height 14
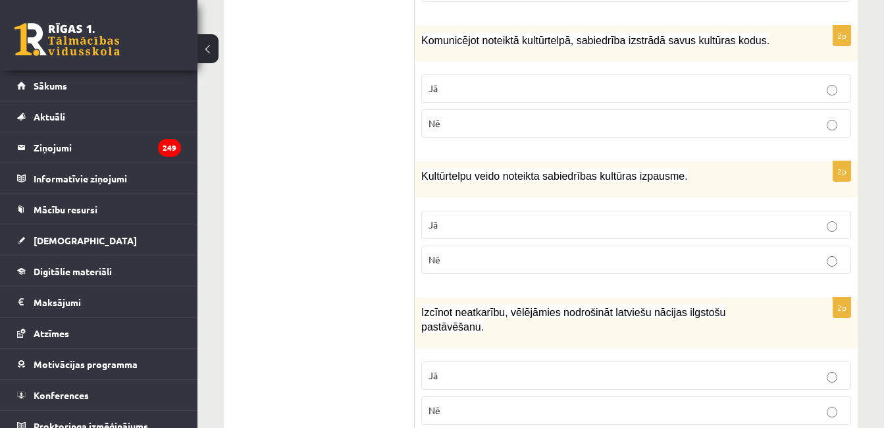
scroll to position [1557, 0]
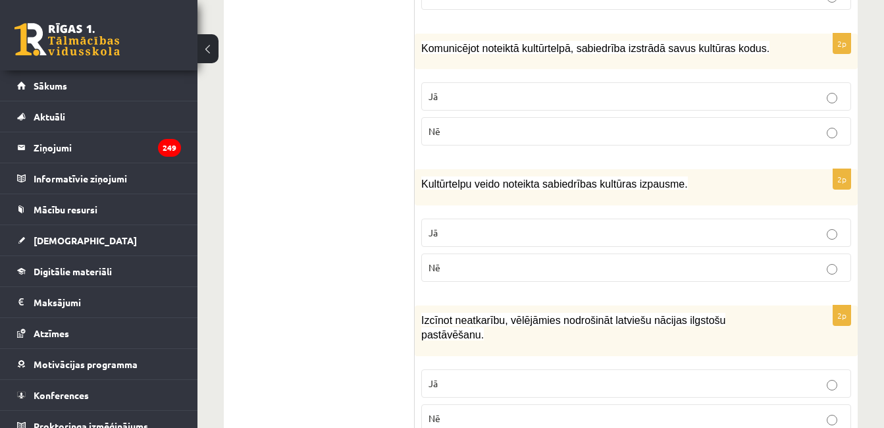
click at [780, 90] on p "Jā" at bounding box center [636, 97] width 415 height 14
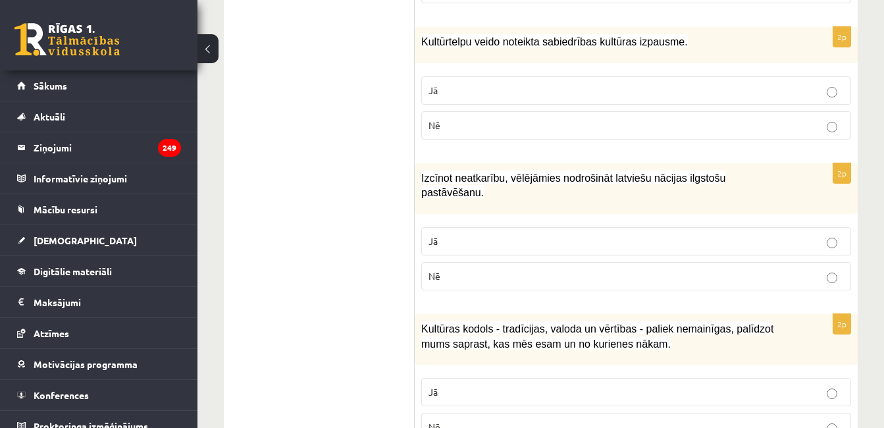
scroll to position [1700, 0]
click at [752, 83] on p "Jā" at bounding box center [636, 90] width 415 height 14
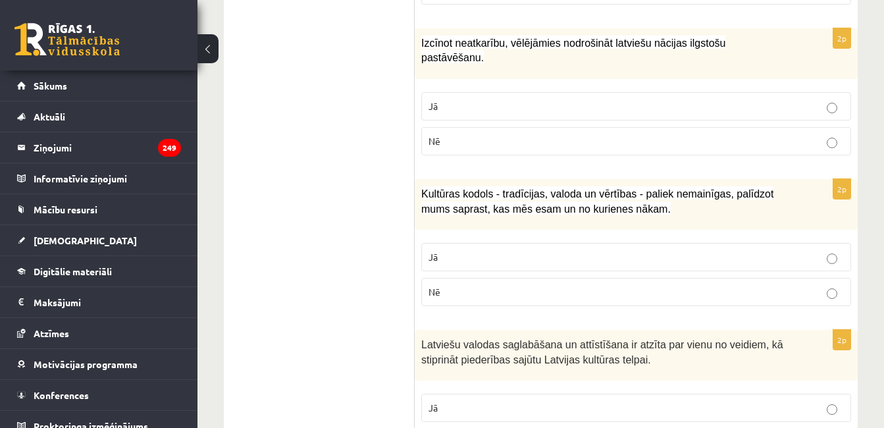
scroll to position [1835, 0]
click at [814, 92] on label "Jā" at bounding box center [636, 106] width 430 height 28
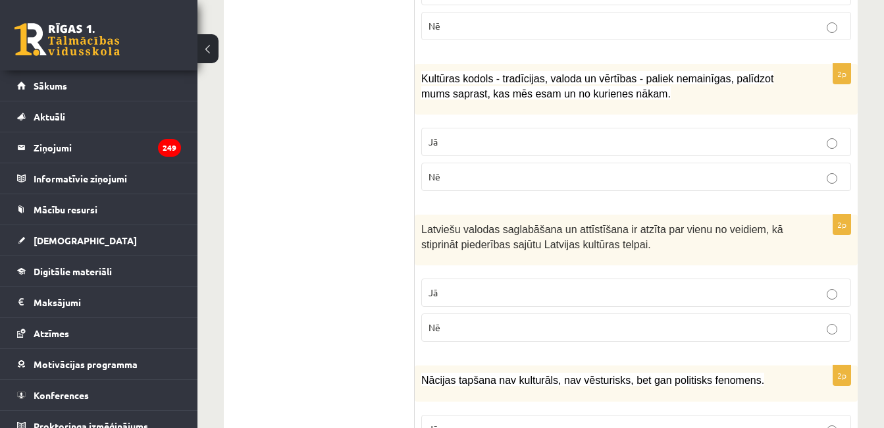
scroll to position [1950, 0]
click at [739, 162] on label "Nē" at bounding box center [636, 176] width 430 height 28
click at [725, 91] on div "2p Kultūras kodols - tradīcijas, valoda un vērtības - paliek nemainīgas, palīdz…" at bounding box center [636, 132] width 443 height 138
click at [725, 134] on p "Jā" at bounding box center [636, 141] width 415 height 14
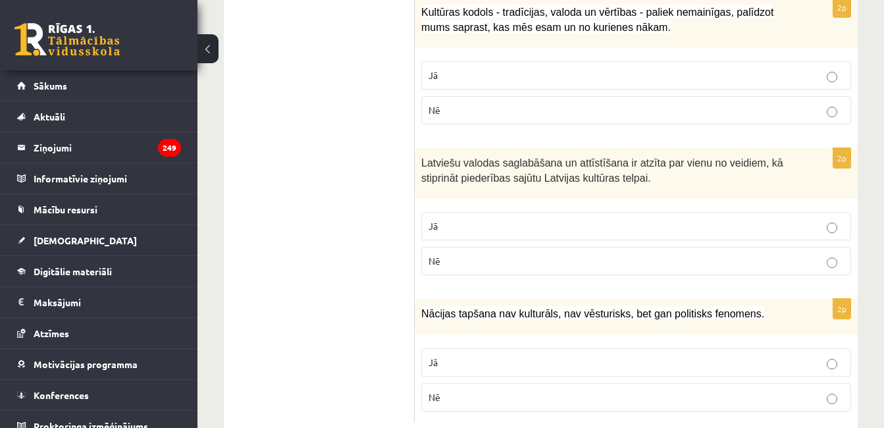
scroll to position [2020, 0]
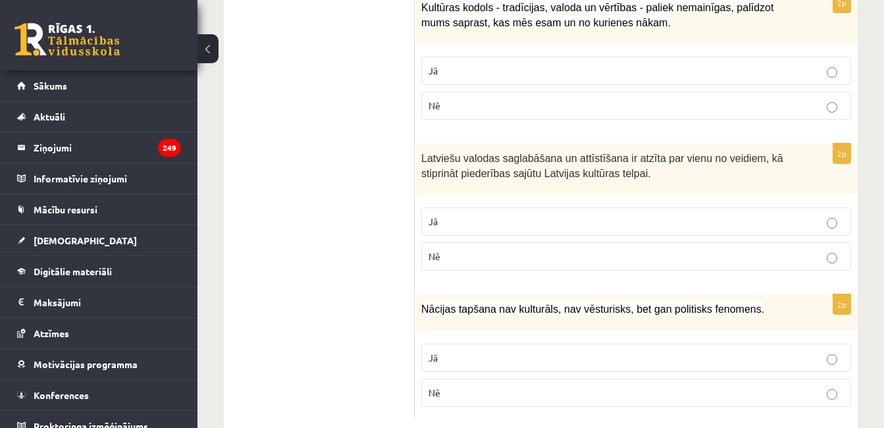
click at [821, 207] on label "Jā" at bounding box center [636, 221] width 430 height 28
click at [788, 386] on p "Nē" at bounding box center [636, 393] width 415 height 14
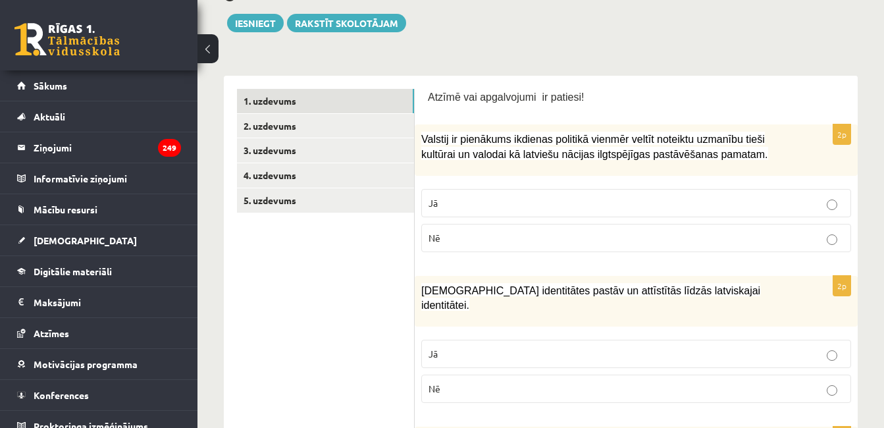
scroll to position [0, 0]
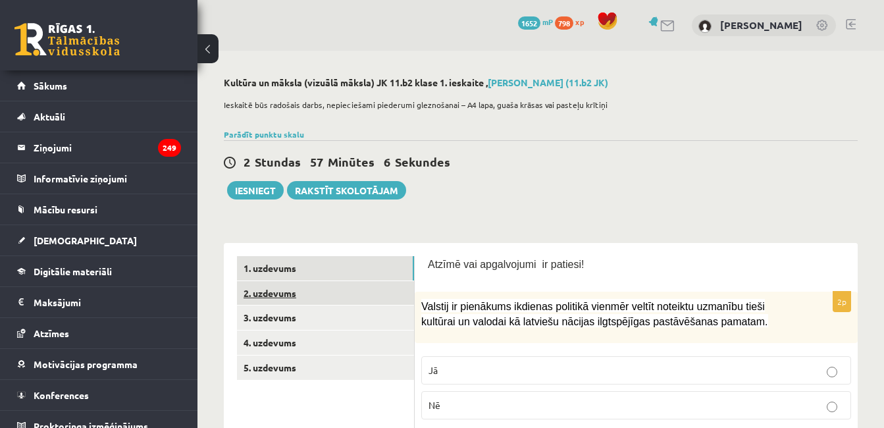
click at [321, 298] on link "2. uzdevums" at bounding box center [325, 293] width 177 height 24
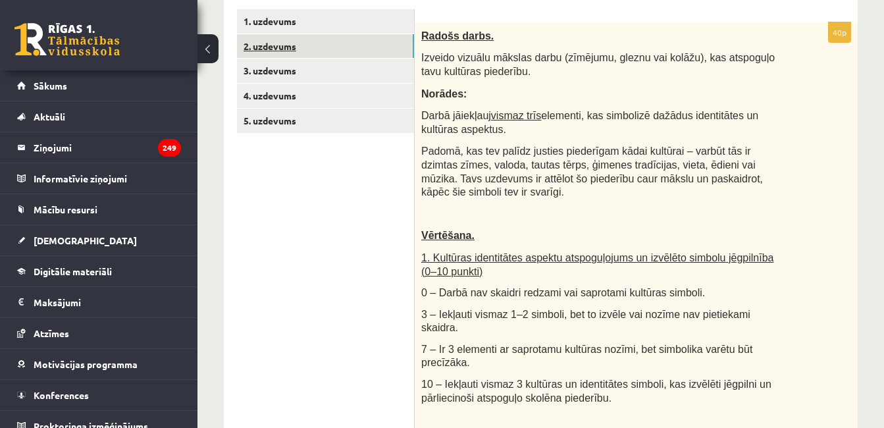
scroll to position [241, 0]
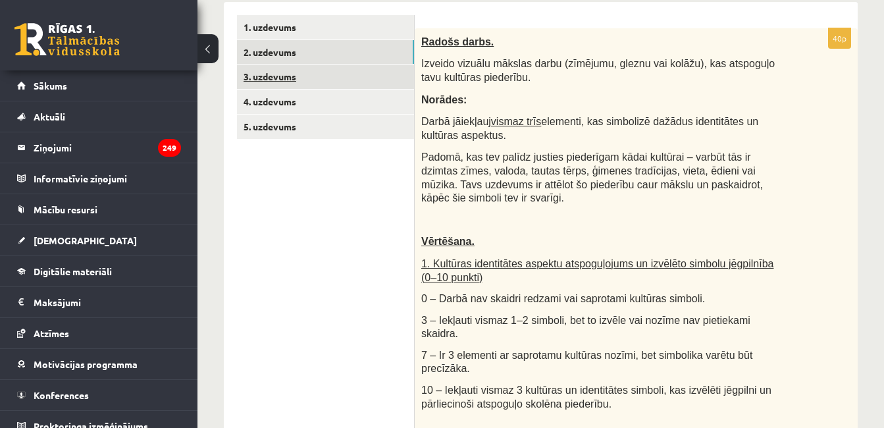
click at [298, 89] on link "3. uzdevums" at bounding box center [325, 77] width 177 height 24
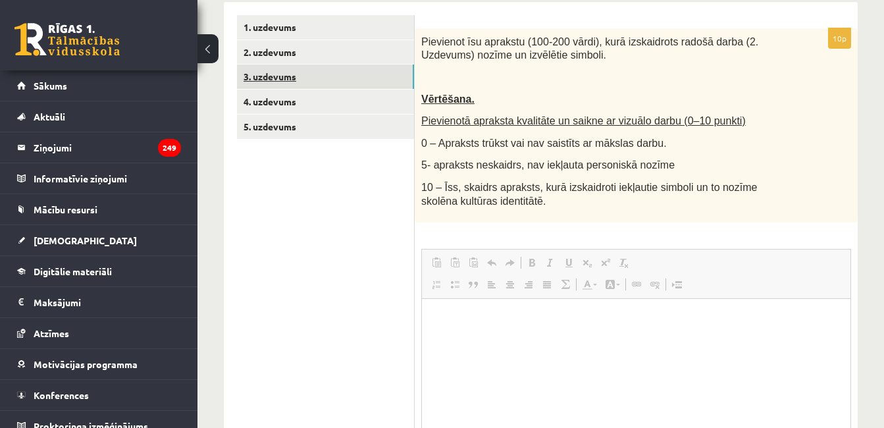
scroll to position [0, 0]
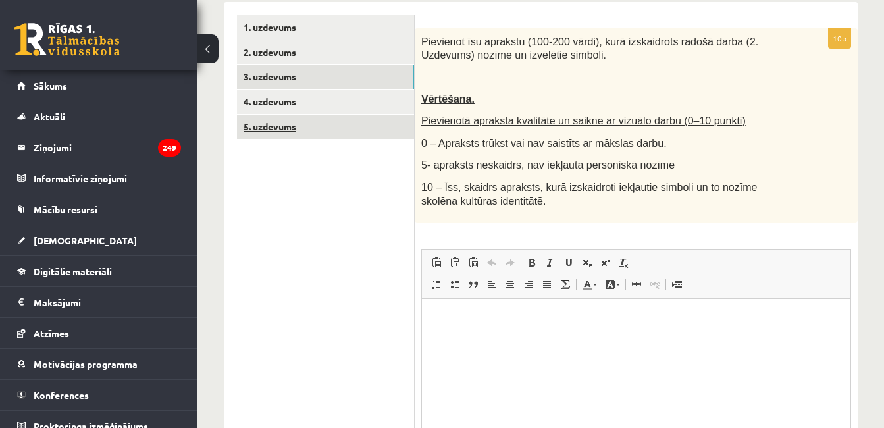
click at [332, 115] on link "5. uzdevums" at bounding box center [325, 127] width 177 height 24
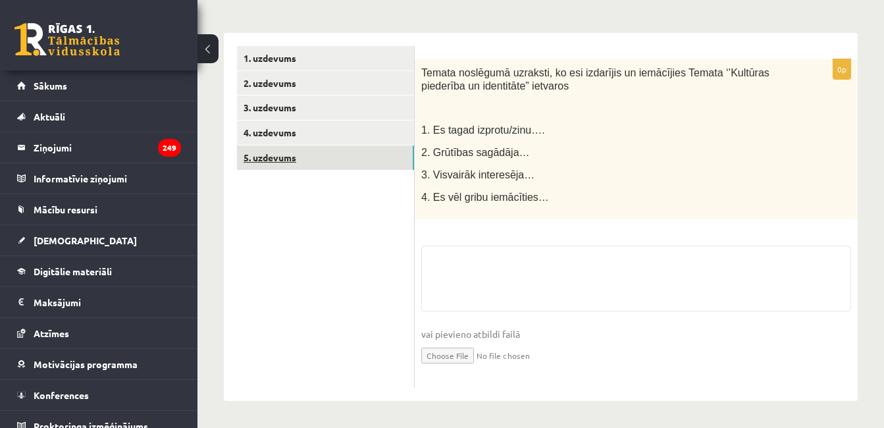
scroll to position [211, 0]
click at [336, 136] on link "4. uzdevums" at bounding box center [325, 132] width 177 height 24
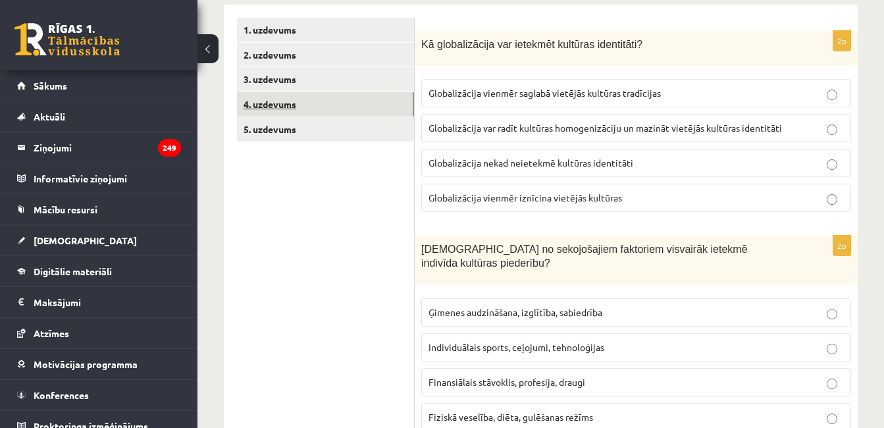
scroll to position [263, 0]
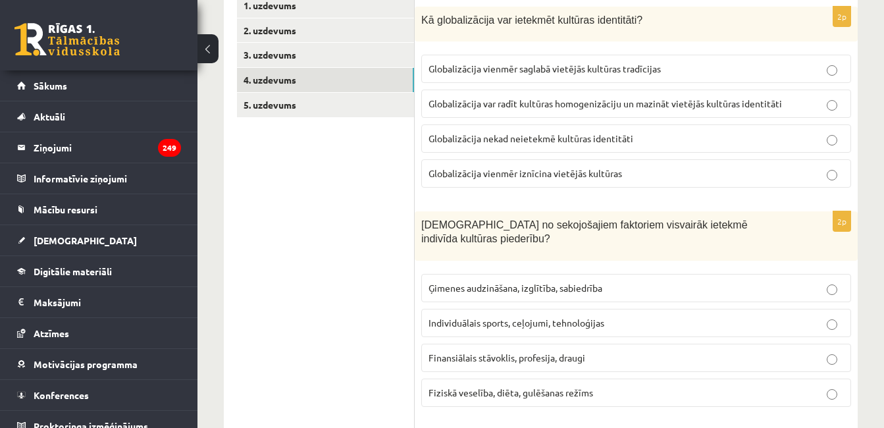
click at [803, 111] on p "Globalizācija var radīt kultūras homogenizāciju un mazināt vietējās kultūras id…" at bounding box center [636, 104] width 415 height 14
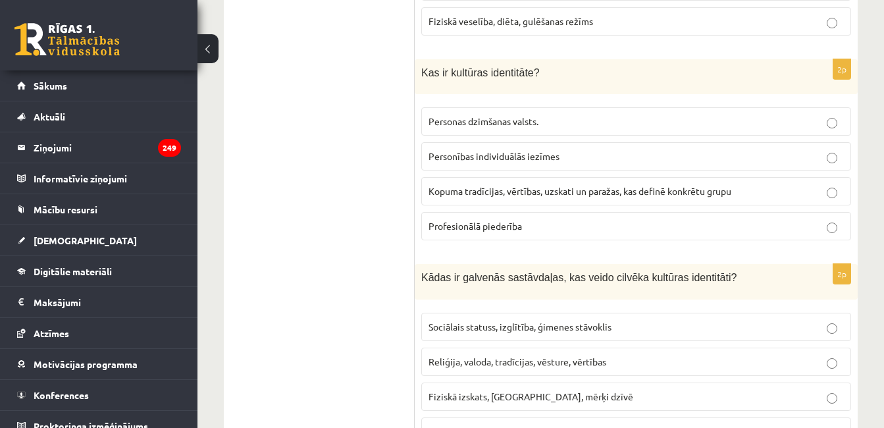
scroll to position [674, 0]
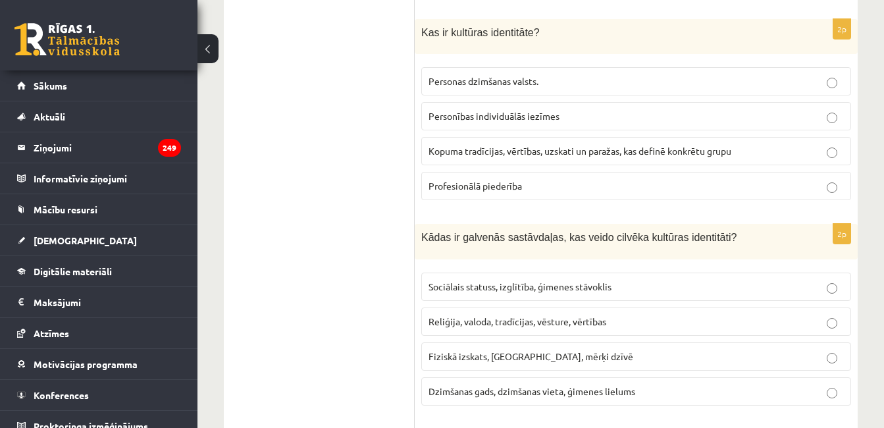
click at [791, 146] on label "Kopuma tradīcijas, vērtības, uzskati un paražas, kas definē konkrētu grupu" at bounding box center [636, 151] width 430 height 28
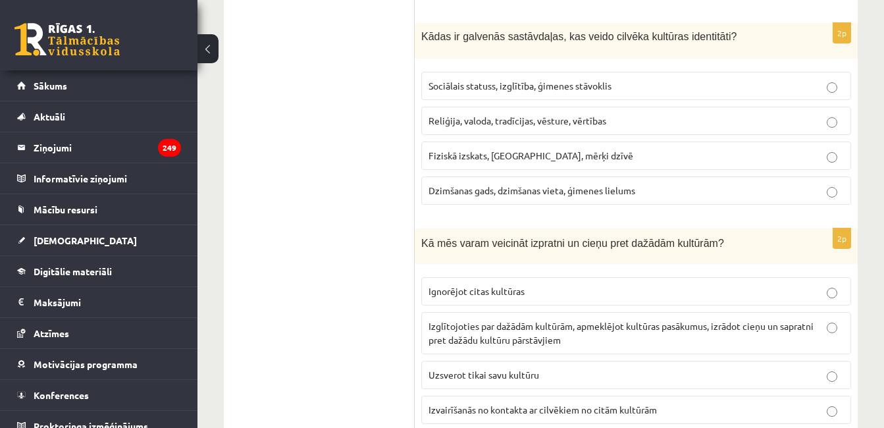
scroll to position [878, 0]
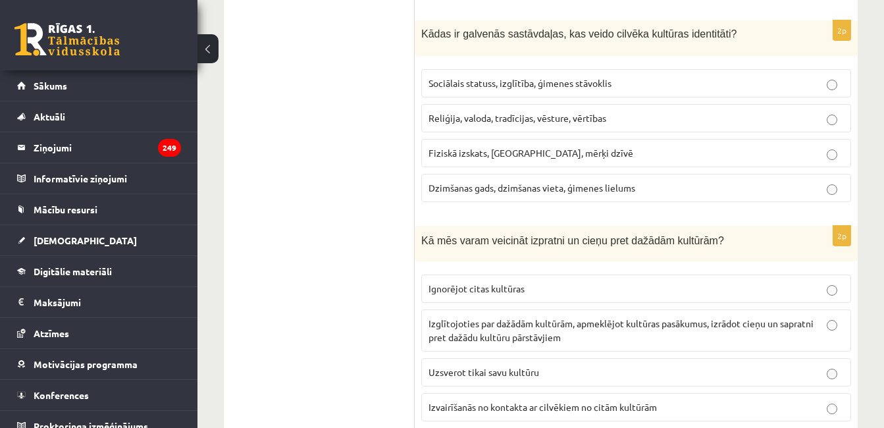
click at [820, 111] on p "Reliģija, valoda, tradīcijas, vēsture, vērtības" at bounding box center [636, 118] width 415 height 14
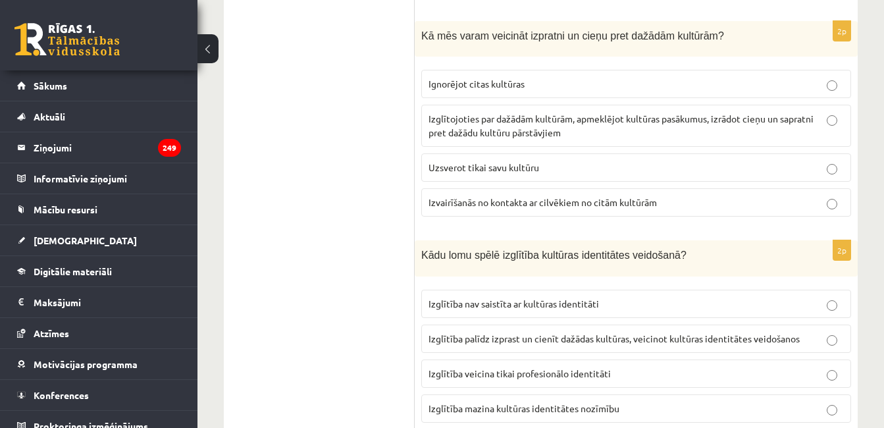
scroll to position [1080, 0]
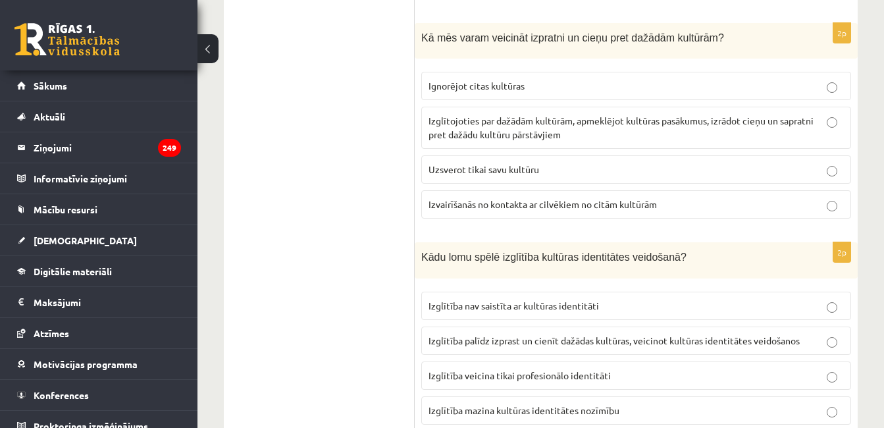
click at [818, 120] on p "Izglītojoties par dažādām kultūrām, apmeklējot kultūras pasākumus, izrādot cieņ…" at bounding box center [636, 128] width 415 height 28
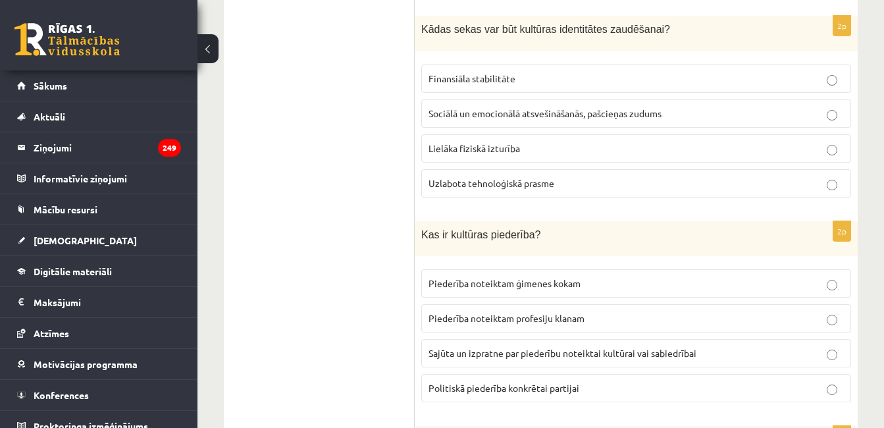
scroll to position [1512, 0]
click at [710, 107] on p "Sociālā un emocionālā atsvešināšanās, pašcieņas zudums" at bounding box center [636, 114] width 415 height 14
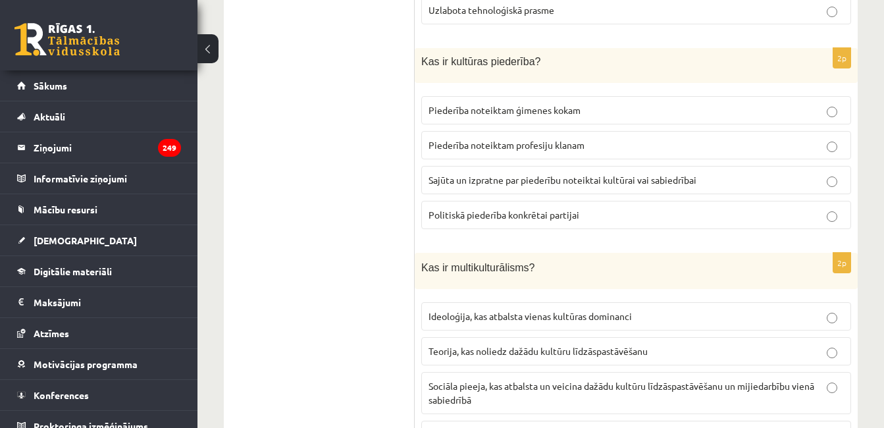
scroll to position [1691, 0]
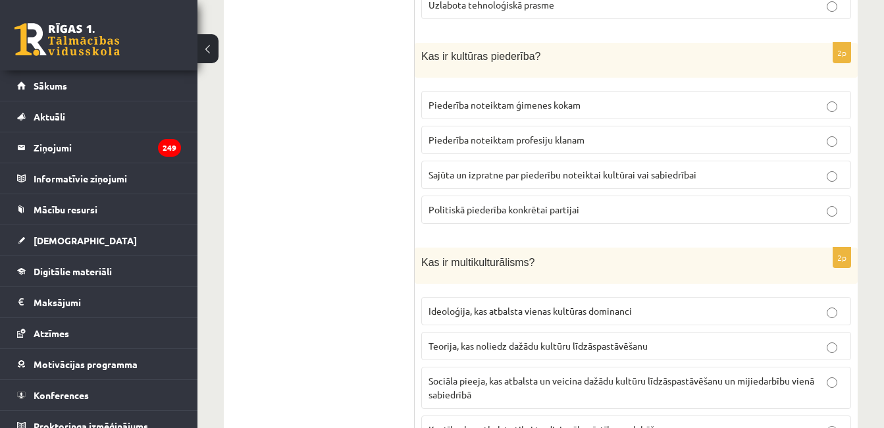
click at [739, 168] on p "Sajūta un izpratne par piederību noteiktai kultūrai vai sabiedrībai" at bounding box center [636, 175] width 415 height 14
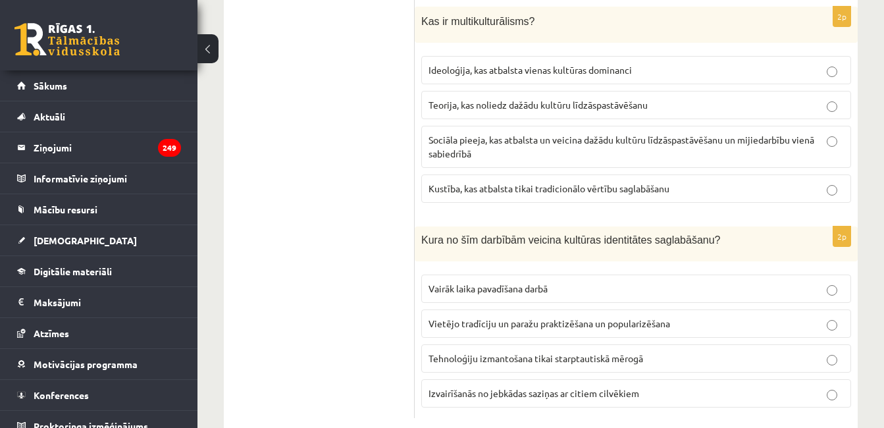
scroll to position [1933, 0]
click at [787, 145] on p "Sociāla pieeja, kas atbalsta un veicina dažādu kultūru līdzāspastāvēšanu un mij…" at bounding box center [636, 146] width 415 height 28
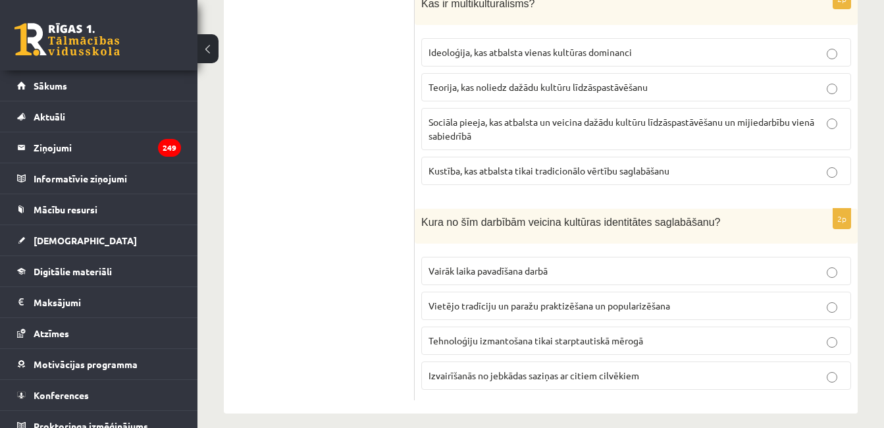
click at [770, 299] on p "Vietējo tradīciju un paražu praktizēšana un popularizēšana" at bounding box center [636, 306] width 415 height 14
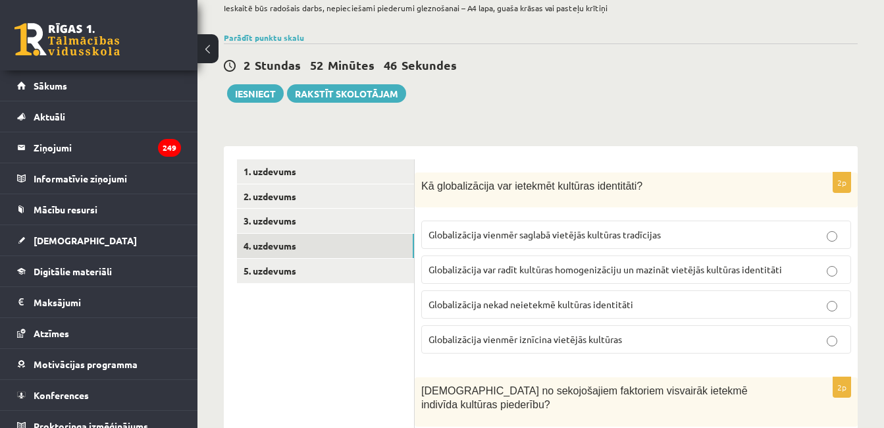
scroll to position [105, 0]
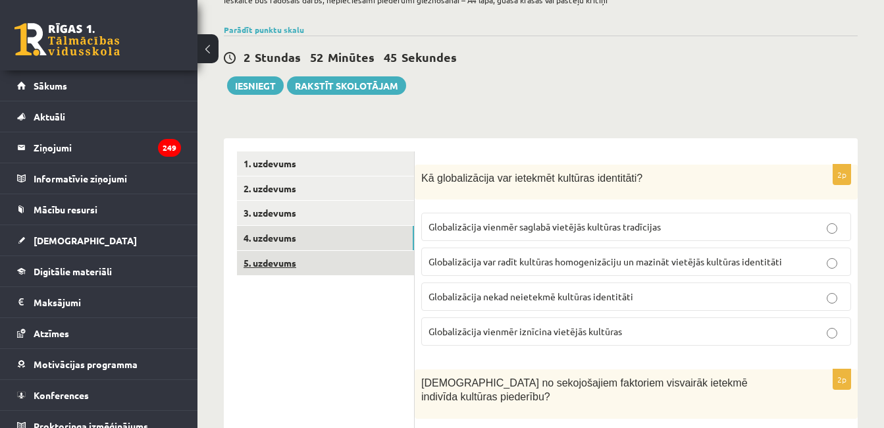
click at [308, 268] on link "5. uzdevums" at bounding box center [325, 263] width 177 height 24
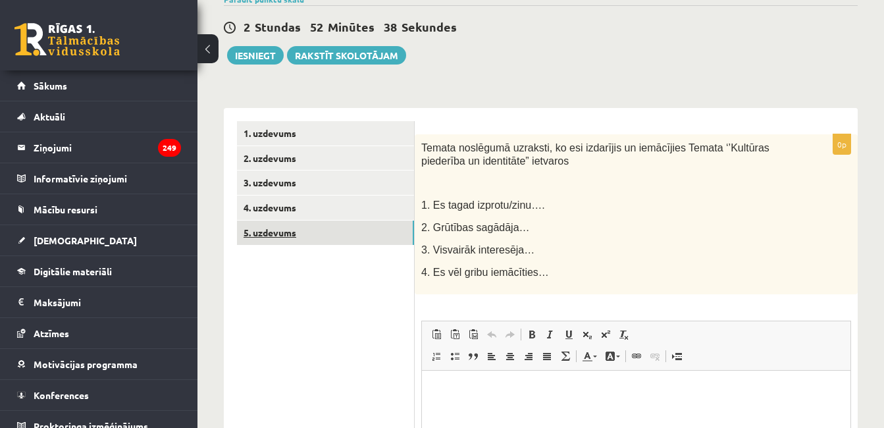
scroll to position [134, 0]
click at [319, 191] on link "3. uzdevums" at bounding box center [325, 183] width 177 height 24
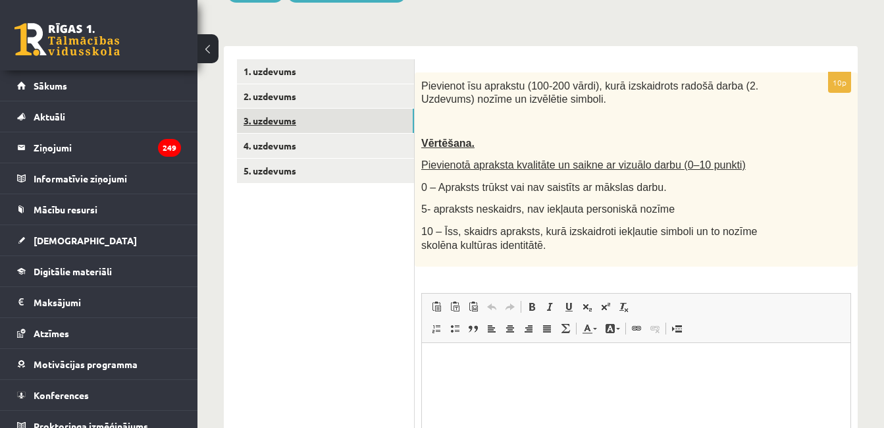
scroll to position [199, 0]
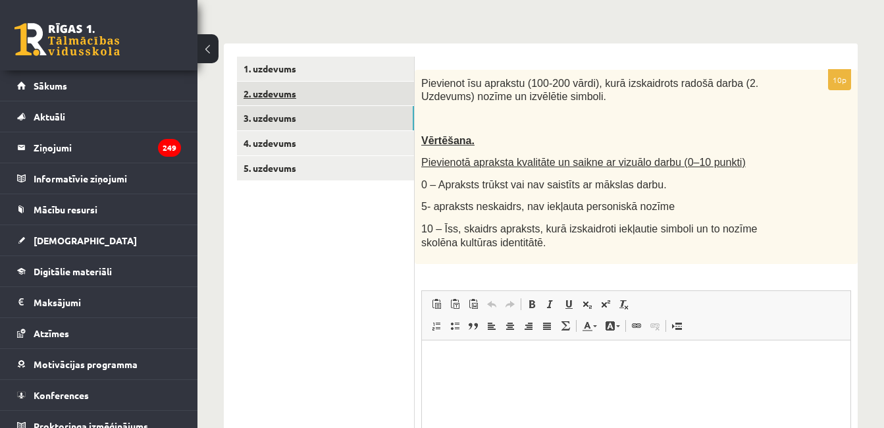
click at [361, 99] on link "2. uzdevums" at bounding box center [325, 94] width 177 height 24
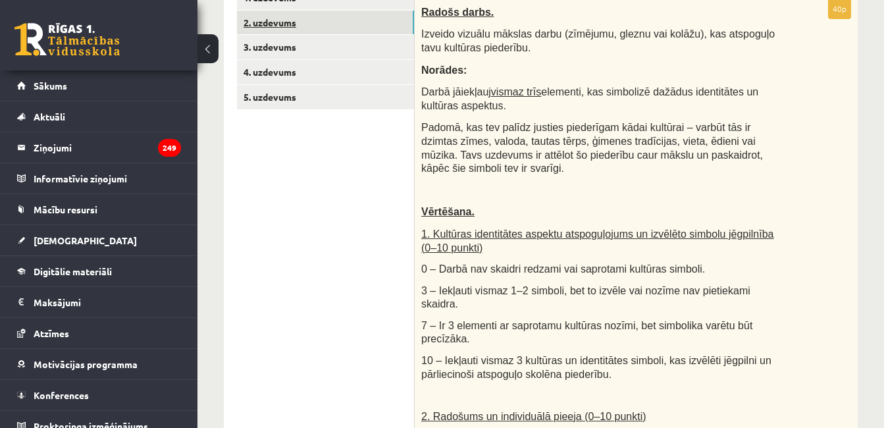
scroll to position [265, 0]
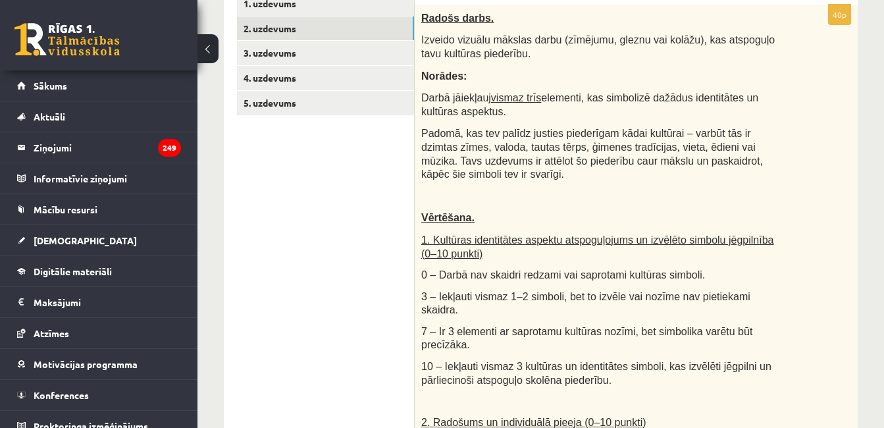
click at [679, 234] on span "1. Kultūras identitātes aspektu atspoguļojums un izvēlēto simbolu jēgpilnība (0…" at bounding box center [597, 246] width 352 height 25
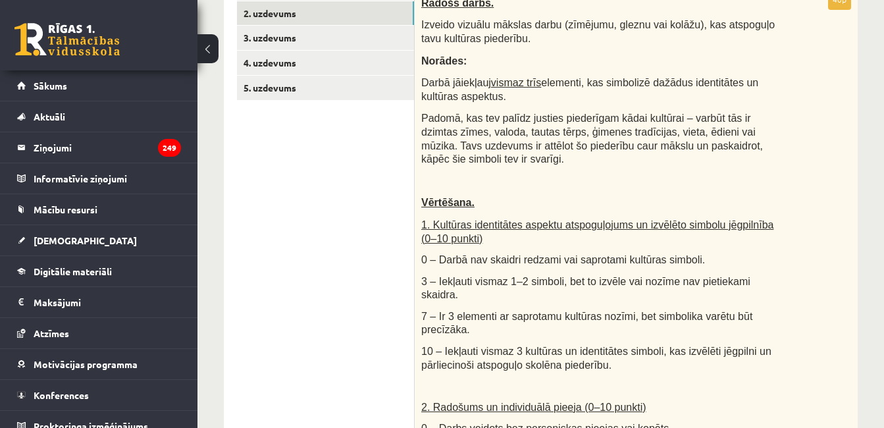
scroll to position [282, 0]
